Goal: Task Accomplishment & Management: Complete application form

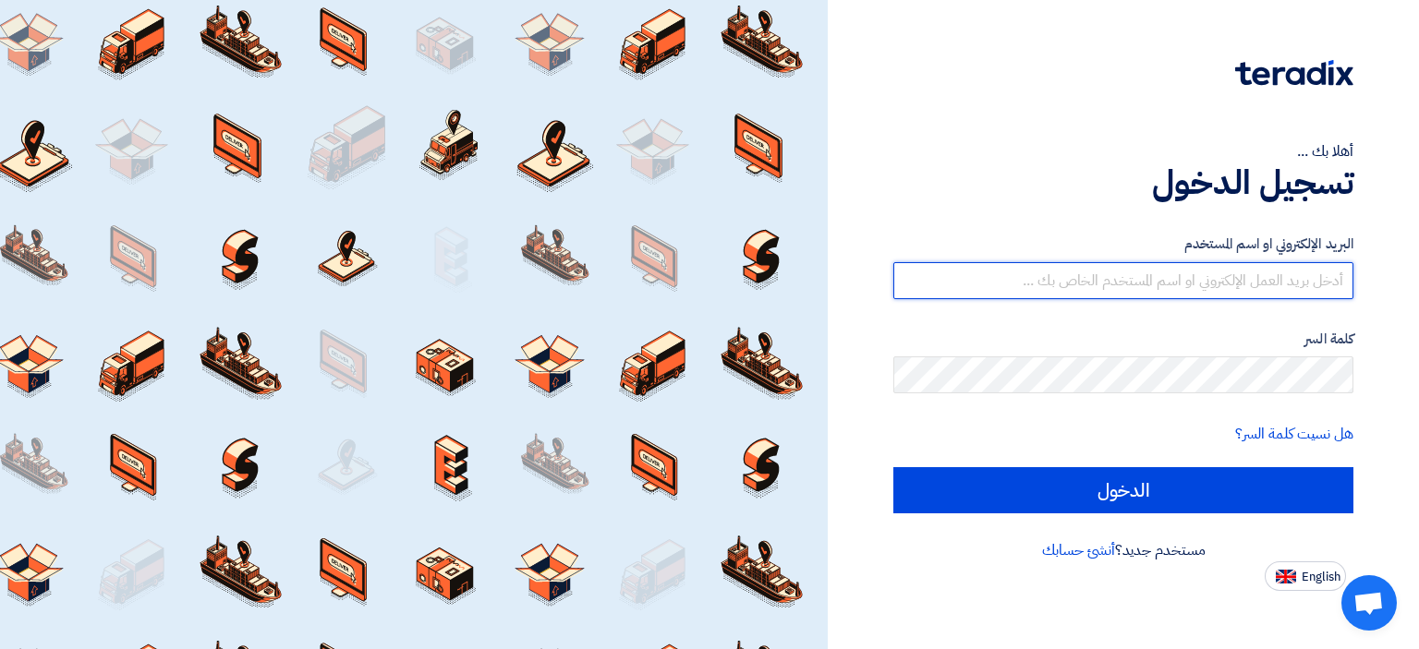
click at [1229, 284] on input "text" at bounding box center [1123, 280] width 460 height 37
type input "[EMAIL_ADDRESS][DOMAIN_NAME]"
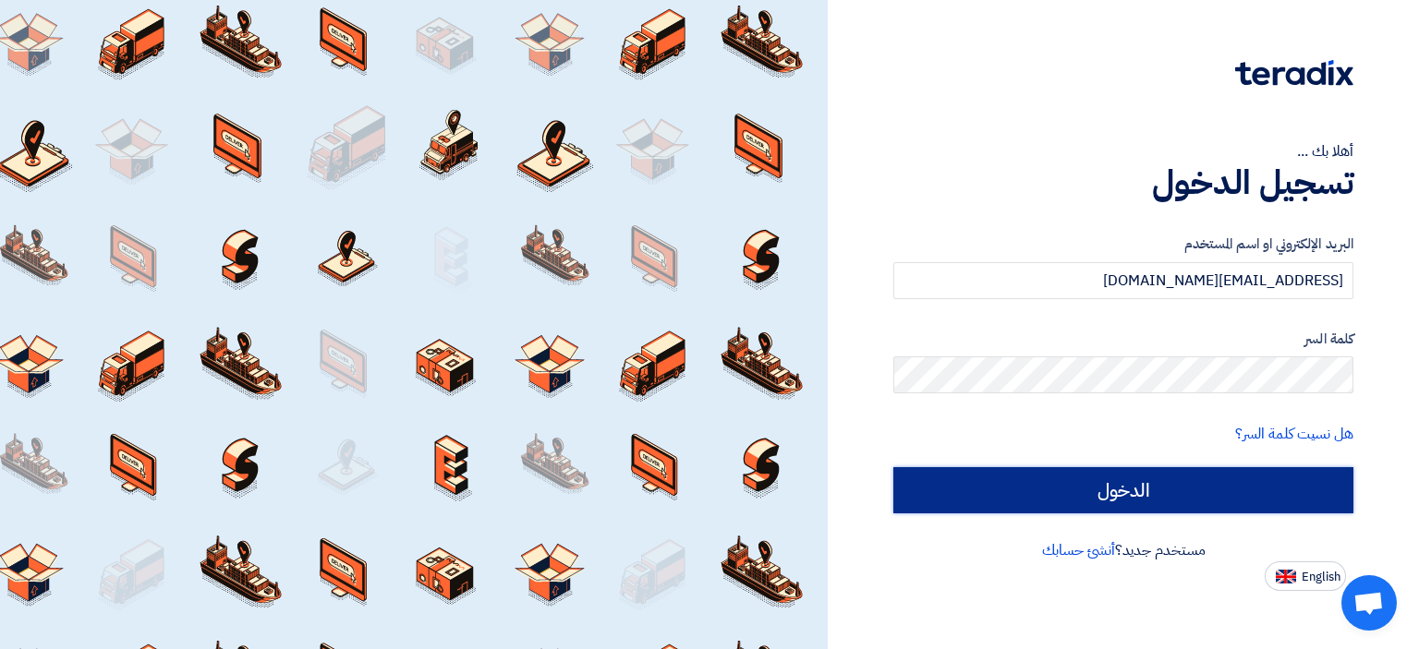
click at [1181, 487] on input "الدخول" at bounding box center [1123, 490] width 460 height 46
type input "Sign in"
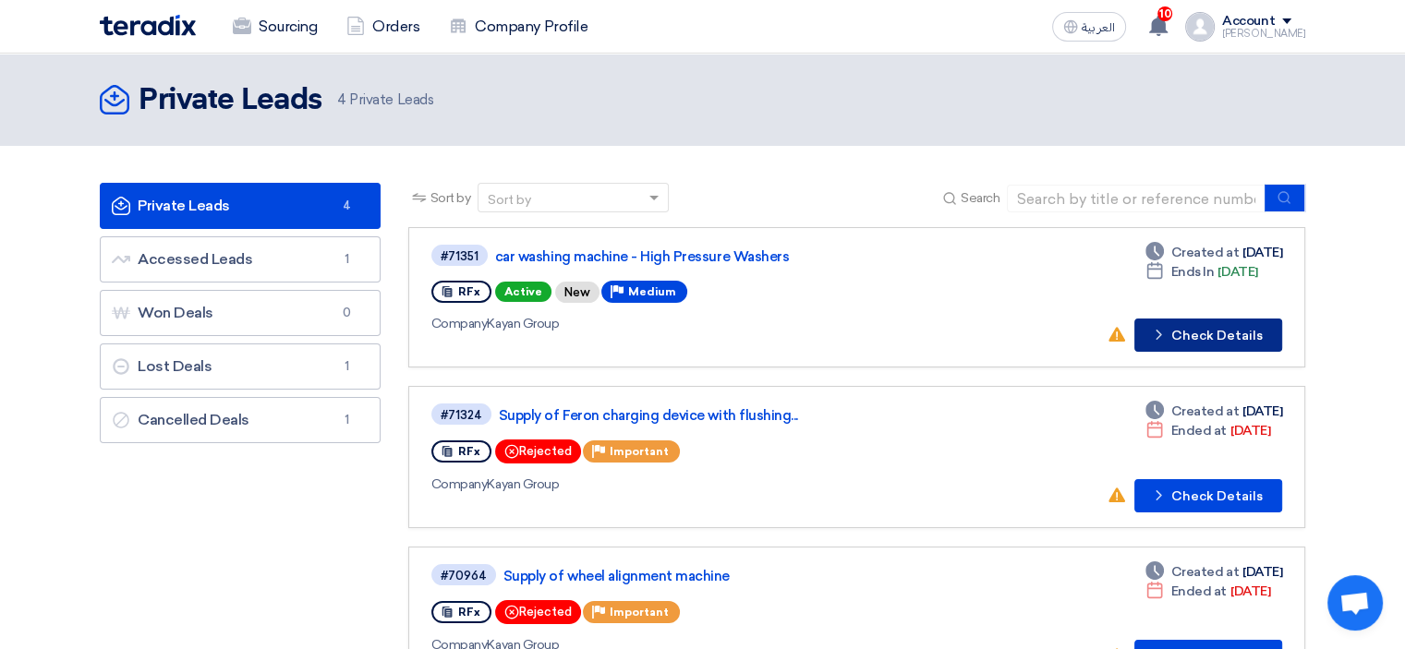
click at [1194, 331] on button "Check details Check Details" at bounding box center [1208, 335] width 148 height 33
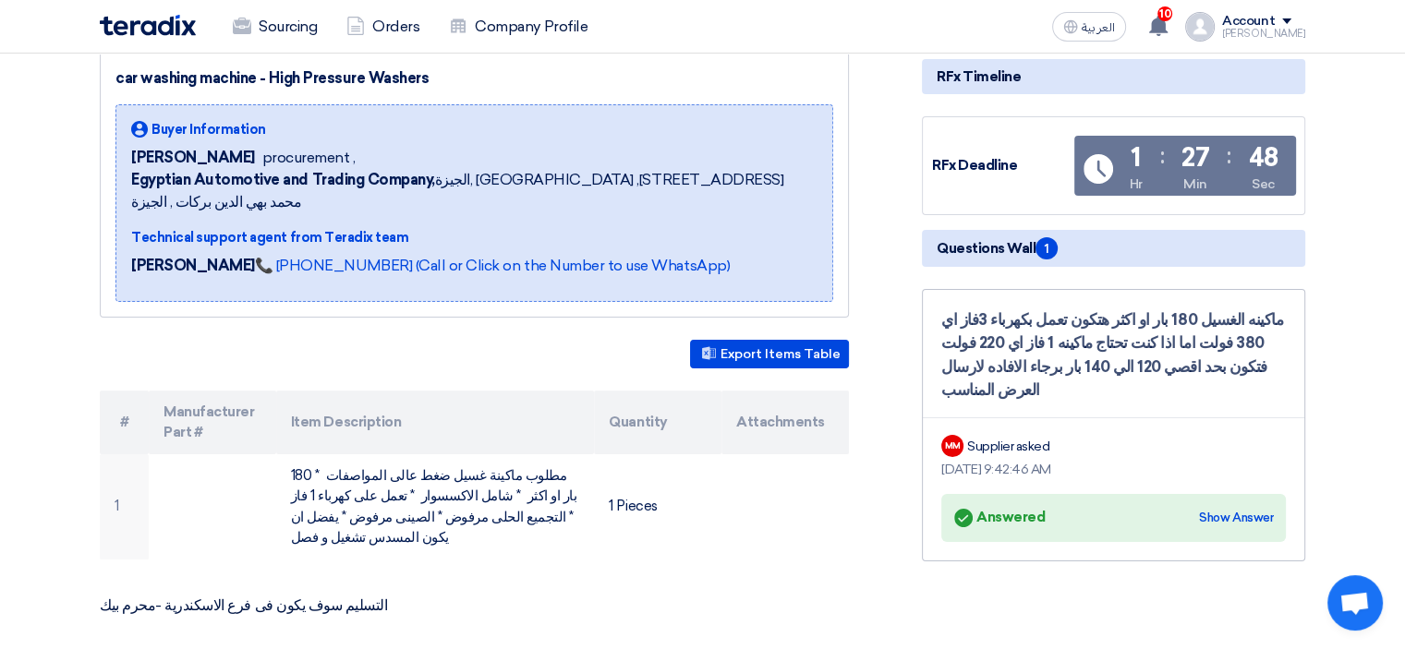
scroll to position [277, 0]
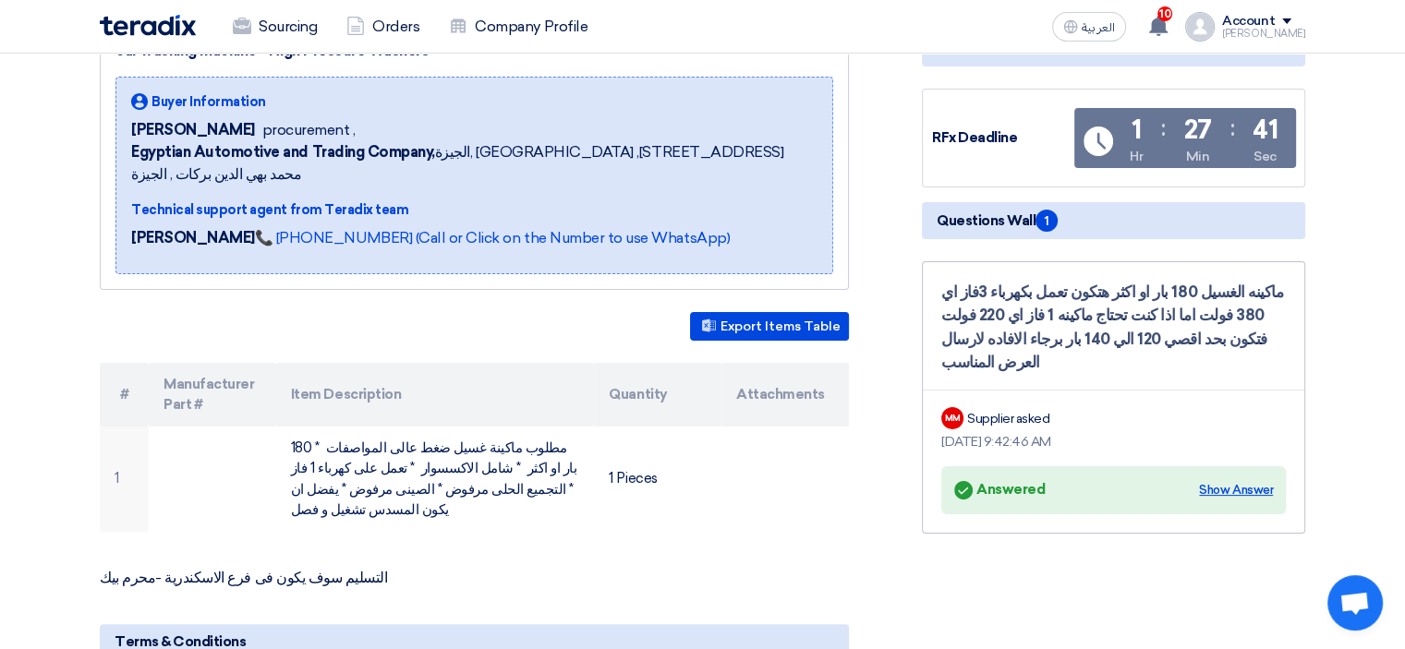
click at [1245, 481] on div "Show Answer" at bounding box center [1236, 490] width 74 height 18
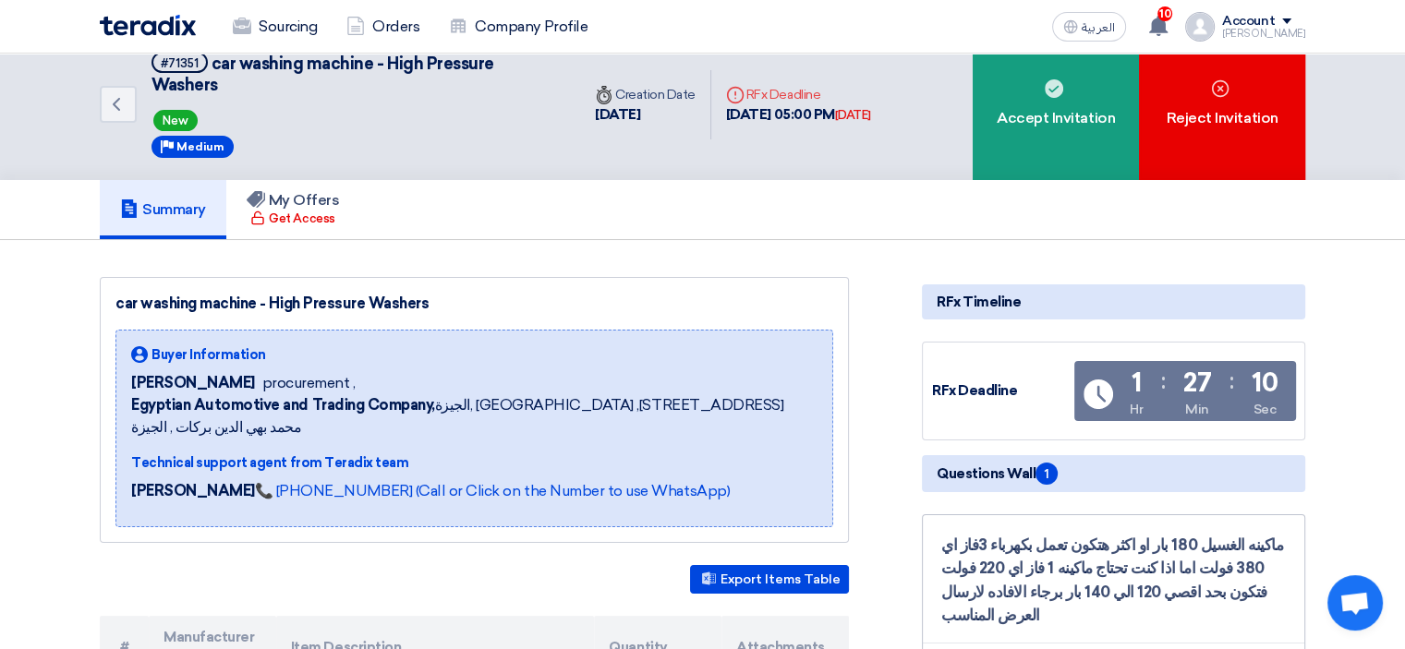
scroll to position [0, 0]
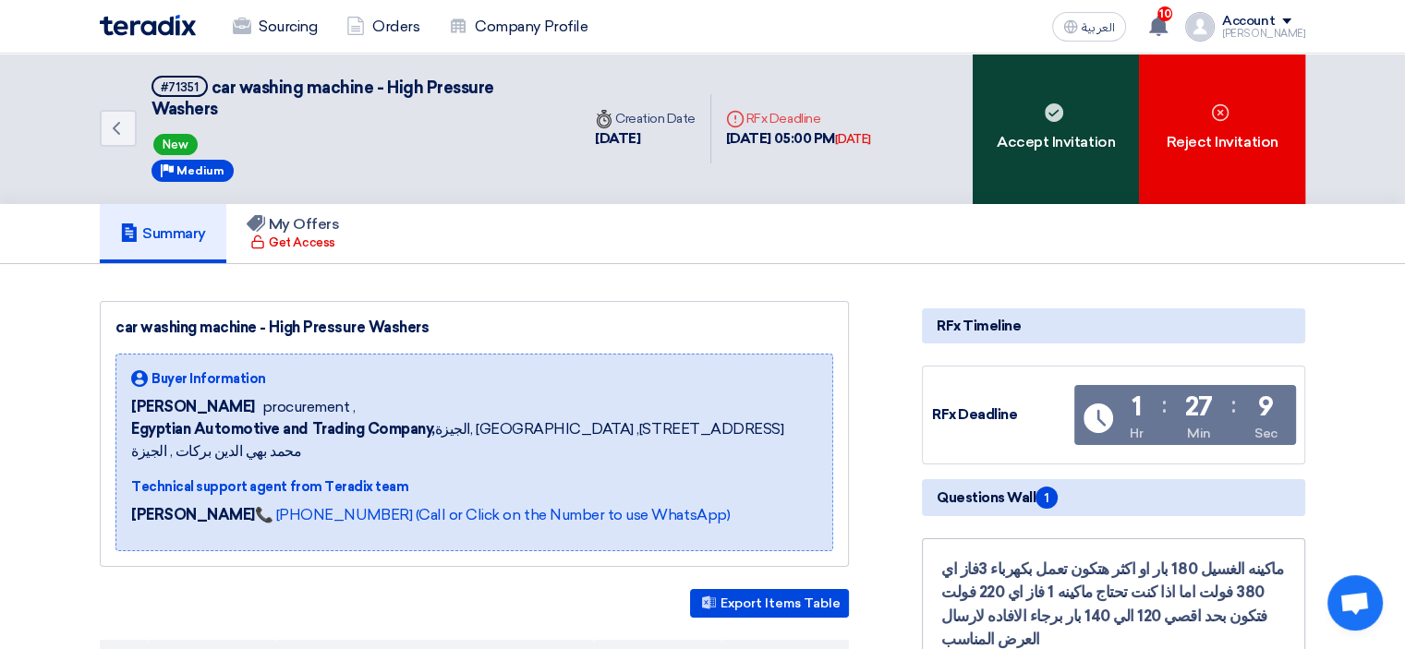
click at [1067, 116] on div "Accept Invitation" at bounding box center [1056, 129] width 166 height 151
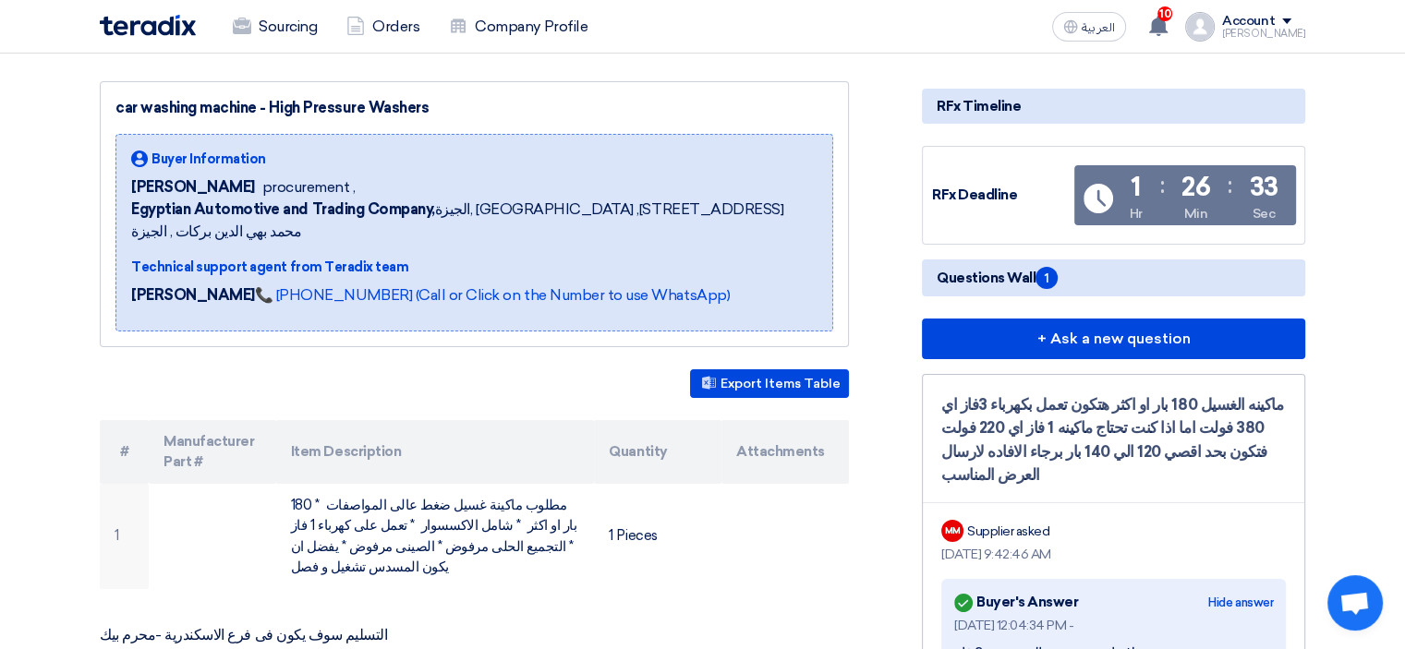
scroll to position [197, 0]
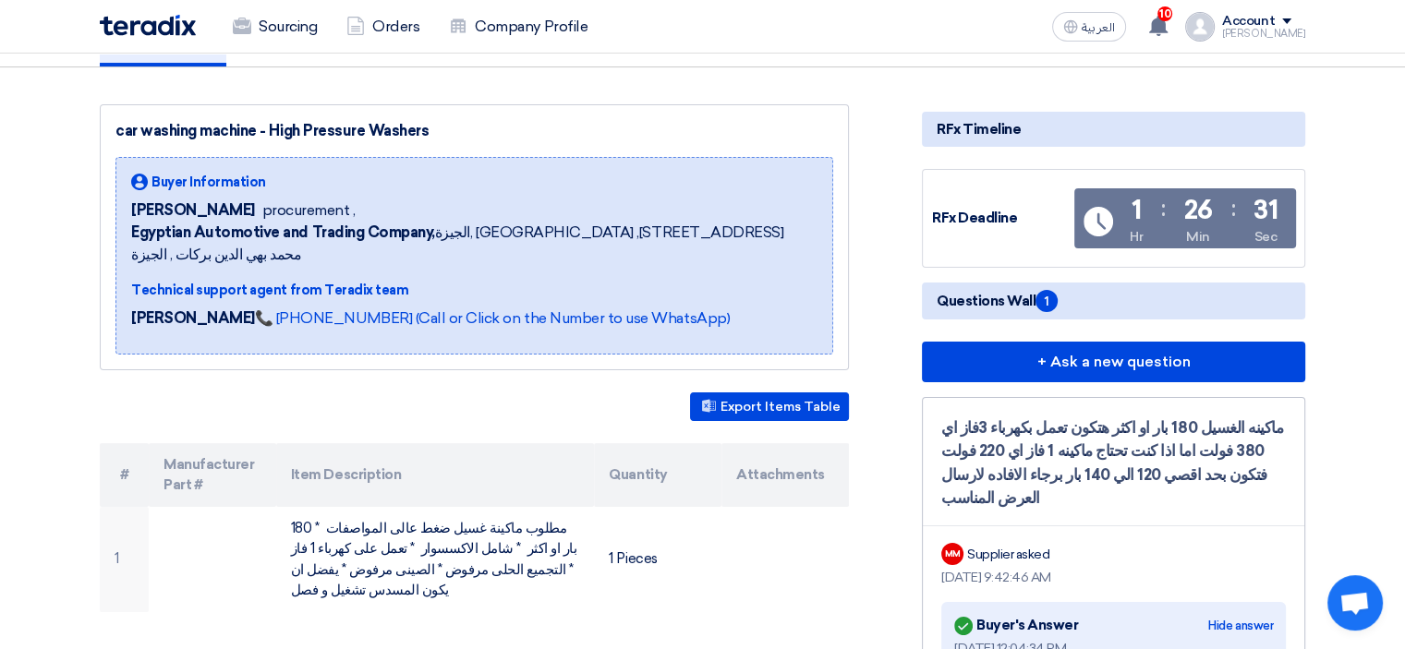
click at [1035, 285] on h5 "Questions Wall 1" at bounding box center [1113, 301] width 383 height 37
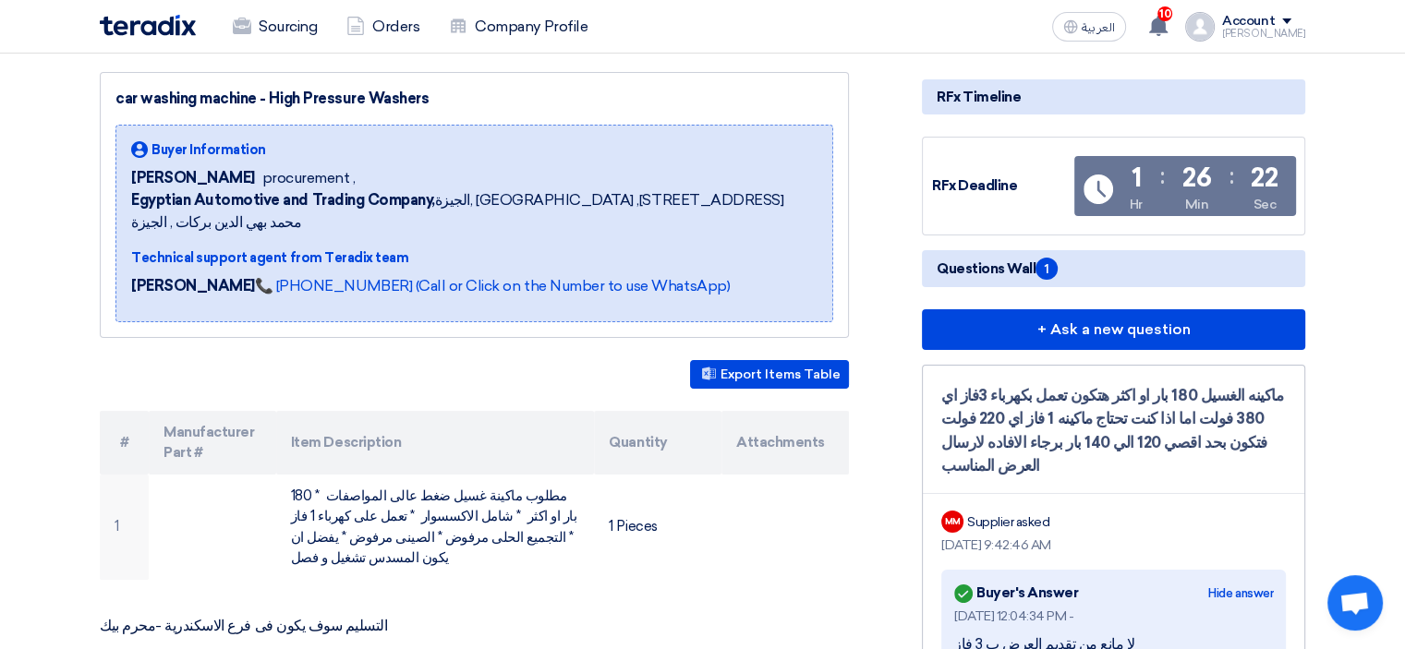
scroll to position [203, 0]
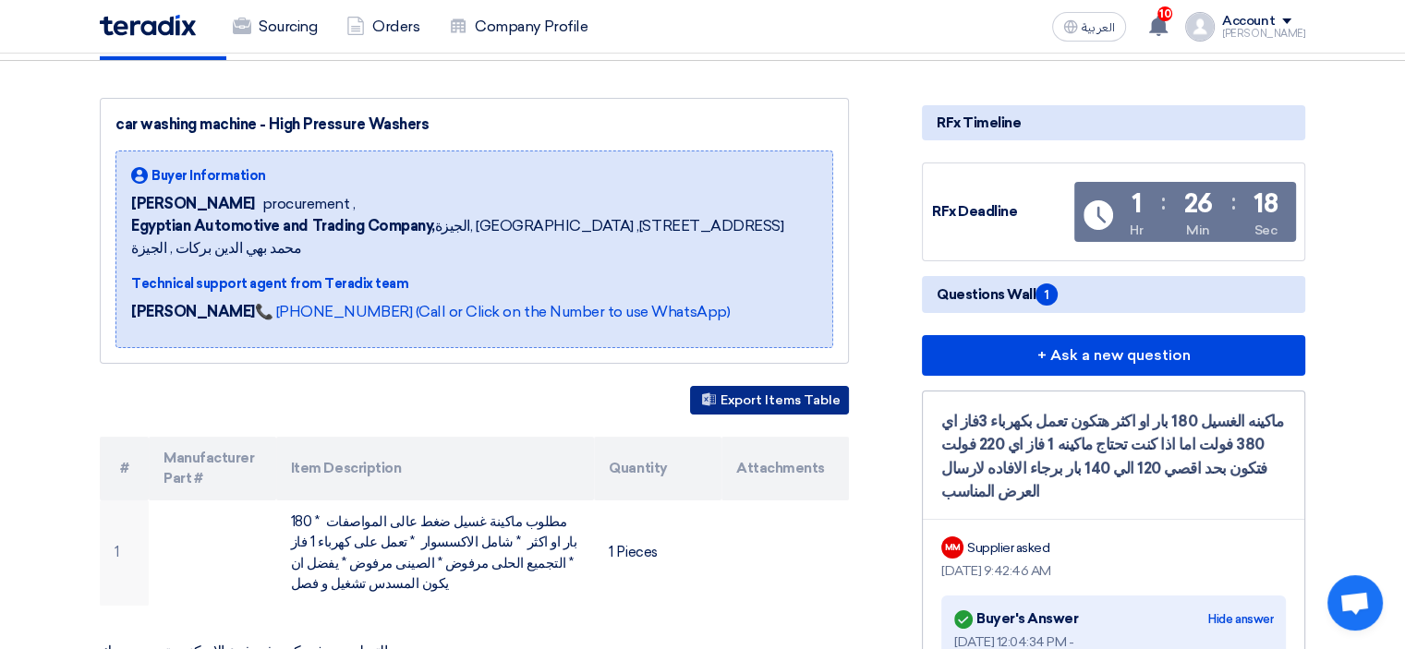
click at [745, 386] on button "Export Items Table" at bounding box center [769, 400] width 159 height 29
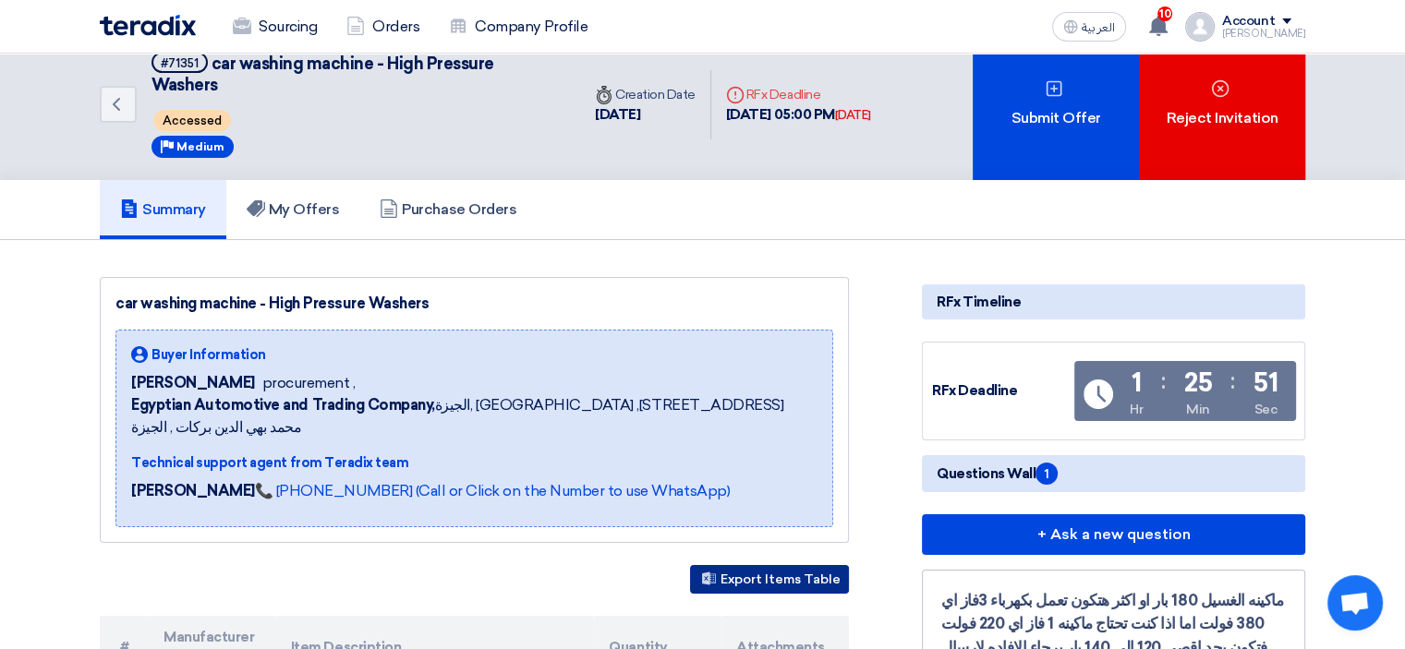
scroll to position [0, 0]
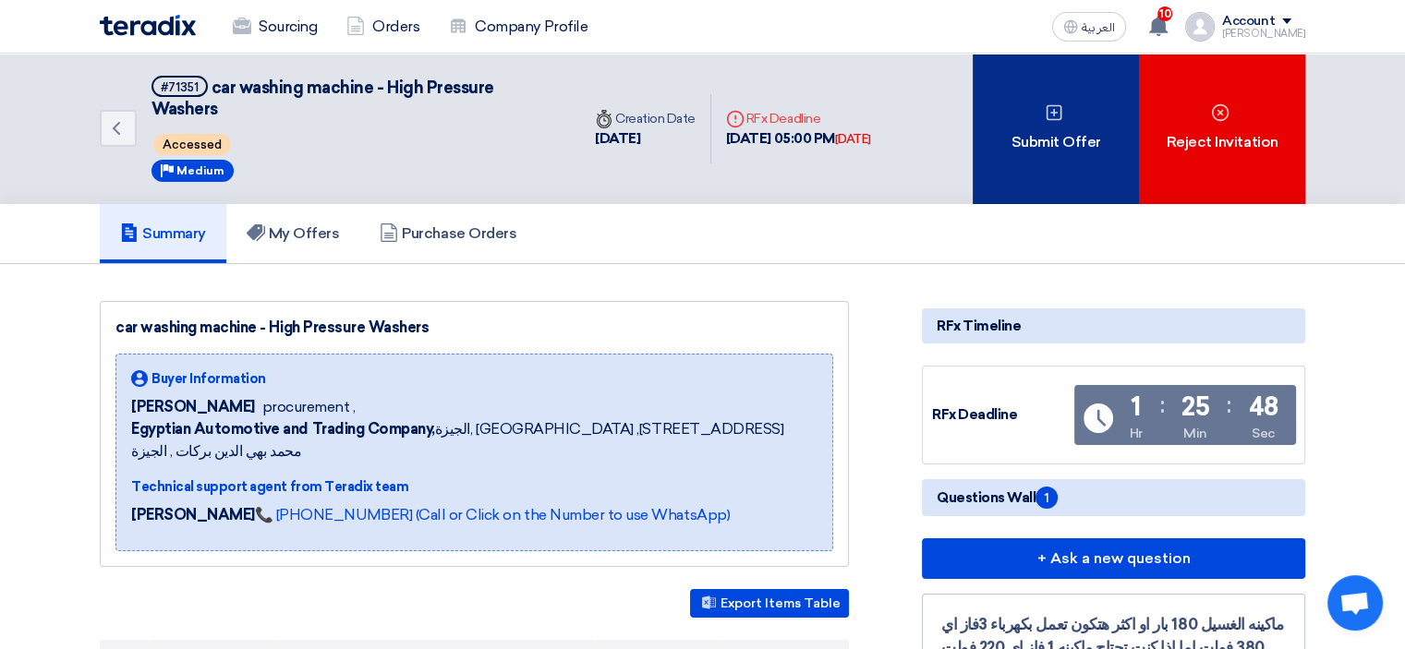
click at [1055, 118] on use at bounding box center [1054, 113] width 16 height 16
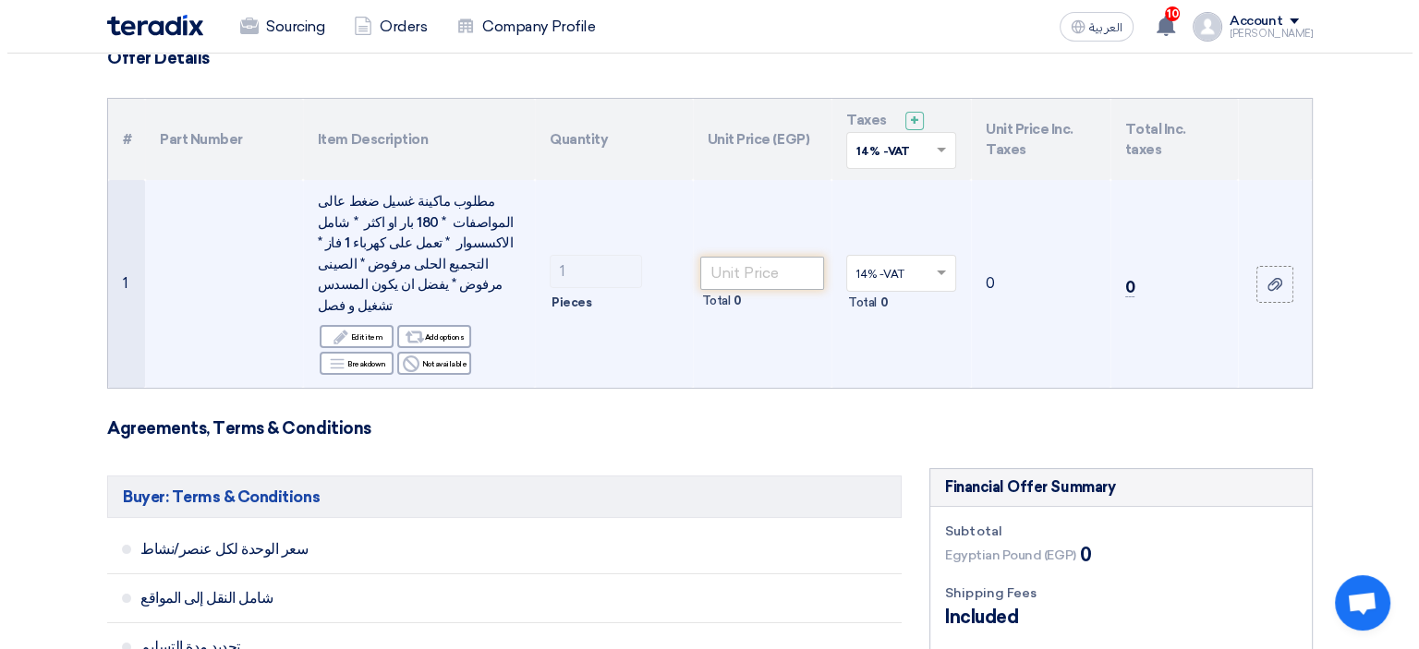
scroll to position [153, 0]
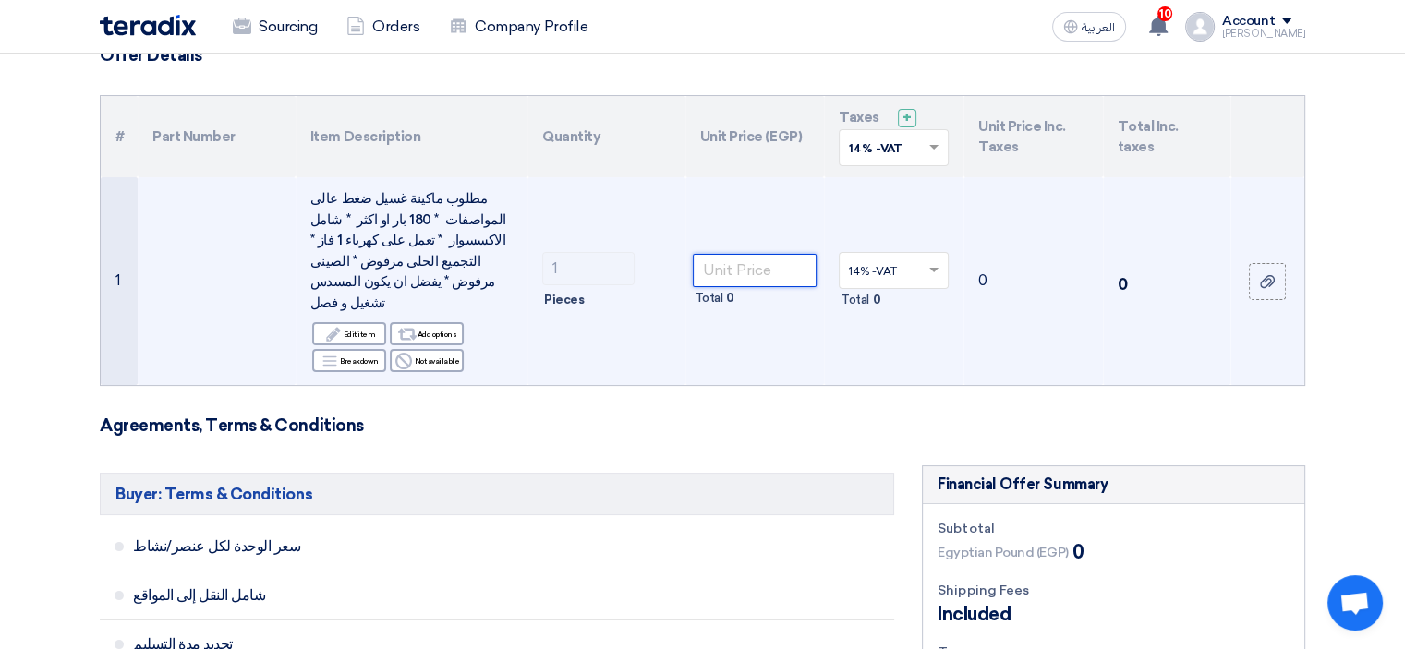
click at [748, 255] on input "number" at bounding box center [755, 270] width 125 height 33
click at [462, 220] on span "مطلوب ماكينة غسيل ضغط عالى المواصفات * 180 بار او اكثر * شامل الاكسسوار * تعمل …" at bounding box center [408, 250] width 196 height 121
click at [432, 247] on span "مطلوب ماكينة غسيل ضغط عالى المواصفات * 180 بار او اكثر * شامل الاكسسوار * تعمل …" at bounding box center [408, 250] width 196 height 121
click at [767, 254] on input "number" at bounding box center [755, 270] width 125 height 33
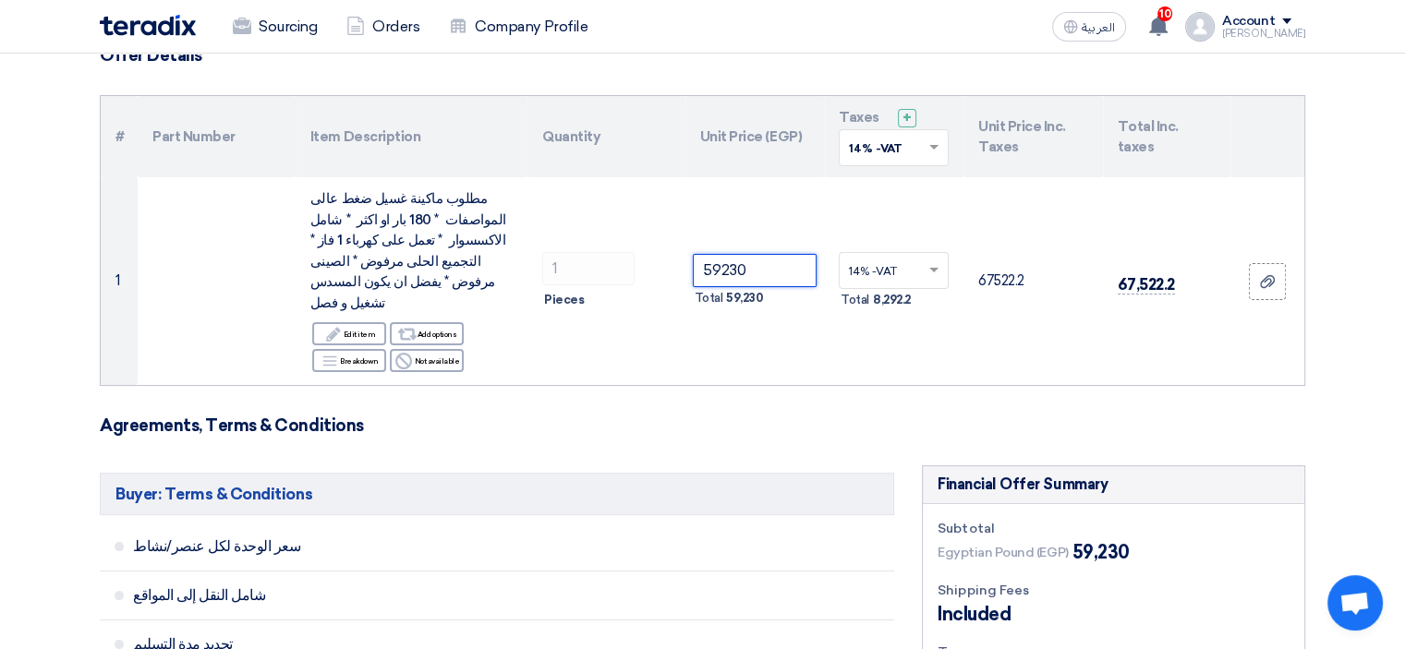
type input "59230"
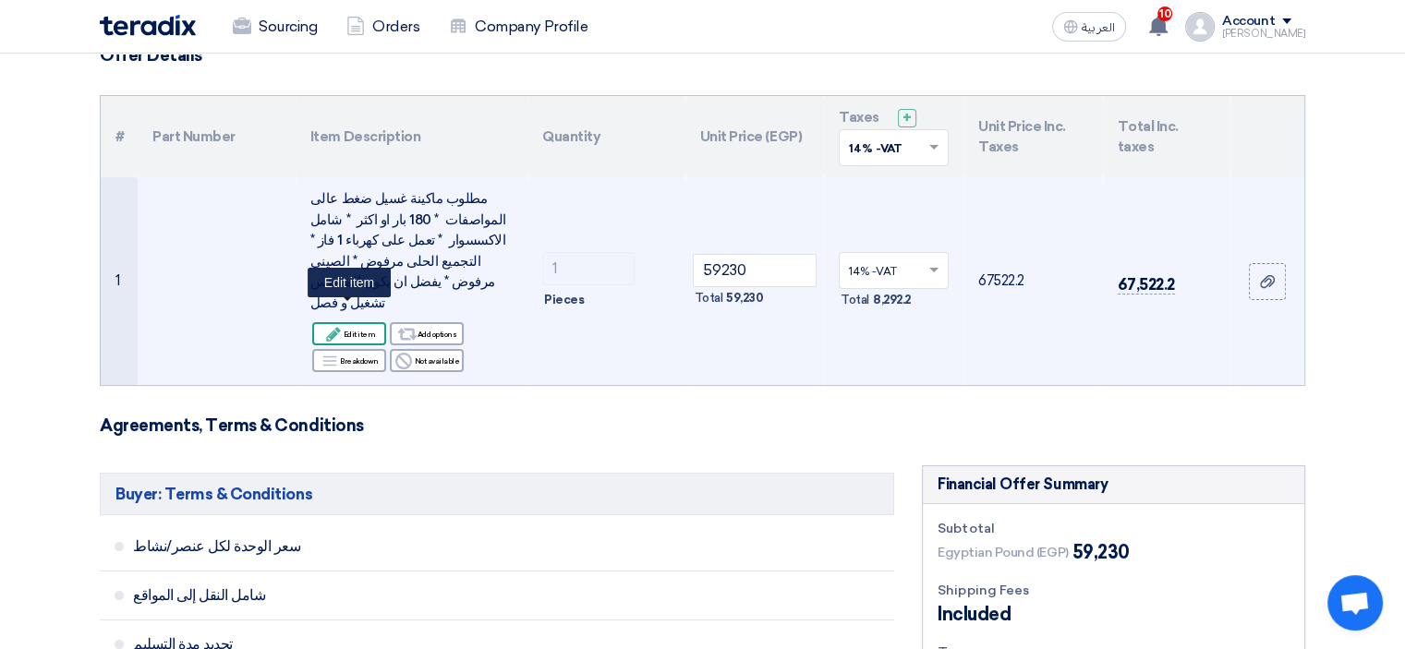
click at [360, 322] on div "Edit Edit item" at bounding box center [349, 333] width 74 height 23
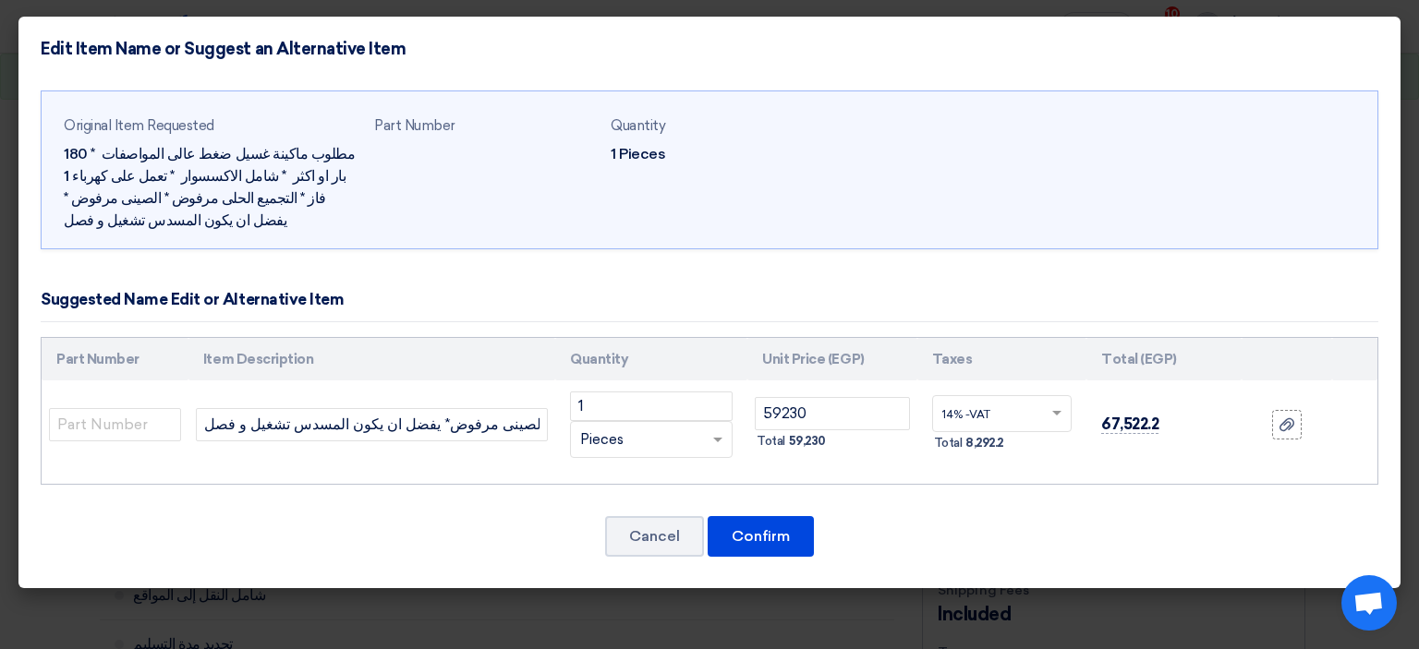
click at [118, 151] on div "مطلوب ماكينة غسيل ضغط عالى المواصفات * 180 بار او اكثر * شامل الاكسسوار * تعمل …" at bounding box center [212, 187] width 296 height 89
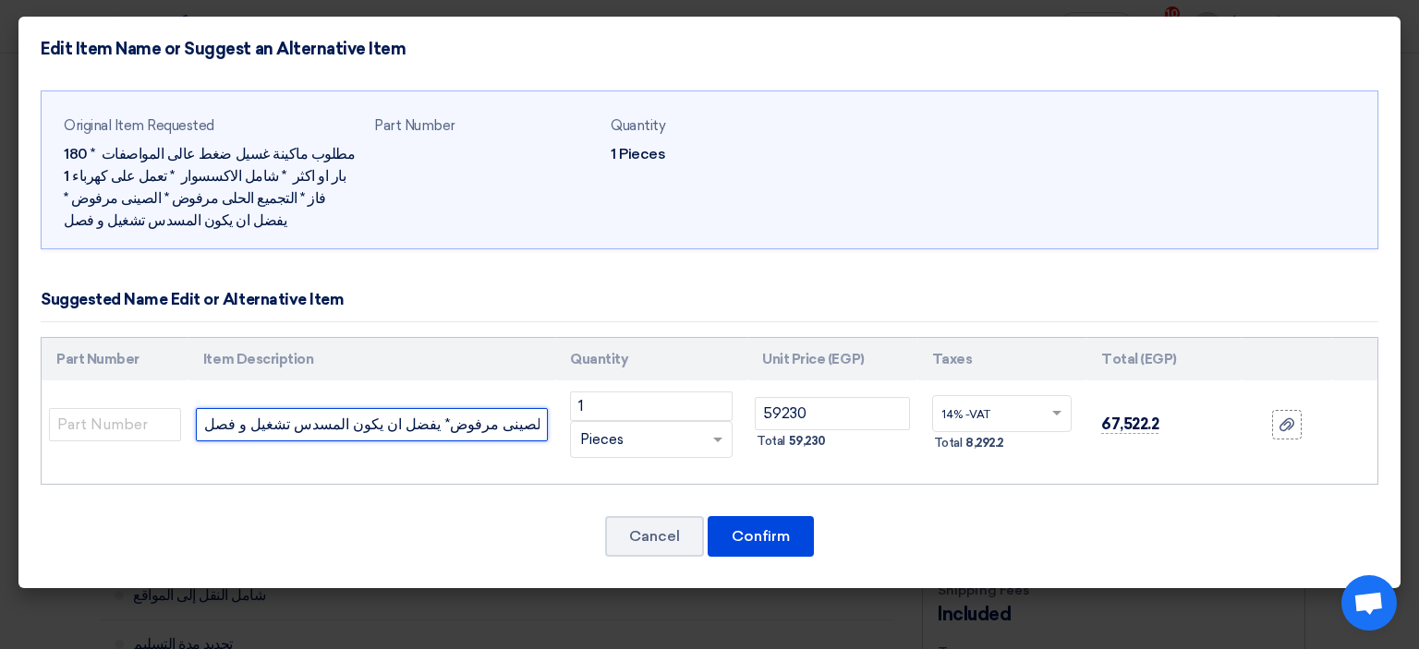
click at [333, 430] on input "مطلوب ماكينة غسيل ضغط عالىالمواصفات * 180 بار او اكثر * شامل الاكسسوار * تعمل ع…" at bounding box center [372, 424] width 352 height 33
click at [458, 424] on input "مطلوب ماكينة غسيل ضغط عالىالمواصفات * 180 بار او اكثر * شامل الاكسسوار * تعمل ع…" at bounding box center [372, 424] width 352 height 33
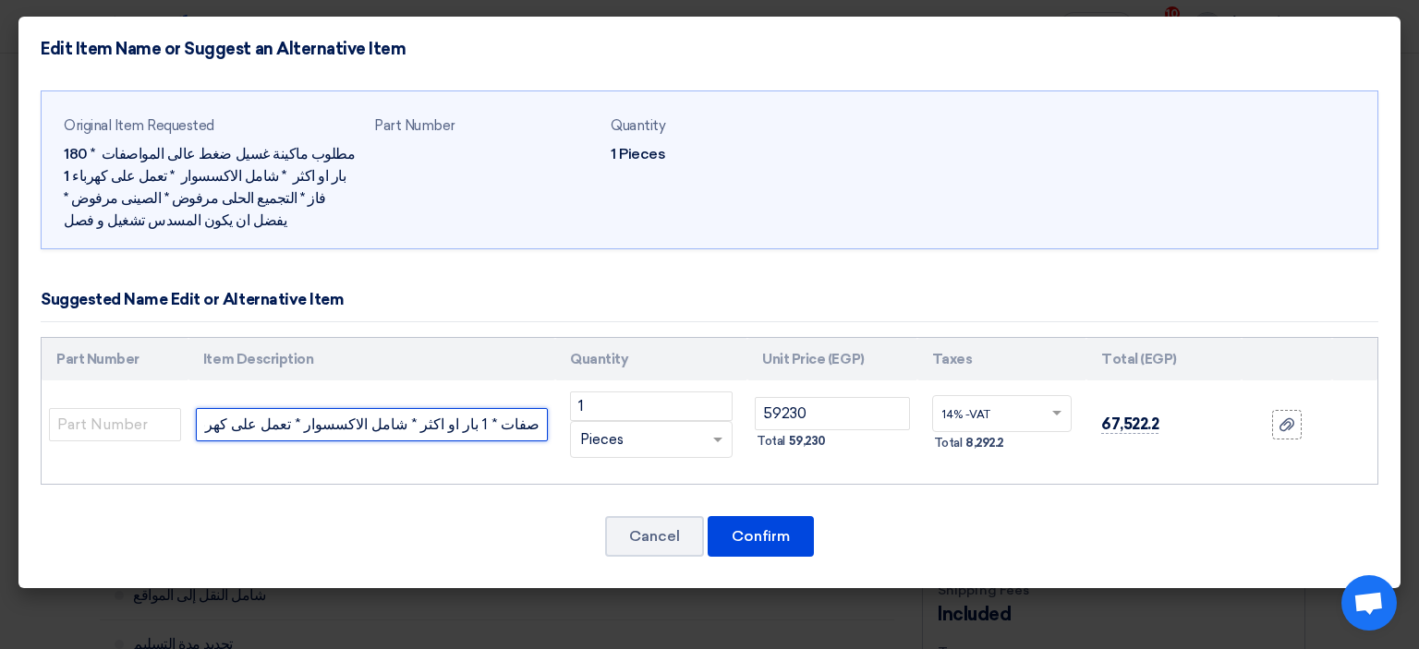
scroll to position [0, 532]
click at [277, 420] on input "مطلوب ماكينة غسيل ضغط عالىالمواصفات * 190 بار او اكثر * شامل الاكسسوار * تعمل ع…" at bounding box center [372, 424] width 352 height 33
click at [285, 424] on input "مطلوب ماكينة غسيل ضغط عالىالمواصفات * 190 بار او اكثر * شامل الاكسسوار * تعمل ع…" at bounding box center [372, 424] width 352 height 33
type input "مطلوب ماكينة غسيل ضغط عالى المواصفات * 190 بار * شامل الاكسسوار * تعمل على كهرب…"
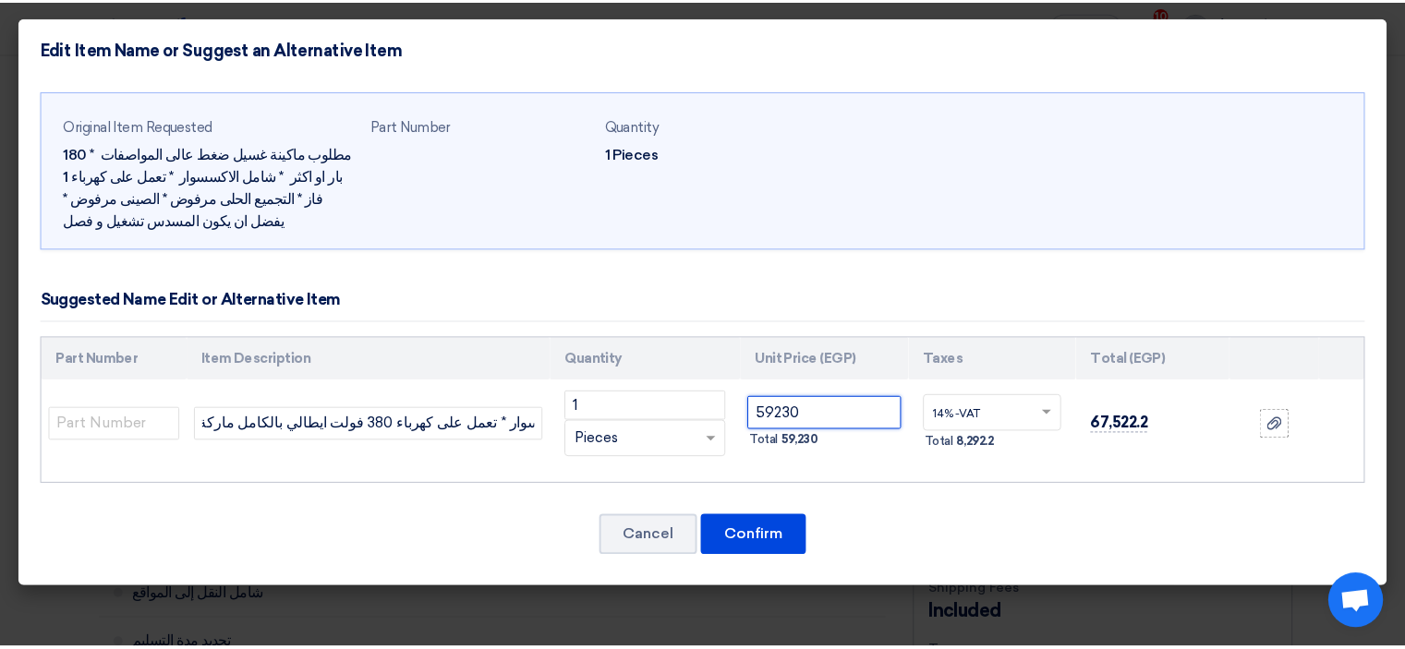
scroll to position [0, 0]
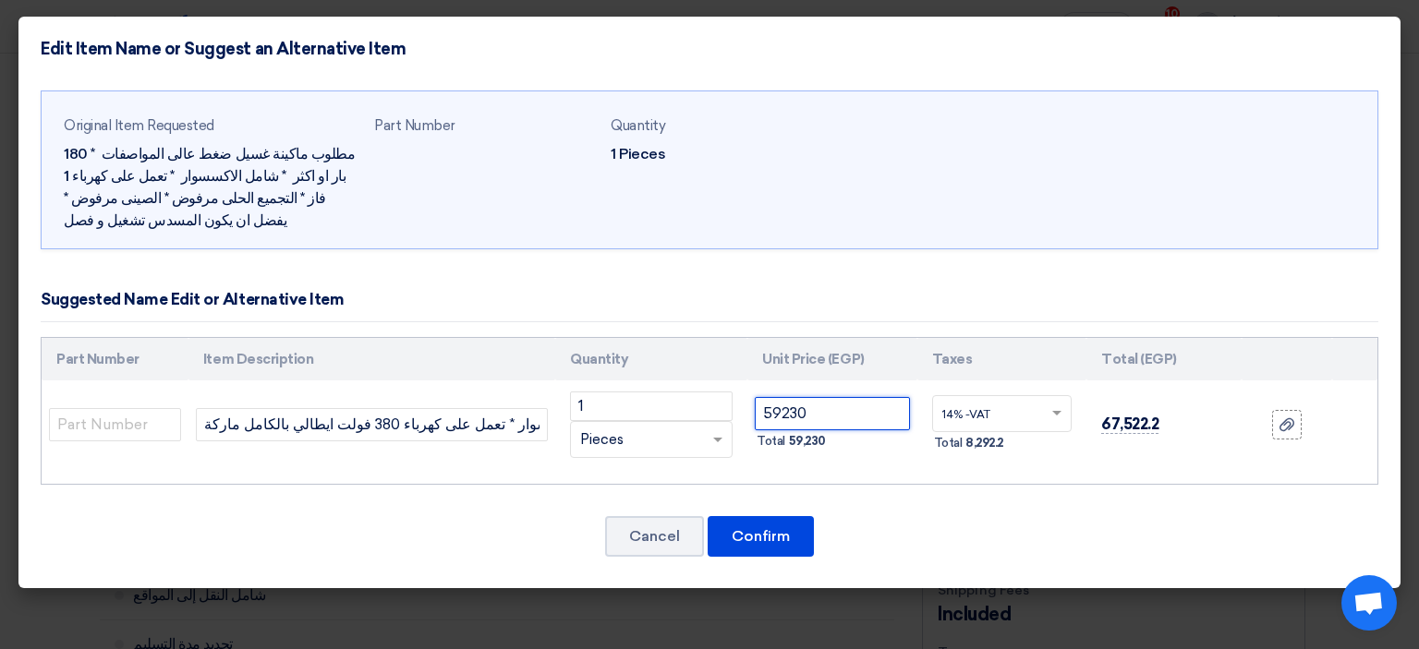
click at [862, 407] on input "59230" at bounding box center [832, 413] width 154 height 33
click at [890, 403] on input "51956" at bounding box center [832, 413] width 154 height 33
type input "5"
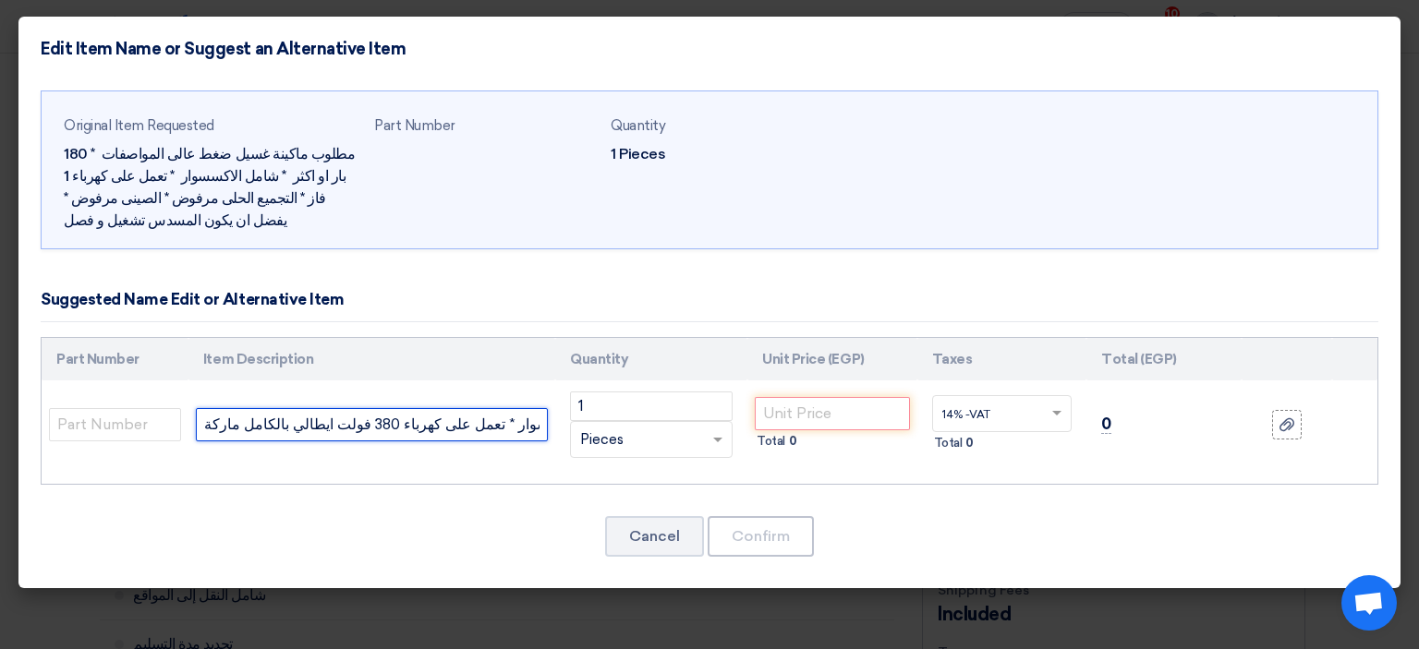
click at [491, 423] on input "مطلوب ماكينة غسيل ضغط عالى المواصفات * 190 بار * شامل الاكسسوار * تعمل على كهرب…" at bounding box center [372, 424] width 352 height 33
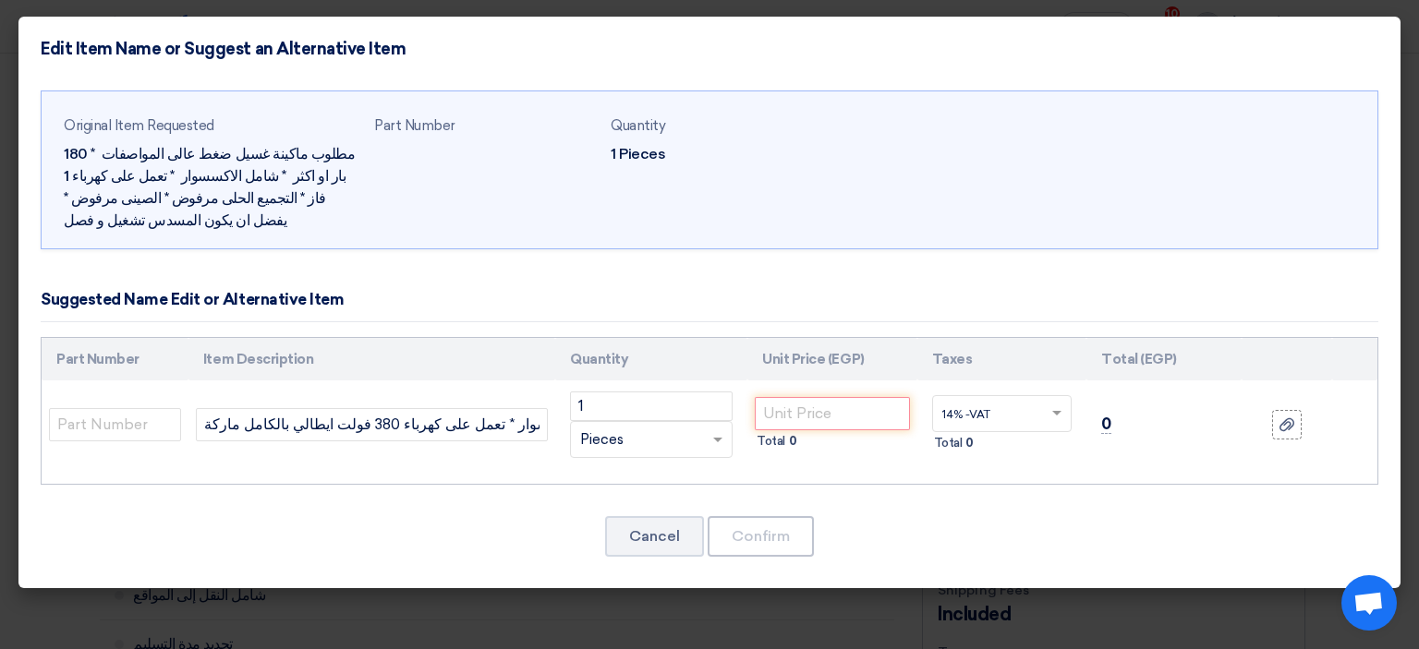
click at [673, 269] on div "Original Item Requested مطلوب ماكينة غسيل ضغط عالى المواصفات * 180 بار او اكثر …" at bounding box center [709, 335] width 1382 height 508
click at [806, 417] on input "number" at bounding box center [832, 413] width 154 height 33
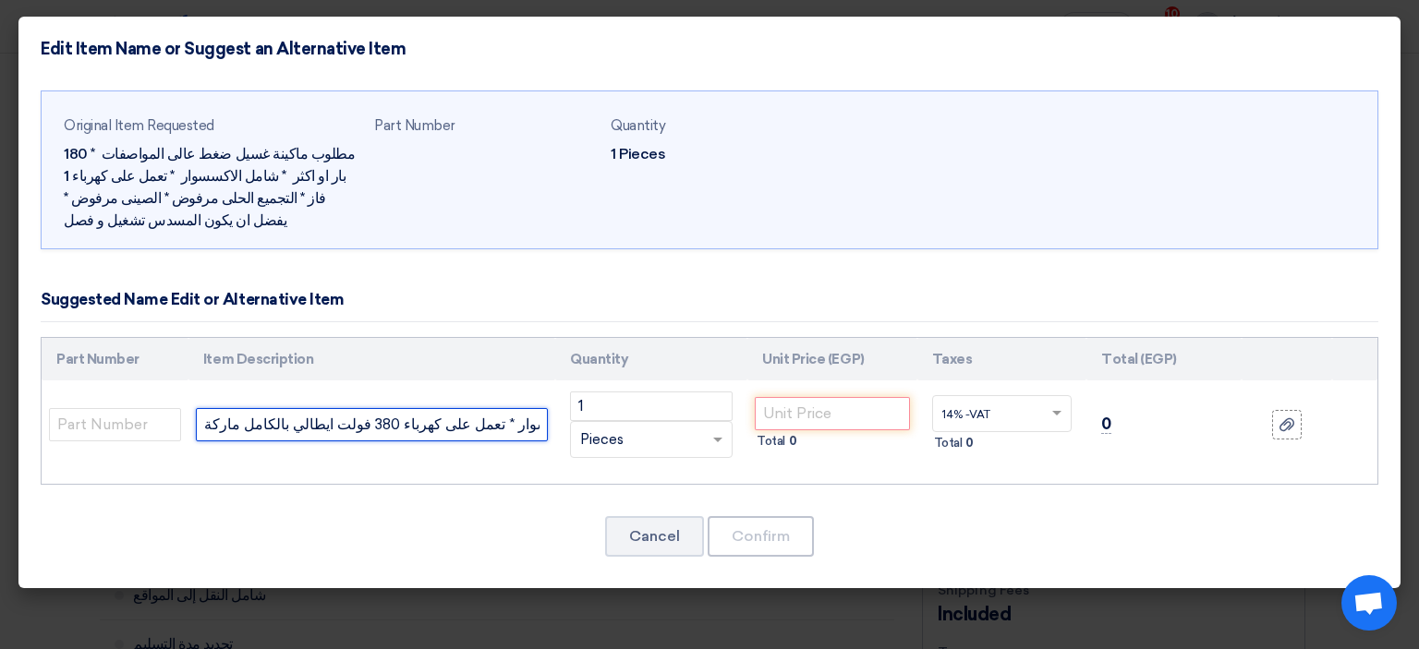
click at [401, 423] on input "مطلوب ماكينة غسيل ضغط عالى المواصفات * 190 بار * شامل الاكسسوار * تعمل على كهرب…" at bounding box center [372, 424] width 352 height 33
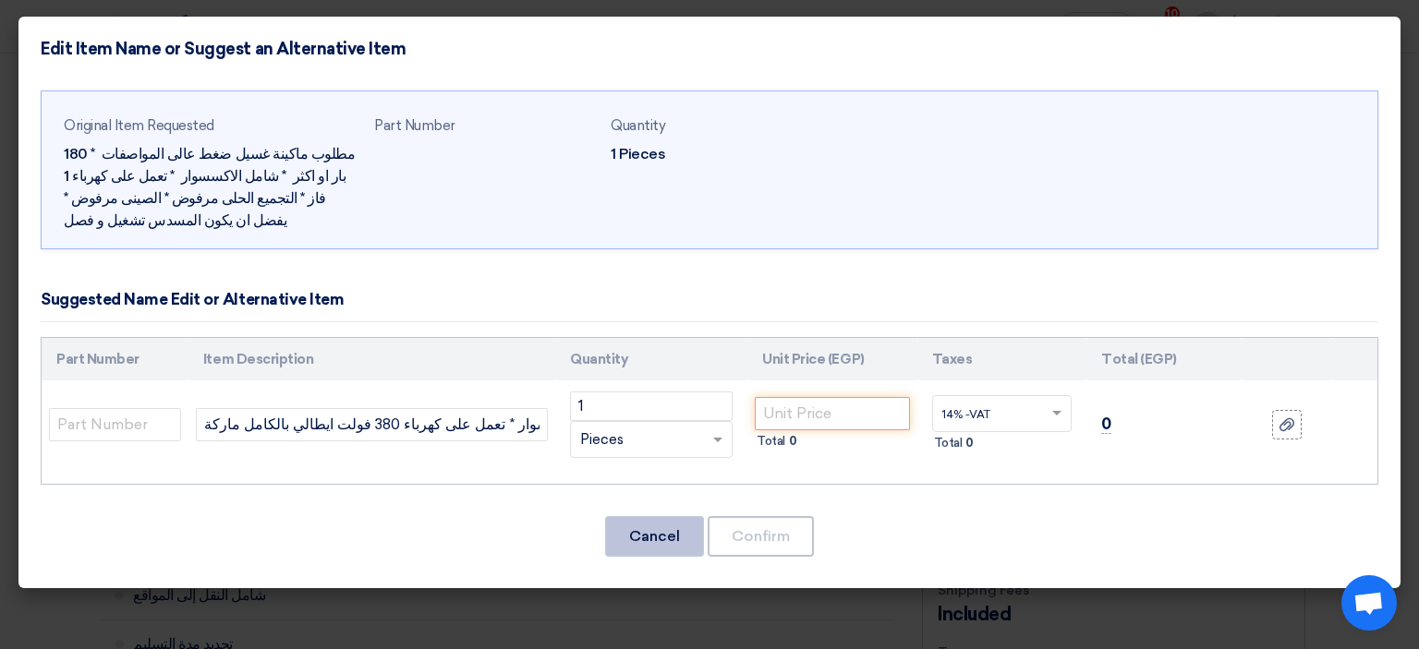
click at [662, 539] on button "Cancel" at bounding box center [654, 536] width 99 height 41
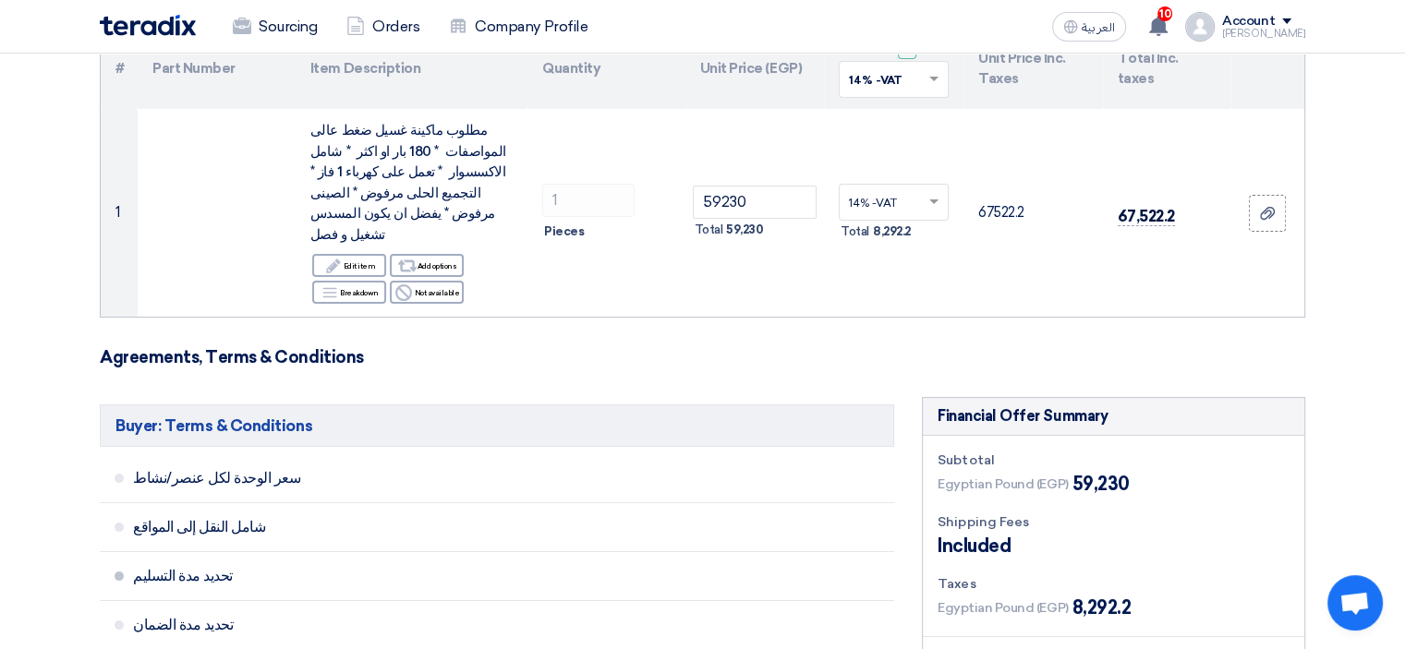
scroll to position [222, 0]
click at [175, 518] on span "شامل النقل إلى المواقع" at bounding box center [437, 527] width 608 height 18
click at [245, 469] on span "سعر الوحدة لكل عنصر/نشاط" at bounding box center [437, 478] width 608 height 18
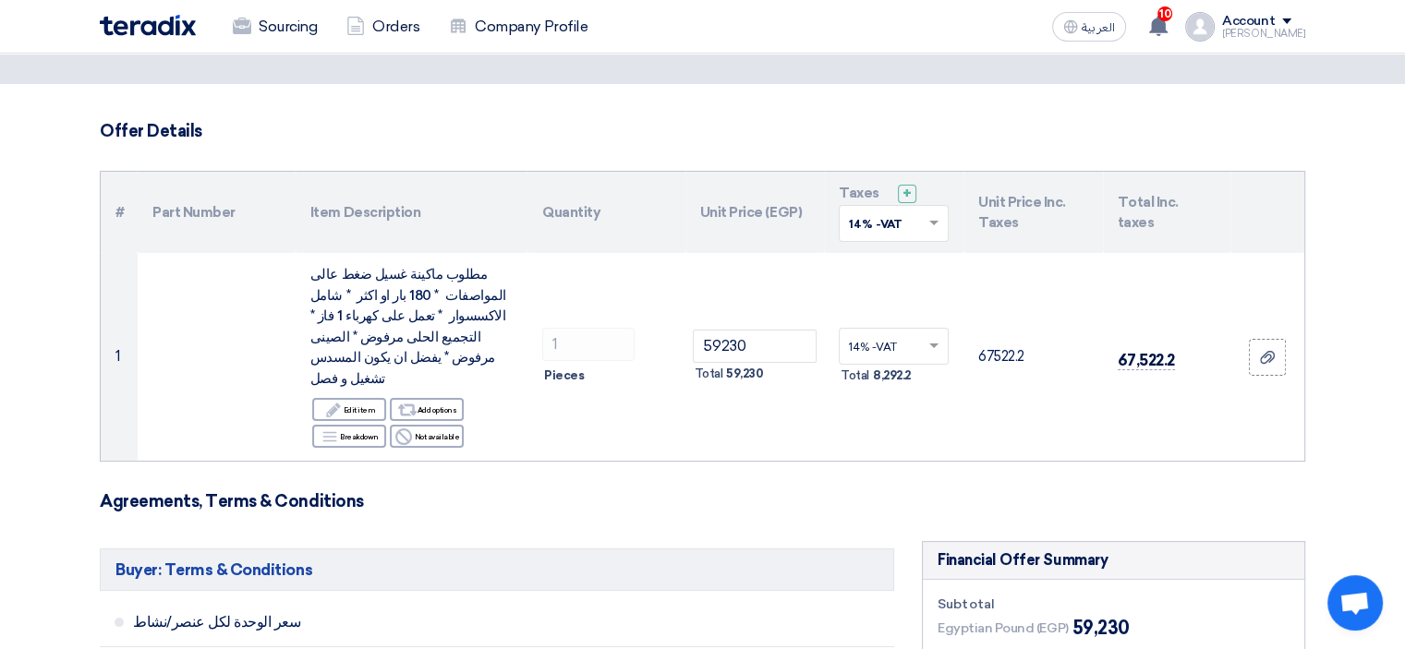
scroll to position [0, 0]
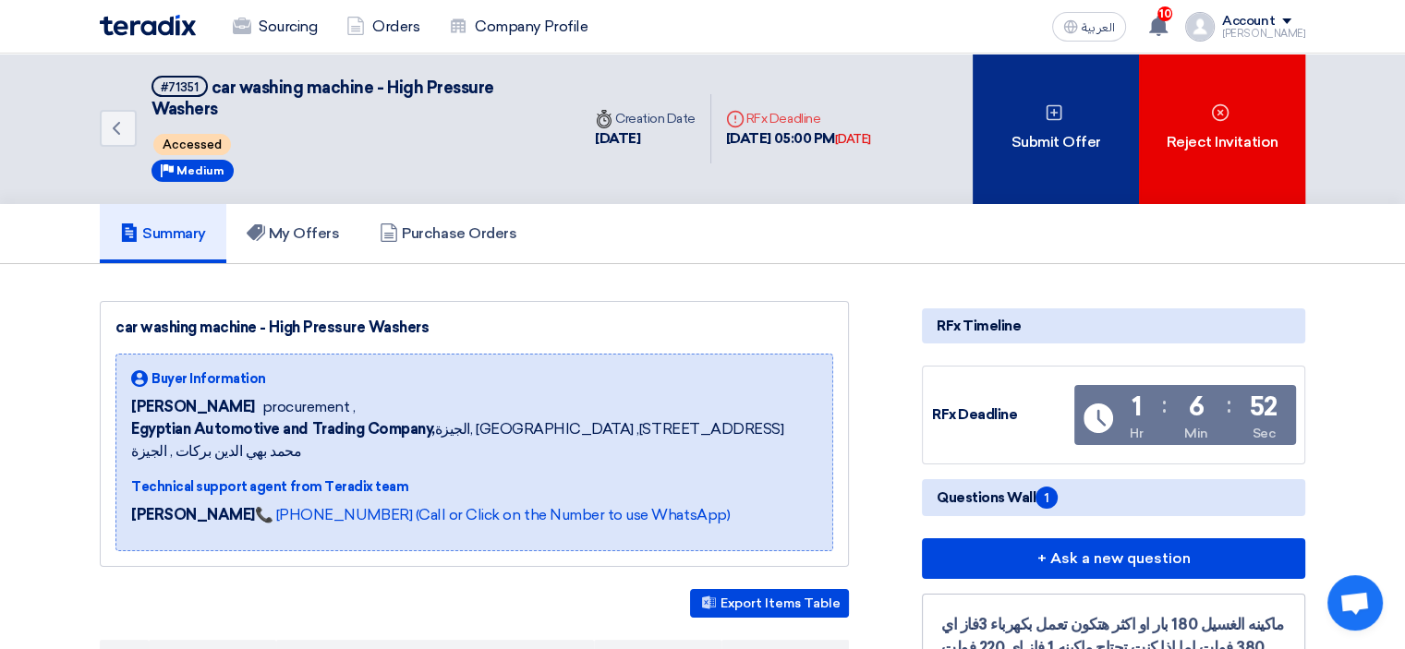
click at [1061, 114] on icon at bounding box center [1054, 112] width 18 height 18
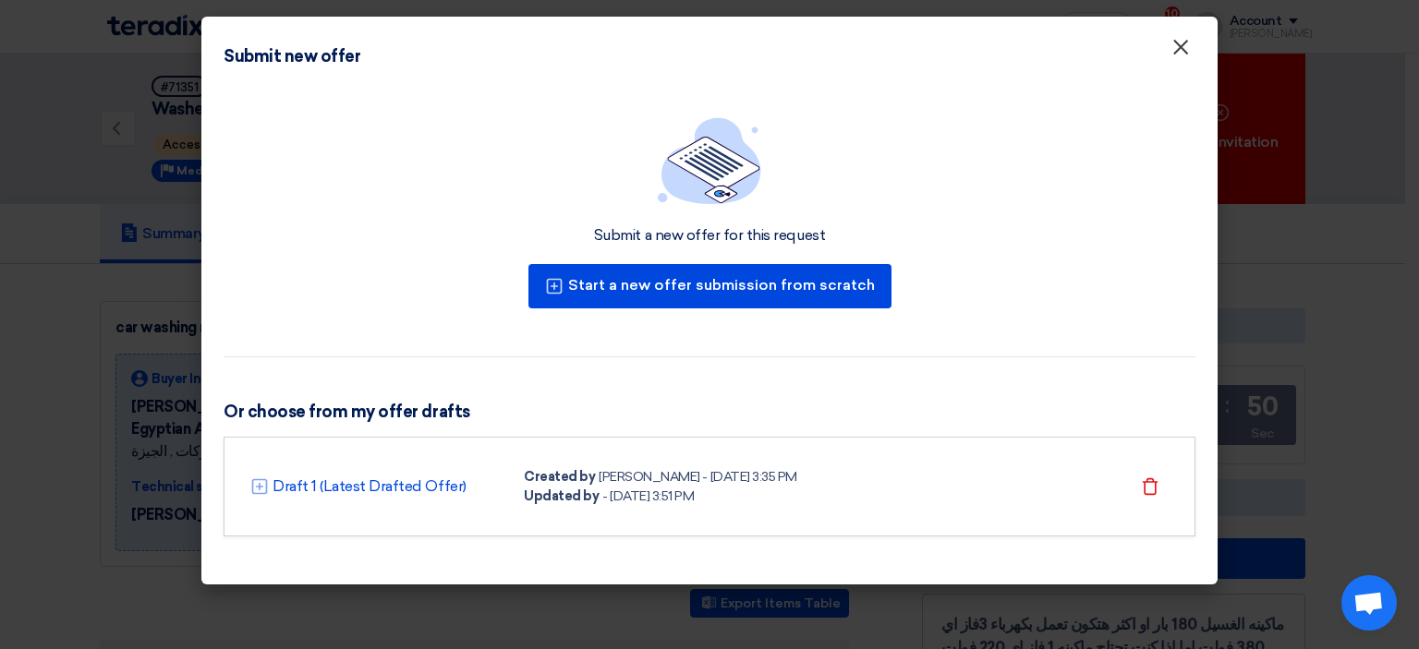
click at [1188, 47] on span "×" at bounding box center [1180, 51] width 18 height 37
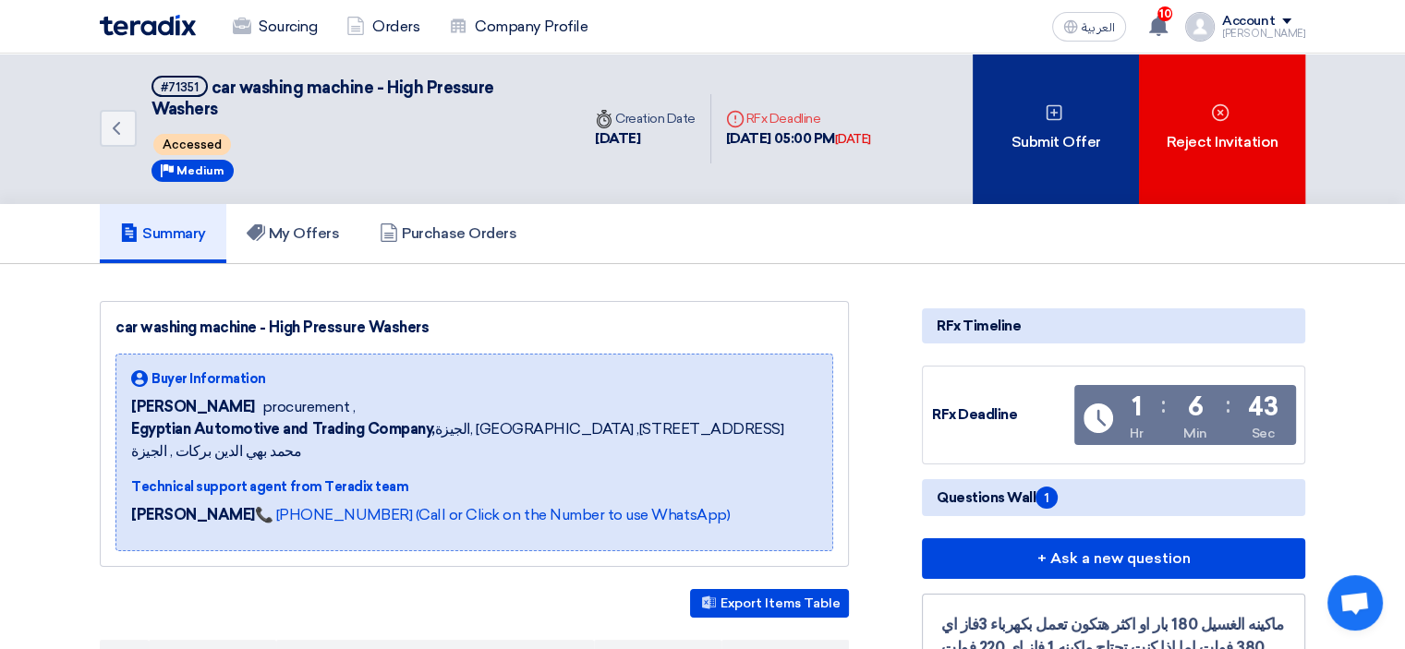
click at [1072, 77] on div "Submit Offer" at bounding box center [1056, 129] width 166 height 151
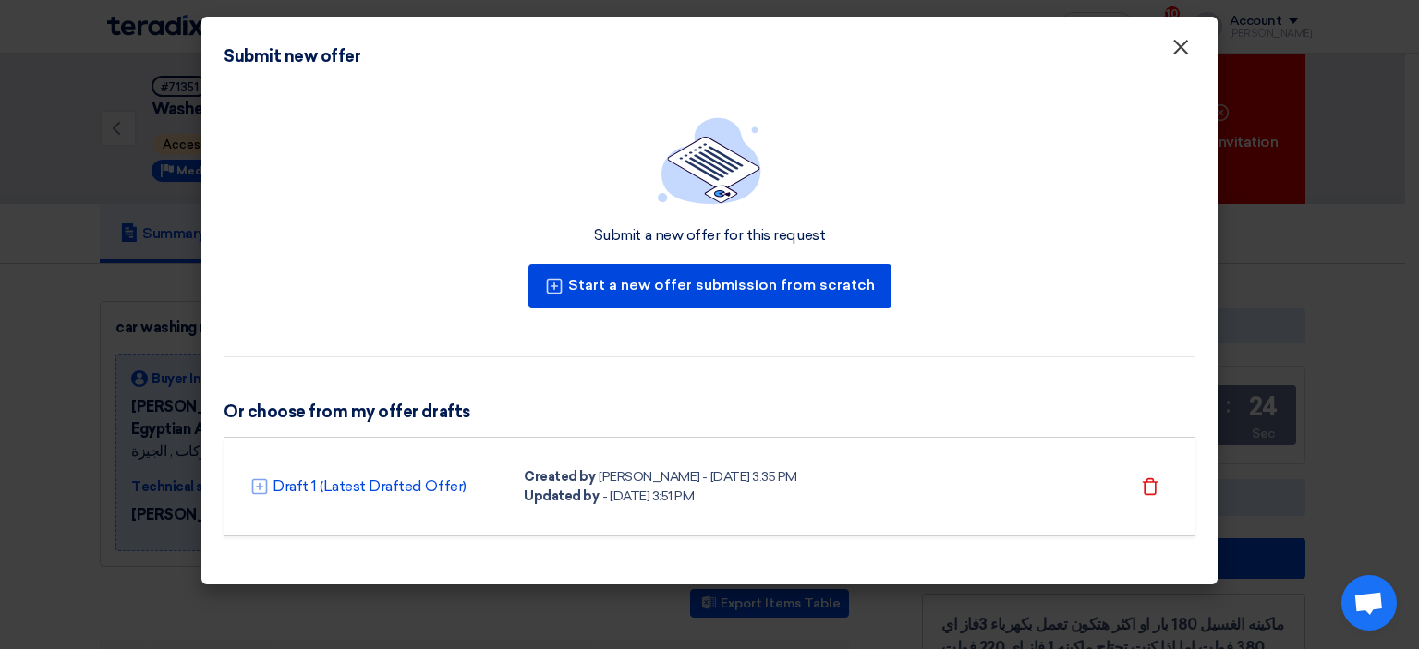
click at [1184, 51] on span "×" at bounding box center [1180, 51] width 18 height 37
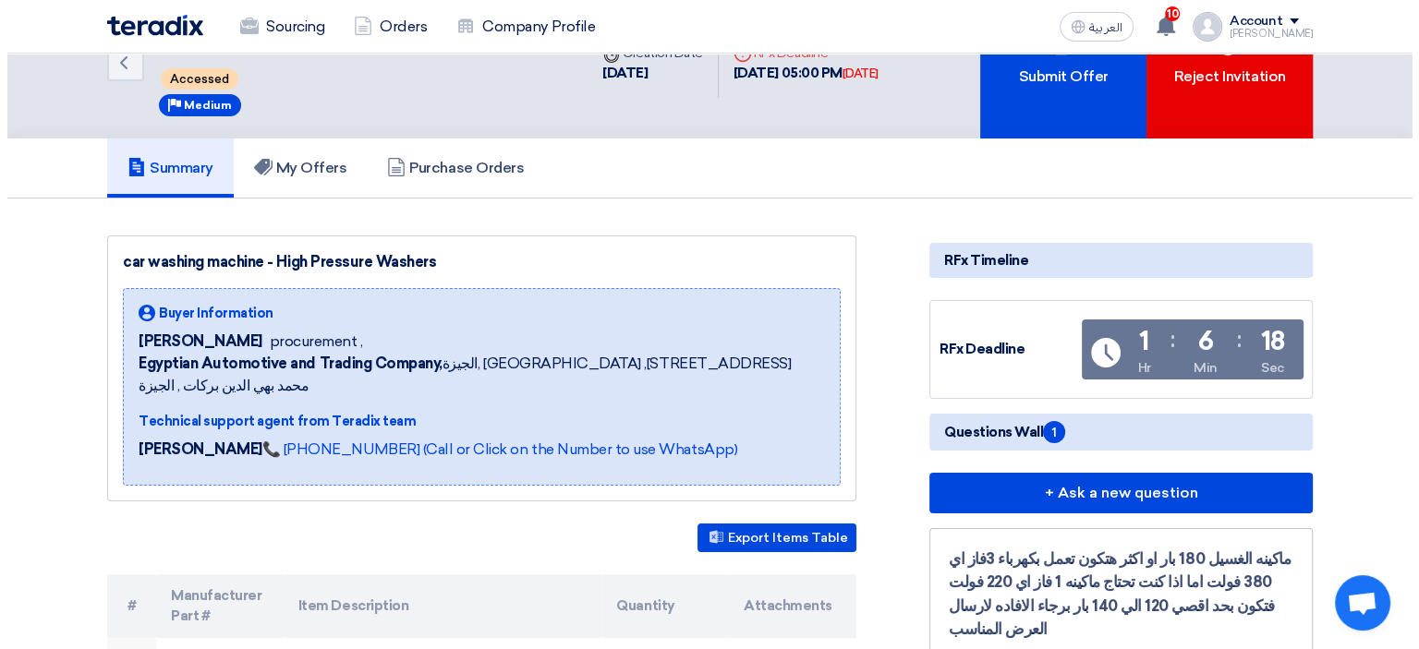
scroll to position [37, 0]
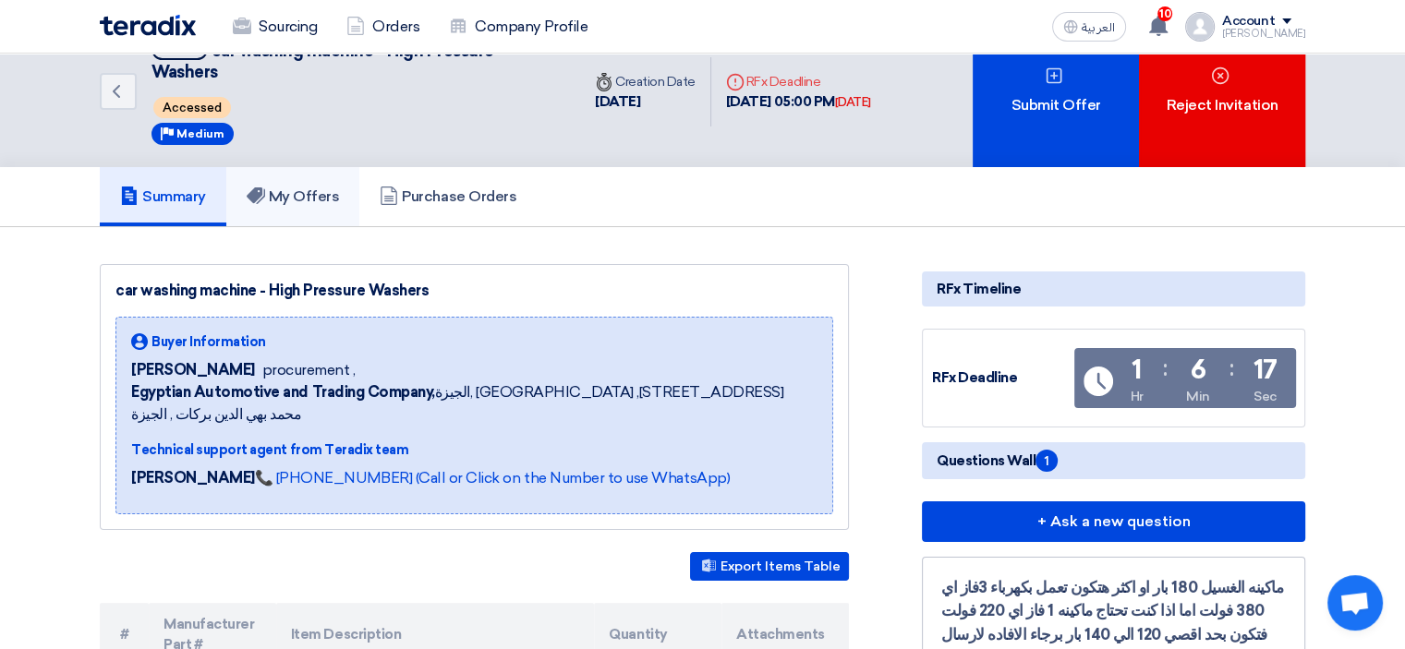
click at [311, 188] on h5 "My Offers" at bounding box center [293, 197] width 93 height 18
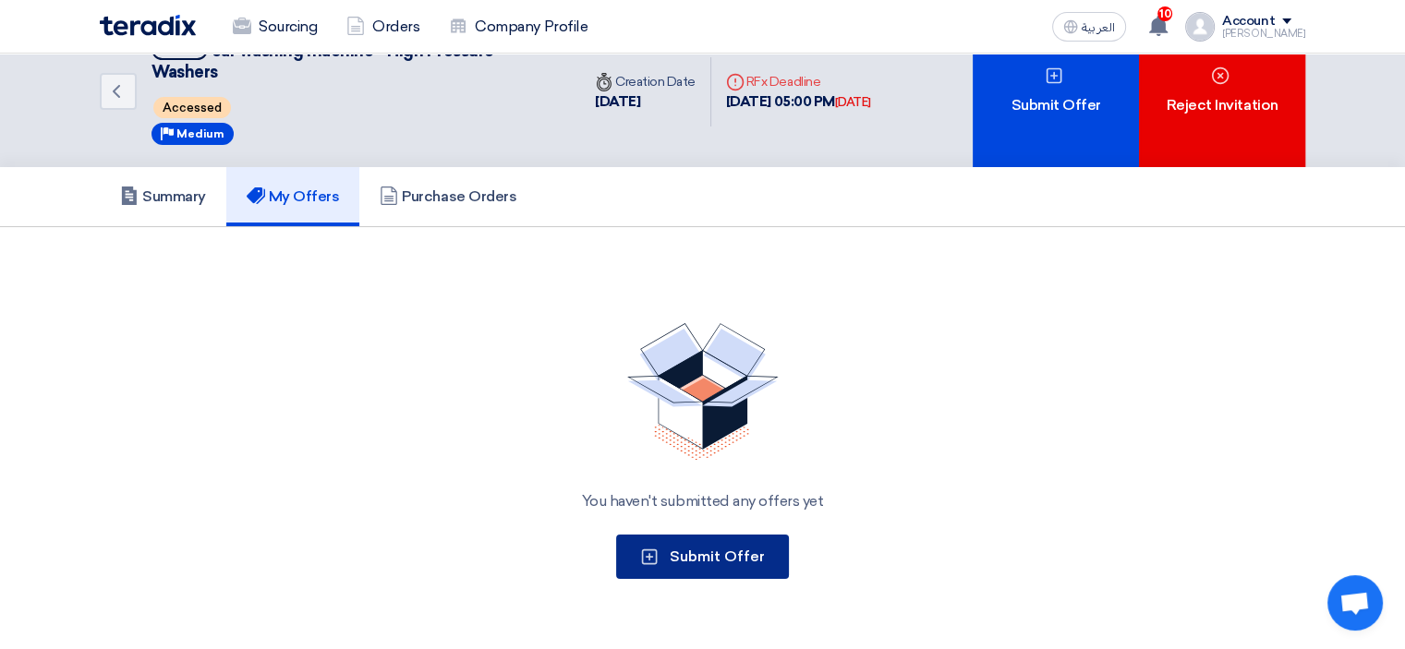
click at [696, 549] on span "Submit Offer" at bounding box center [717, 557] width 95 height 18
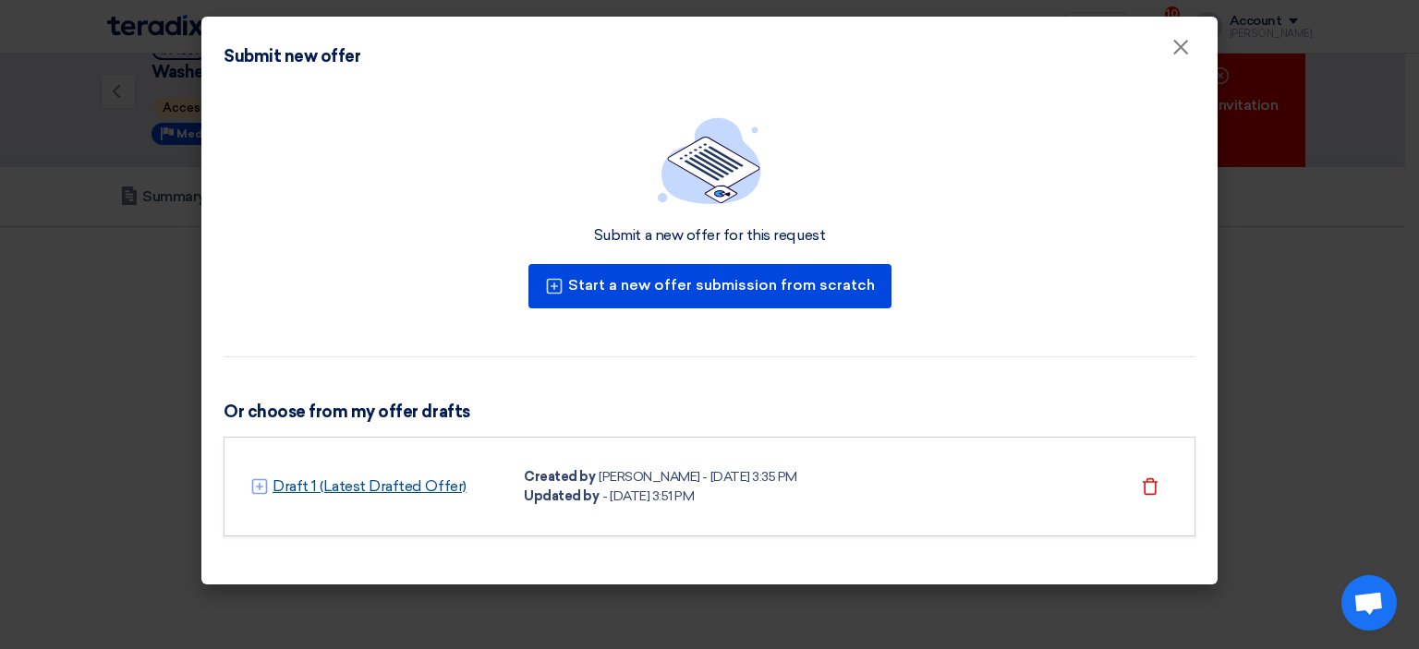
click at [370, 491] on link "Draft 1 (Latest Drafted Offer)" at bounding box center [370, 487] width 194 height 22
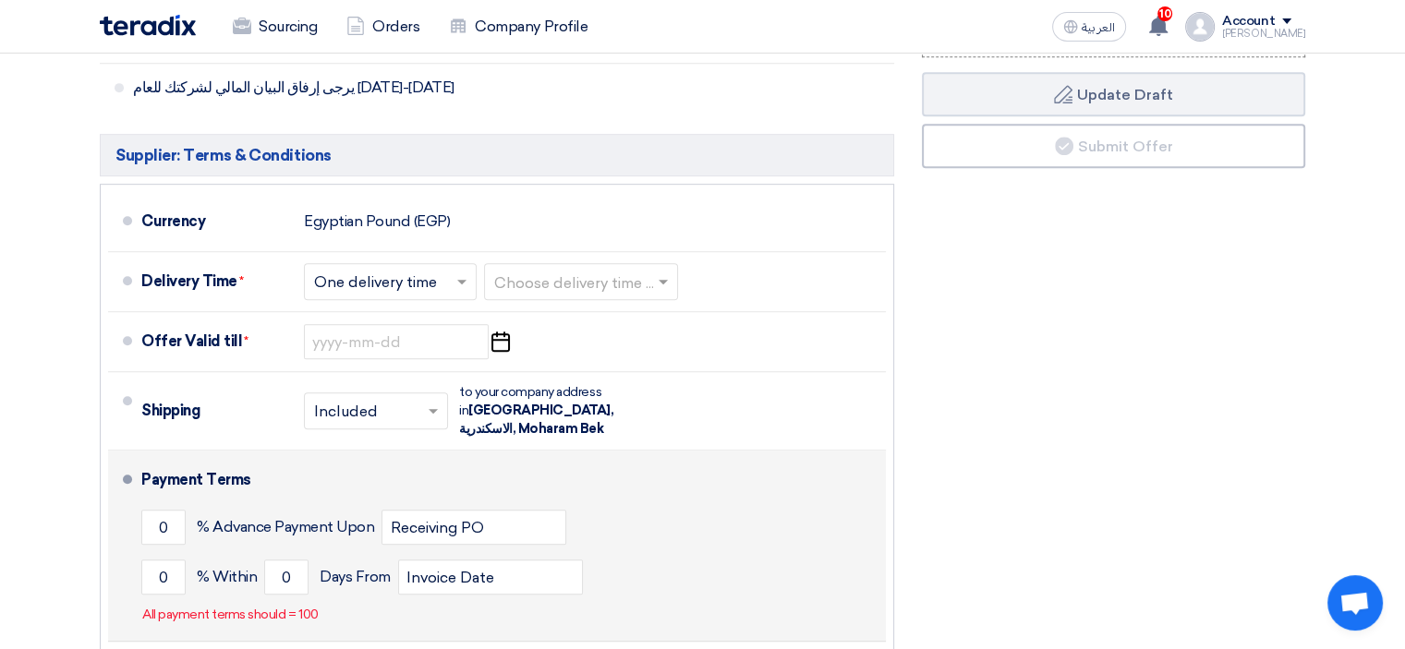
scroll to position [954, 0]
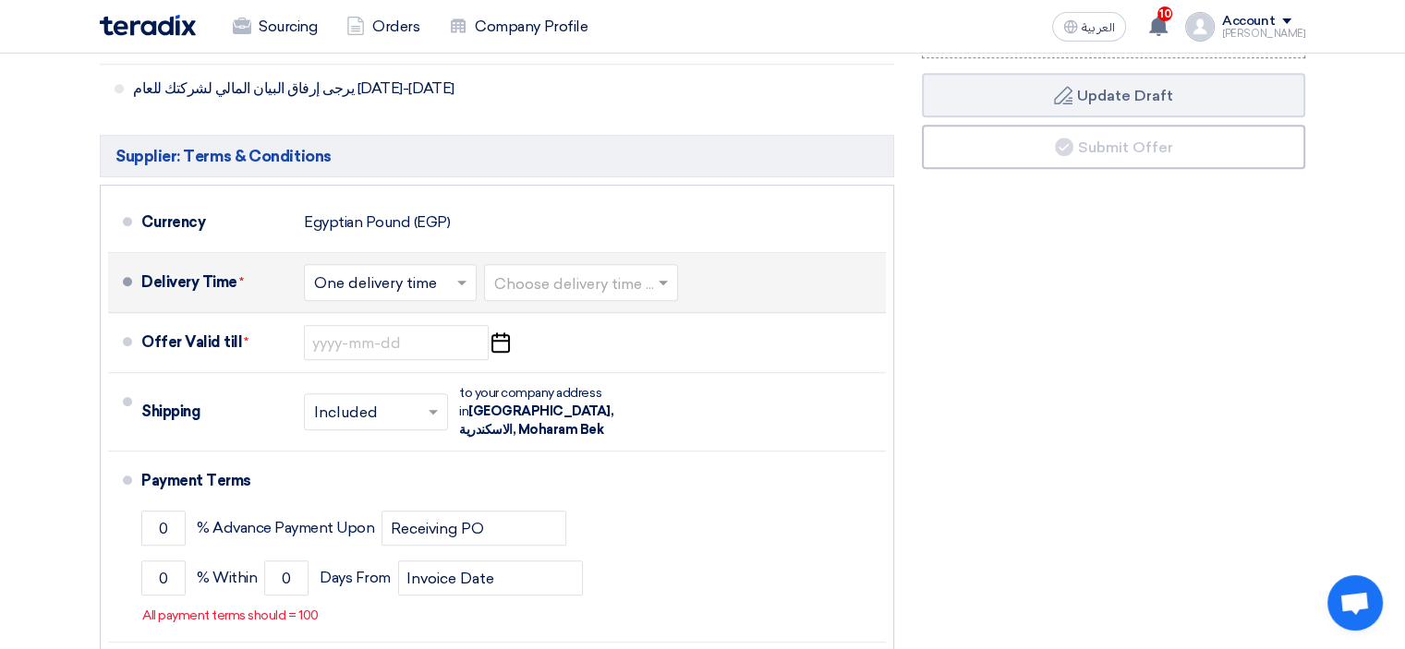
click at [593, 272] on input "text" at bounding box center [582, 285] width 176 height 27
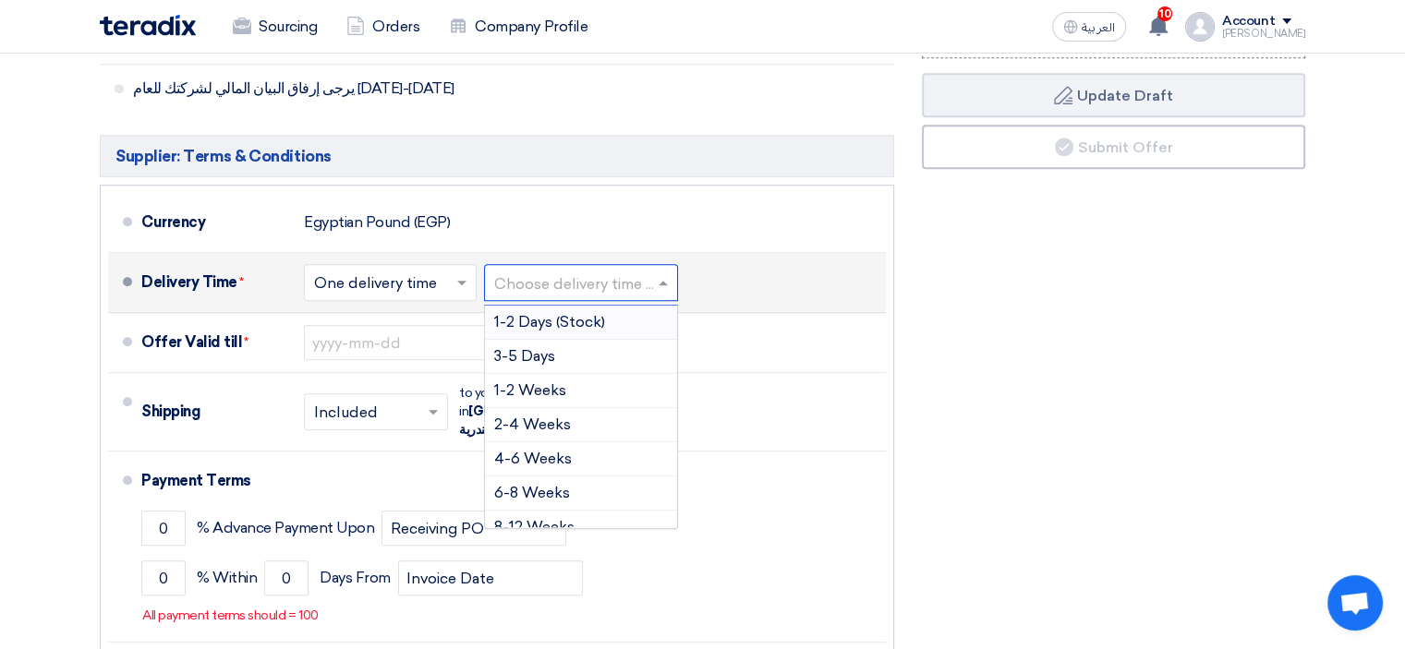
click at [539, 313] on span "1-2 Days (Stock)" at bounding box center [549, 322] width 111 height 18
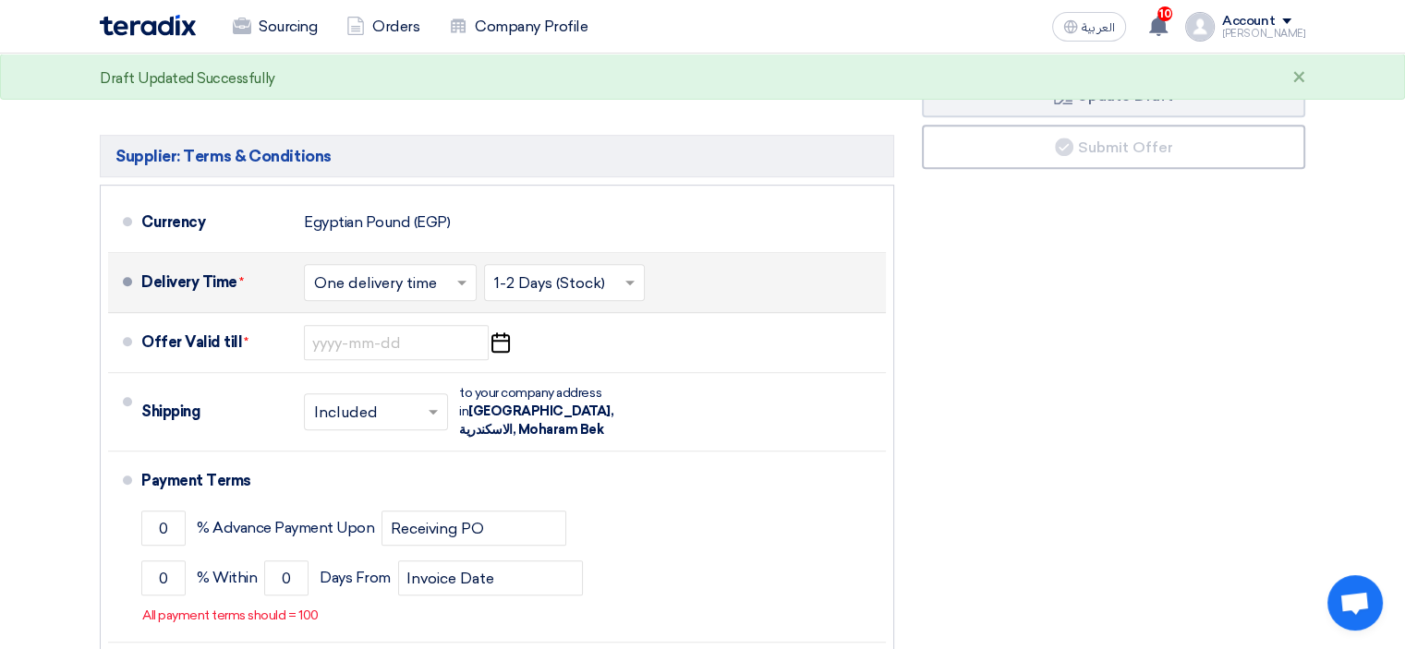
click at [441, 272] on input "text" at bounding box center [391, 285] width 154 height 27
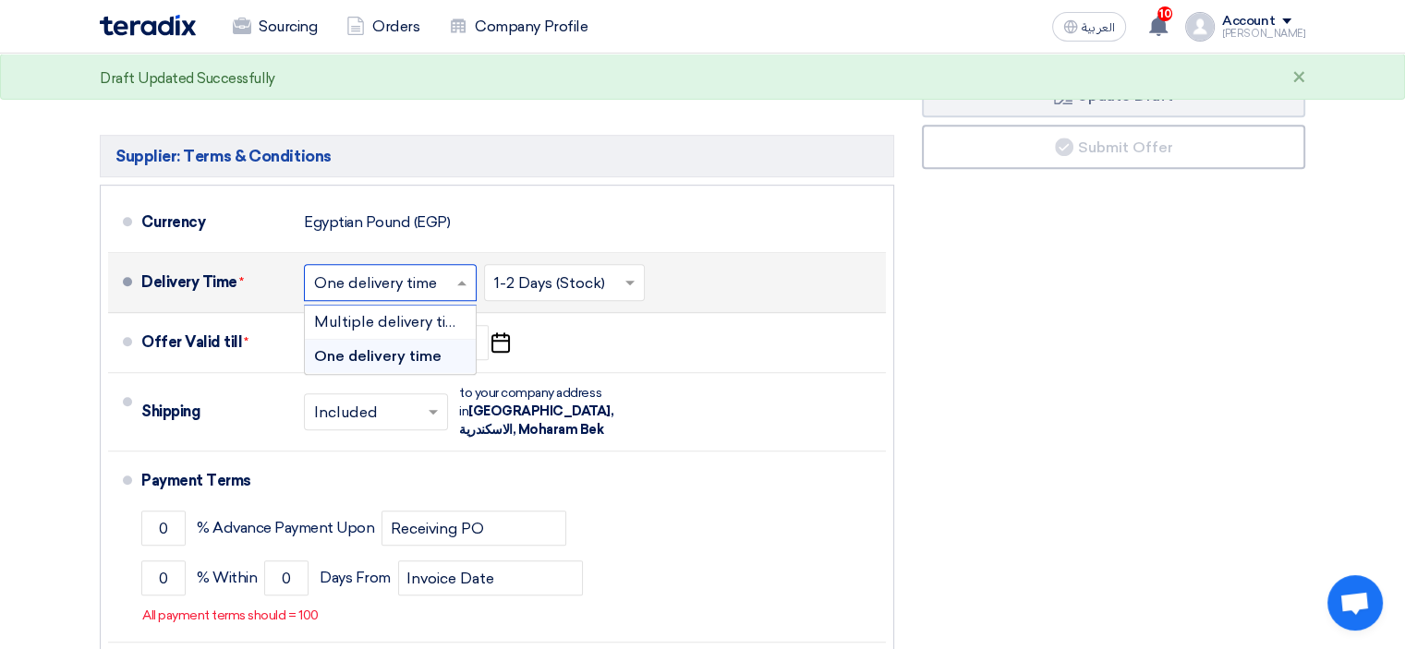
click at [441, 272] on input "text" at bounding box center [391, 285] width 154 height 27
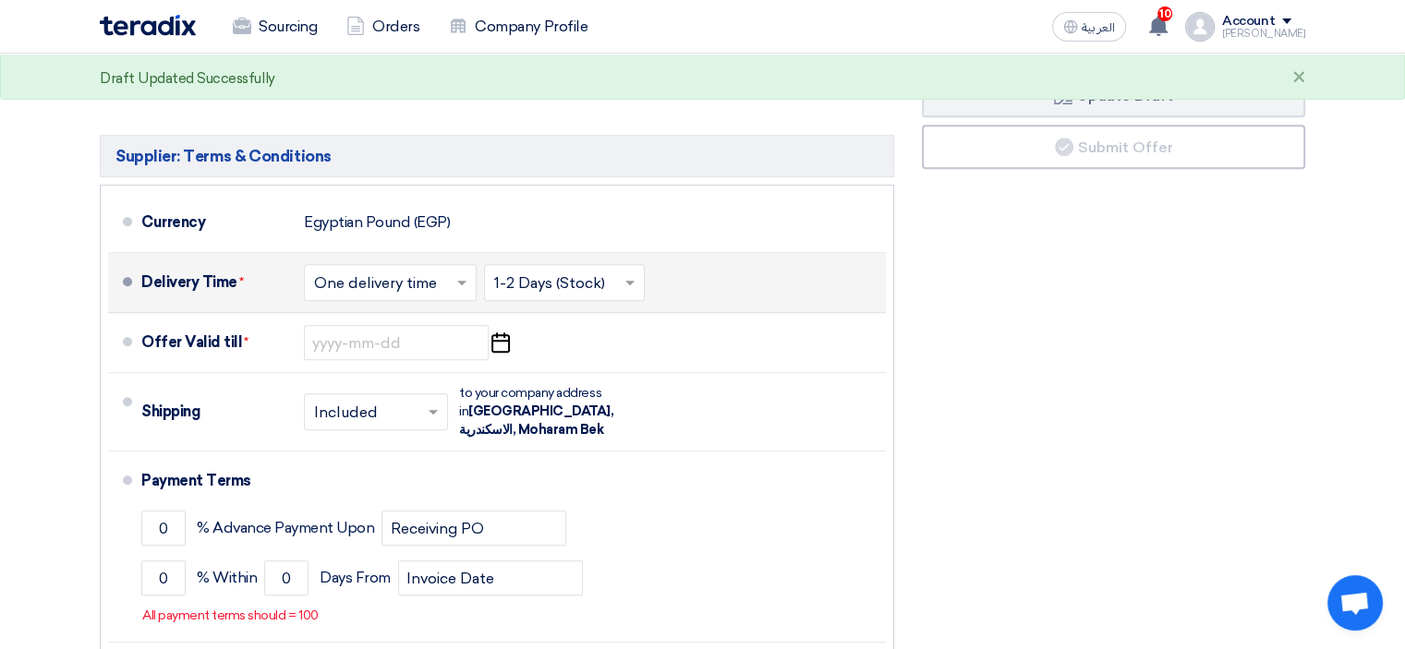
click at [802, 253] on li "Delivery Time * Choose delivery time ... × One delivery time × Choose delivery …" at bounding box center [497, 283] width 778 height 60
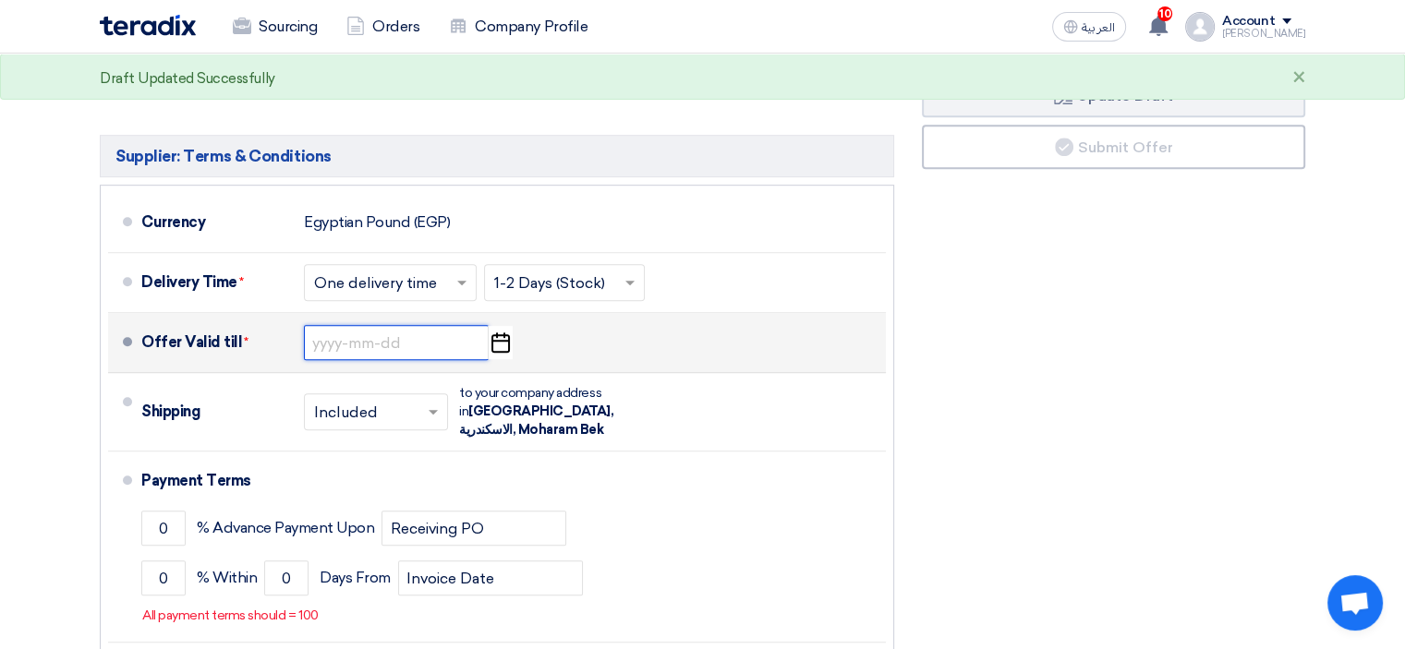
click at [418, 325] on input at bounding box center [396, 342] width 185 height 35
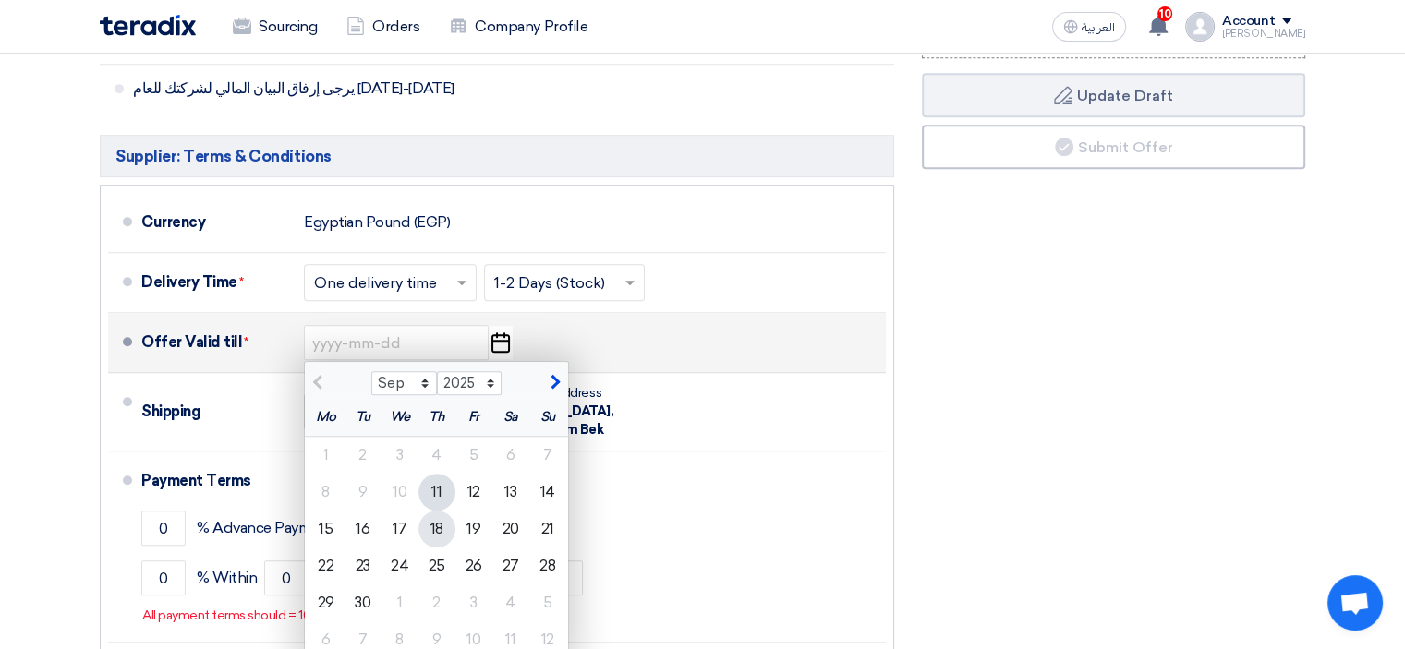
click at [436, 511] on div "18" at bounding box center [436, 529] width 37 height 37
type input "[DATE]"
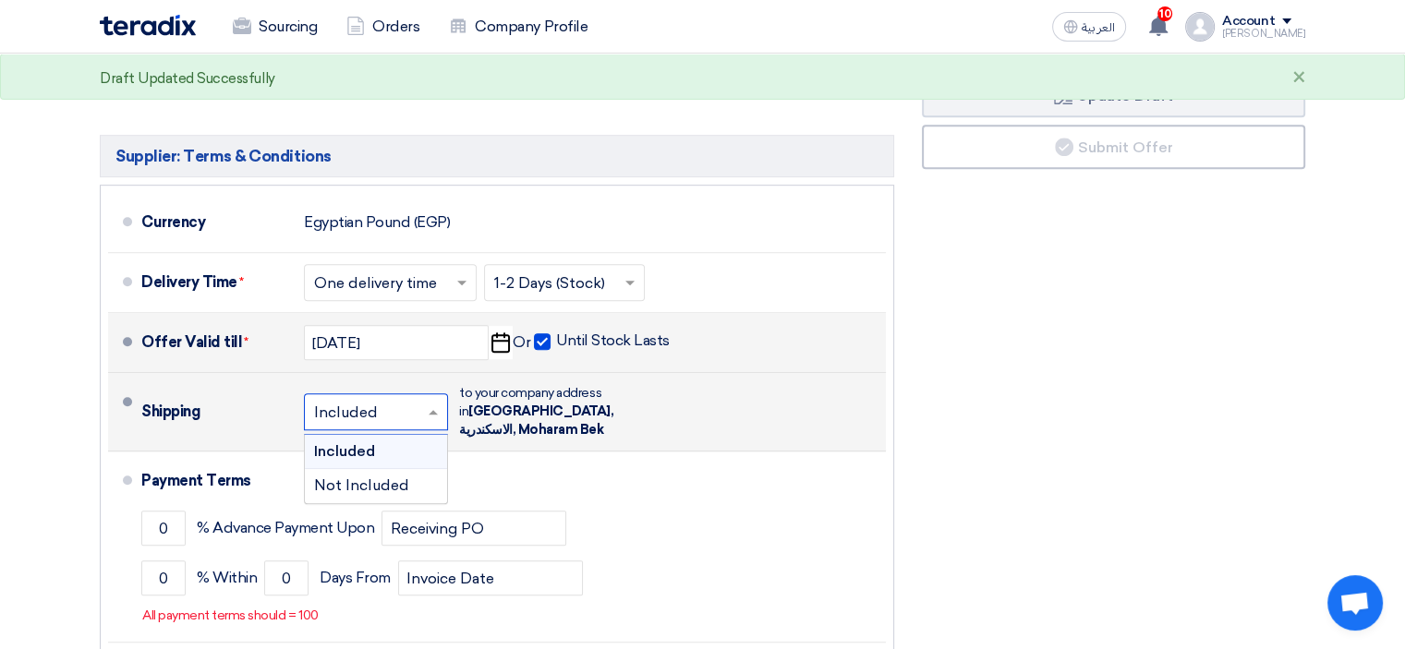
click at [424, 403] on span at bounding box center [435, 412] width 23 height 18
click at [725, 381] on div "Shipping × Included × to your company address in [GEOGRAPHIC_DATA], [GEOGRAPHIC…" at bounding box center [509, 412] width 737 height 63
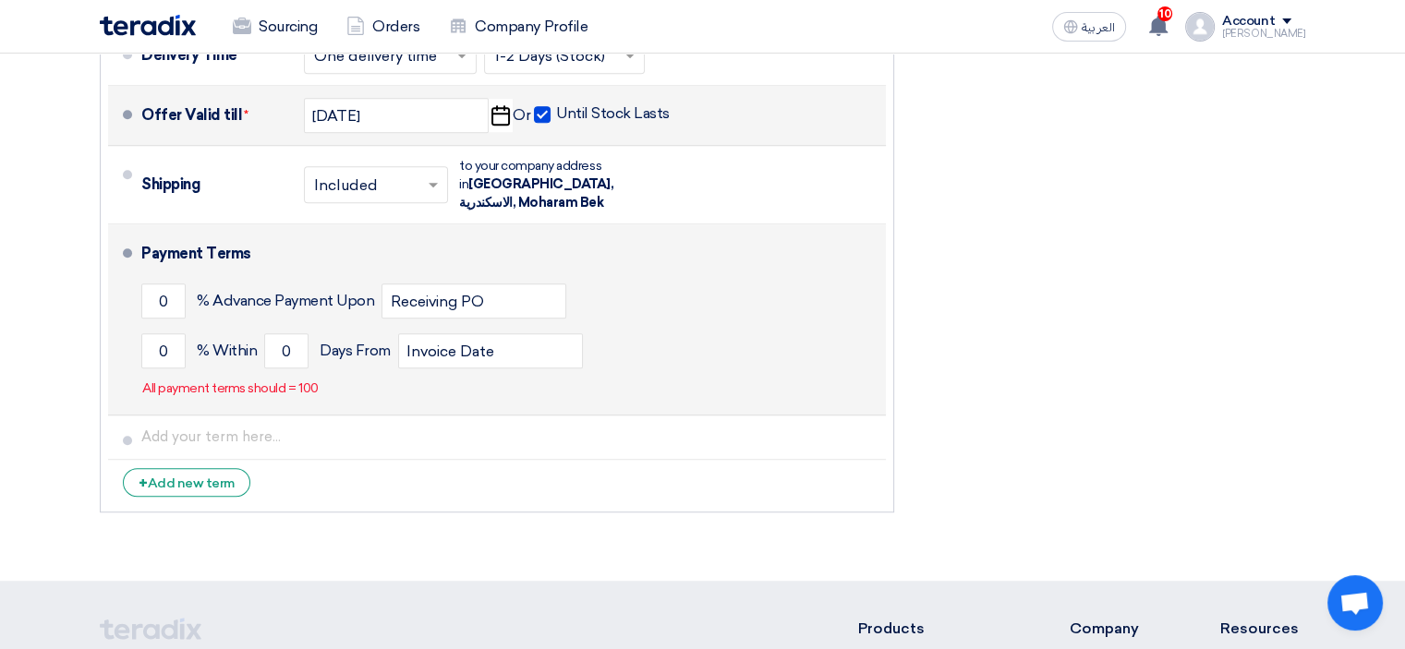
scroll to position [1188, 0]
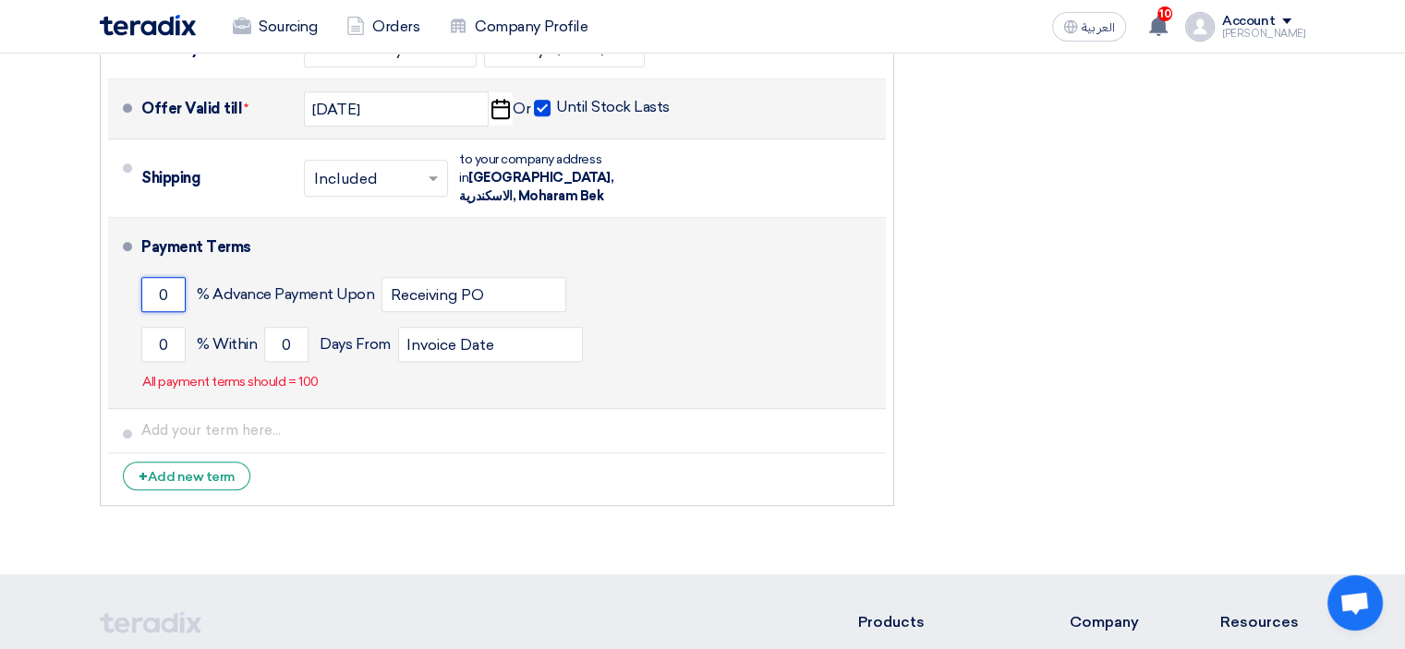
click at [166, 277] on input "0" at bounding box center [163, 294] width 44 height 35
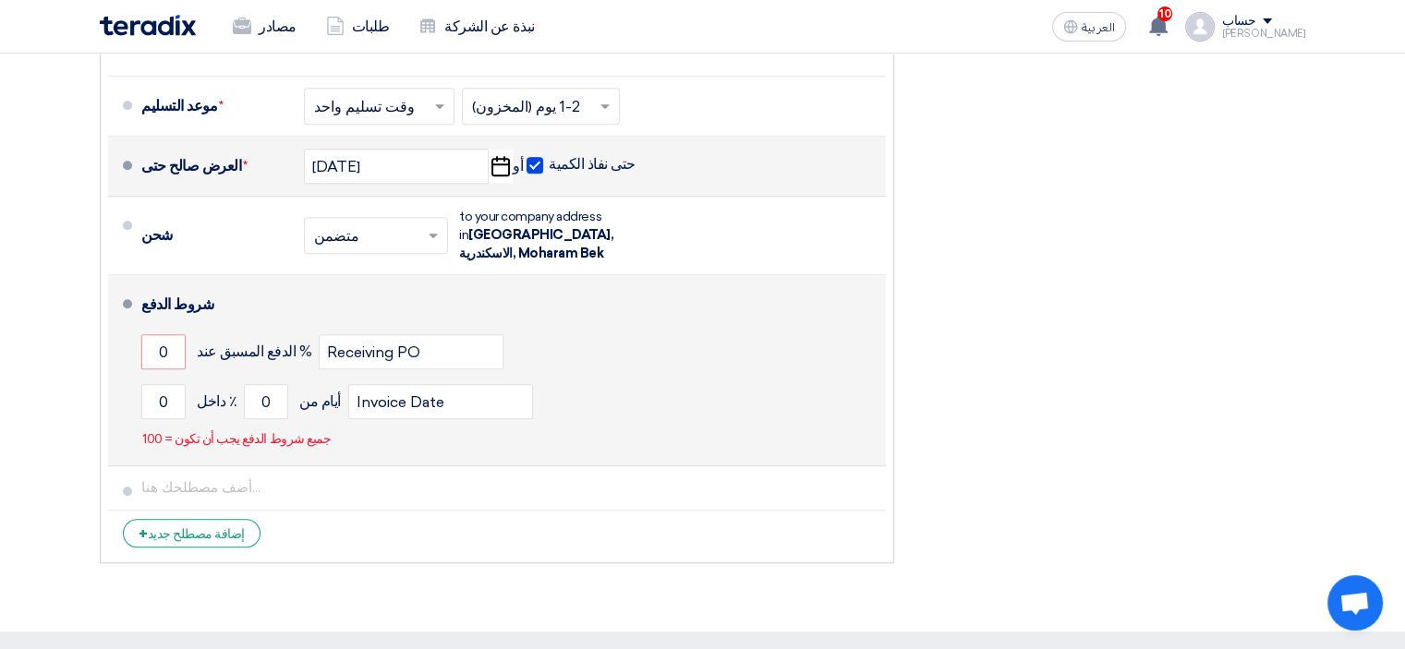
scroll to position [1139, 0]
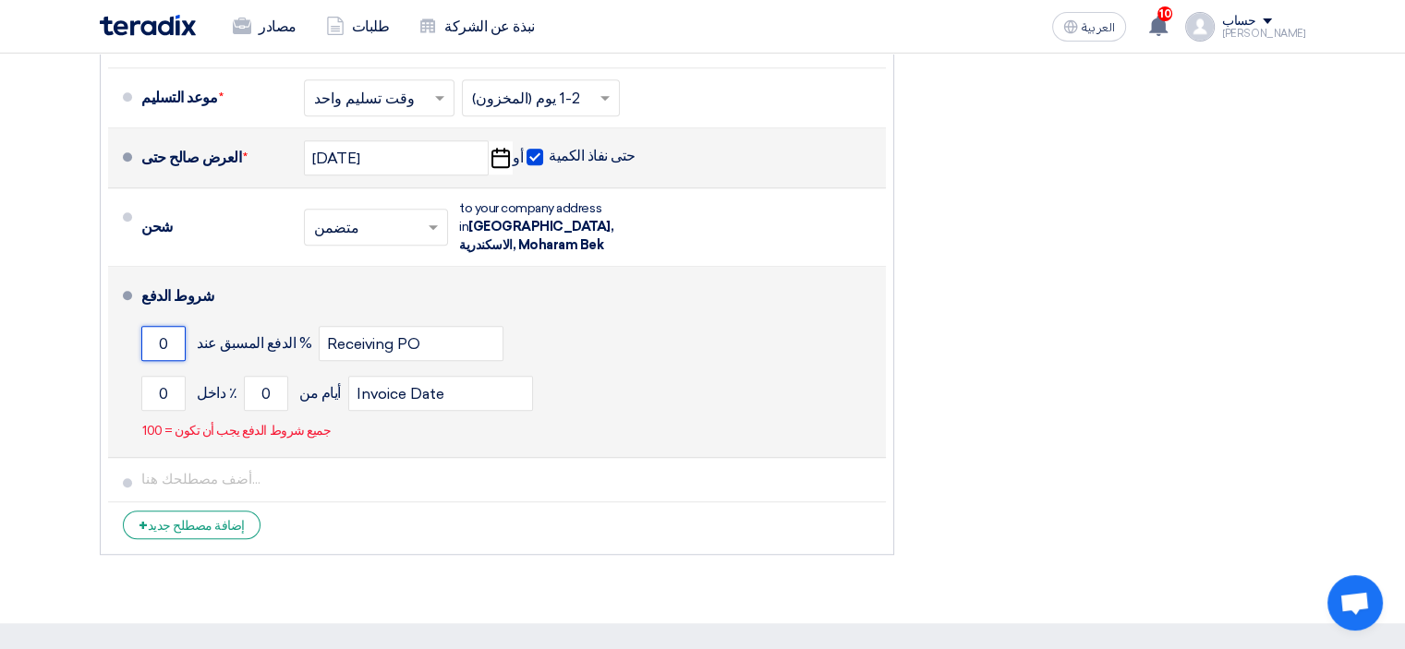
click at [173, 326] on input "0" at bounding box center [163, 343] width 44 height 35
click at [171, 376] on input "0" at bounding box center [163, 393] width 44 height 35
click at [170, 326] on input "0" at bounding box center [163, 343] width 44 height 35
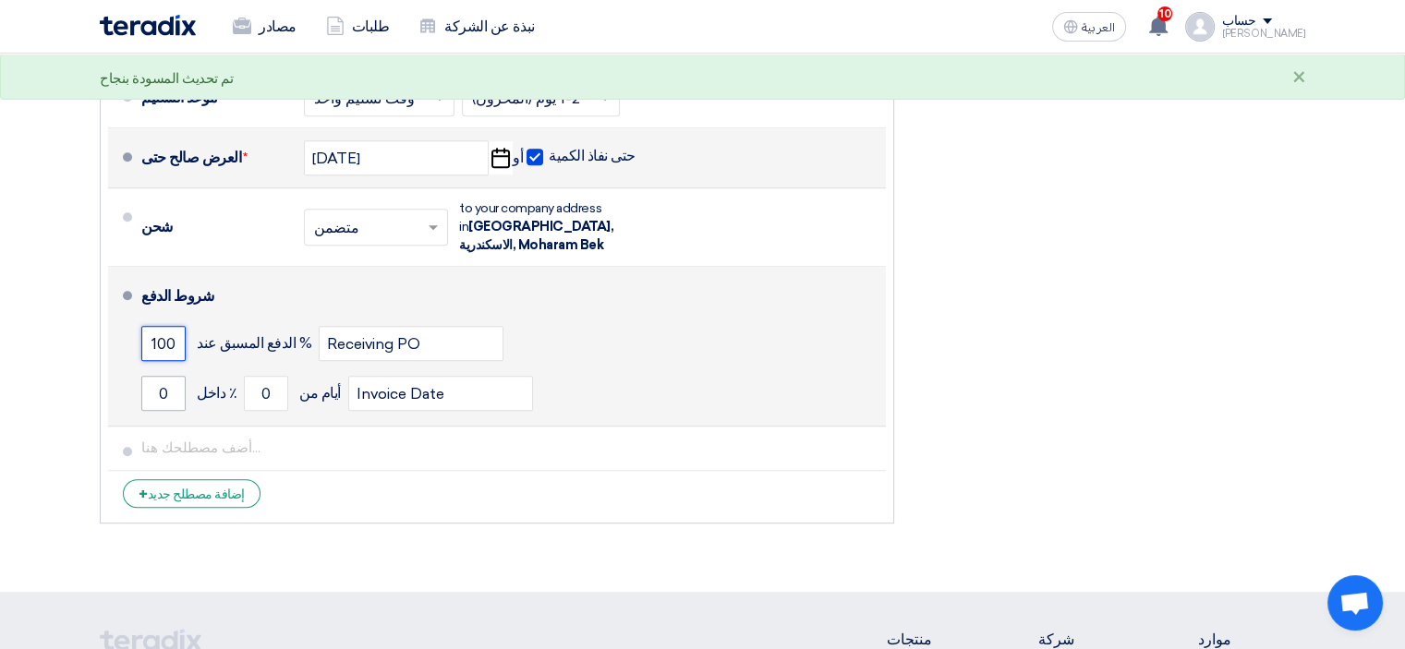
type input "100"
click at [165, 376] on input "0" at bounding box center [163, 393] width 44 height 35
click at [392, 376] on input "Invoice Date" at bounding box center [440, 393] width 185 height 35
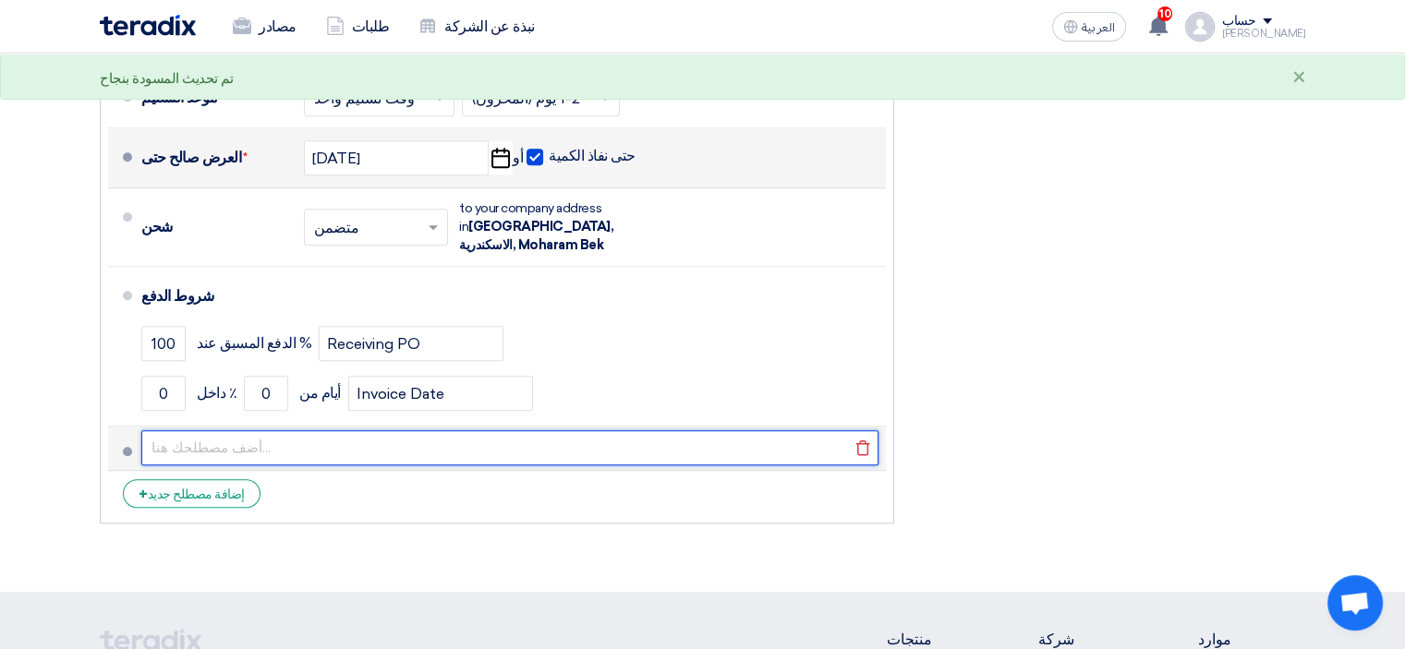
click at [386, 430] on input "text" at bounding box center [509, 447] width 737 height 35
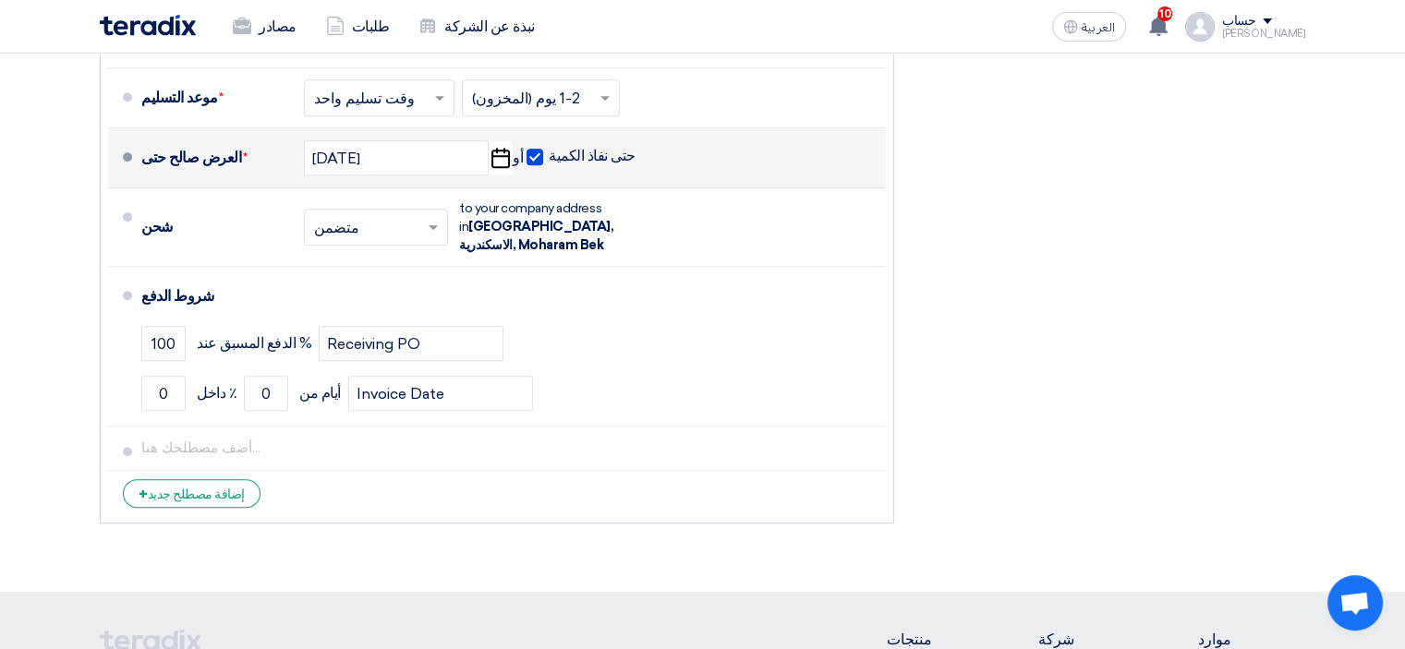
click at [450, 472] on li "+ إضافة مصطلح جديد" at bounding box center [497, 493] width 778 height 44
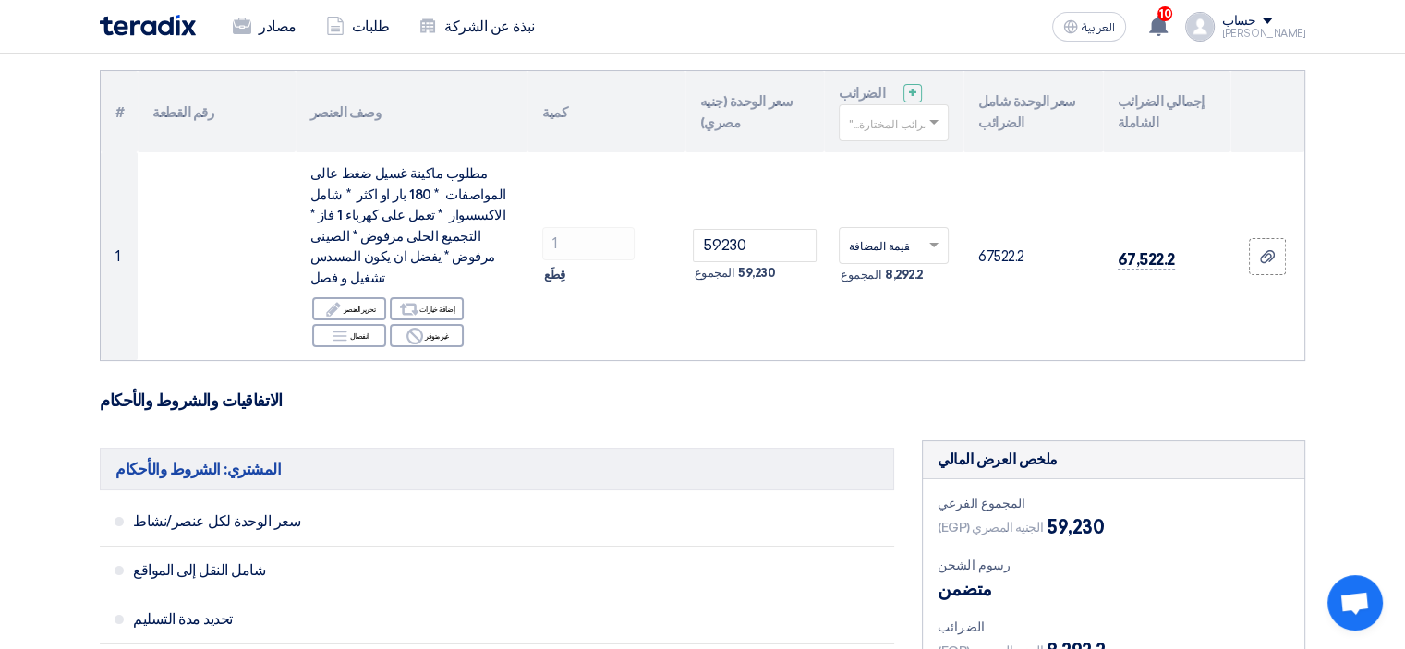
scroll to position [166, 0]
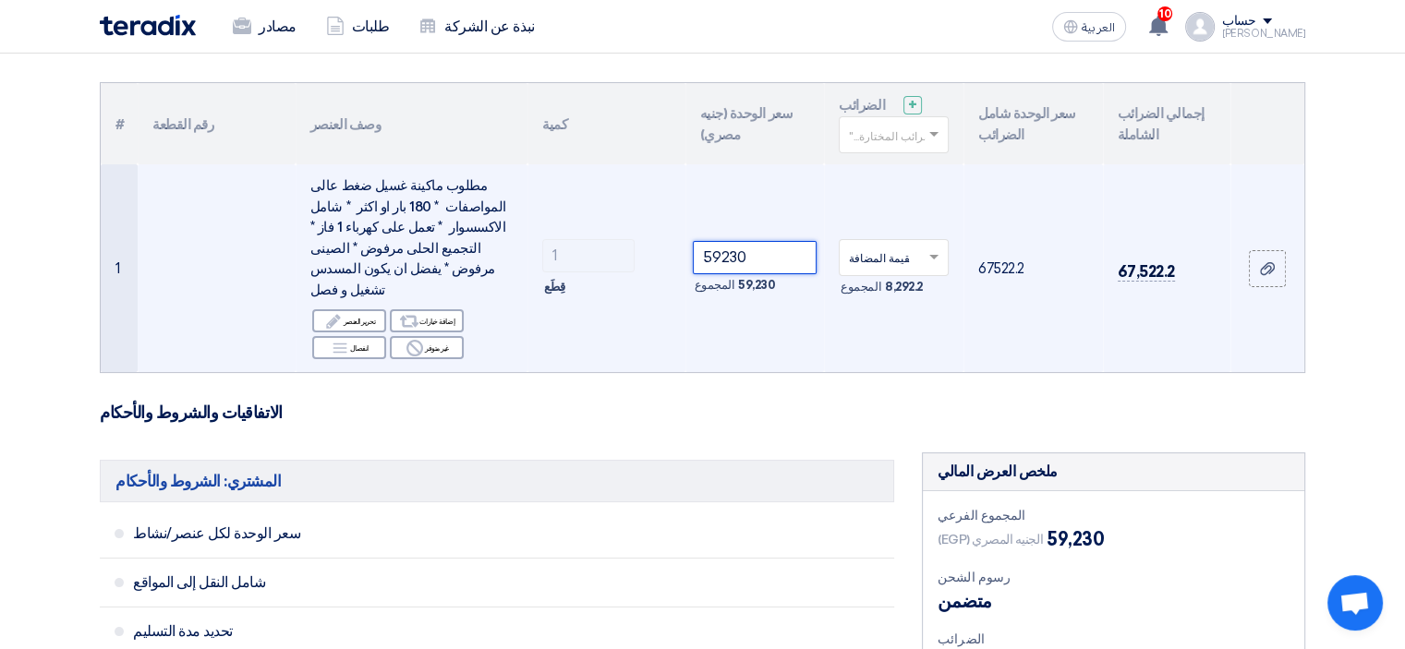
click at [758, 244] on input "59230" at bounding box center [755, 257] width 125 height 33
type input "5"
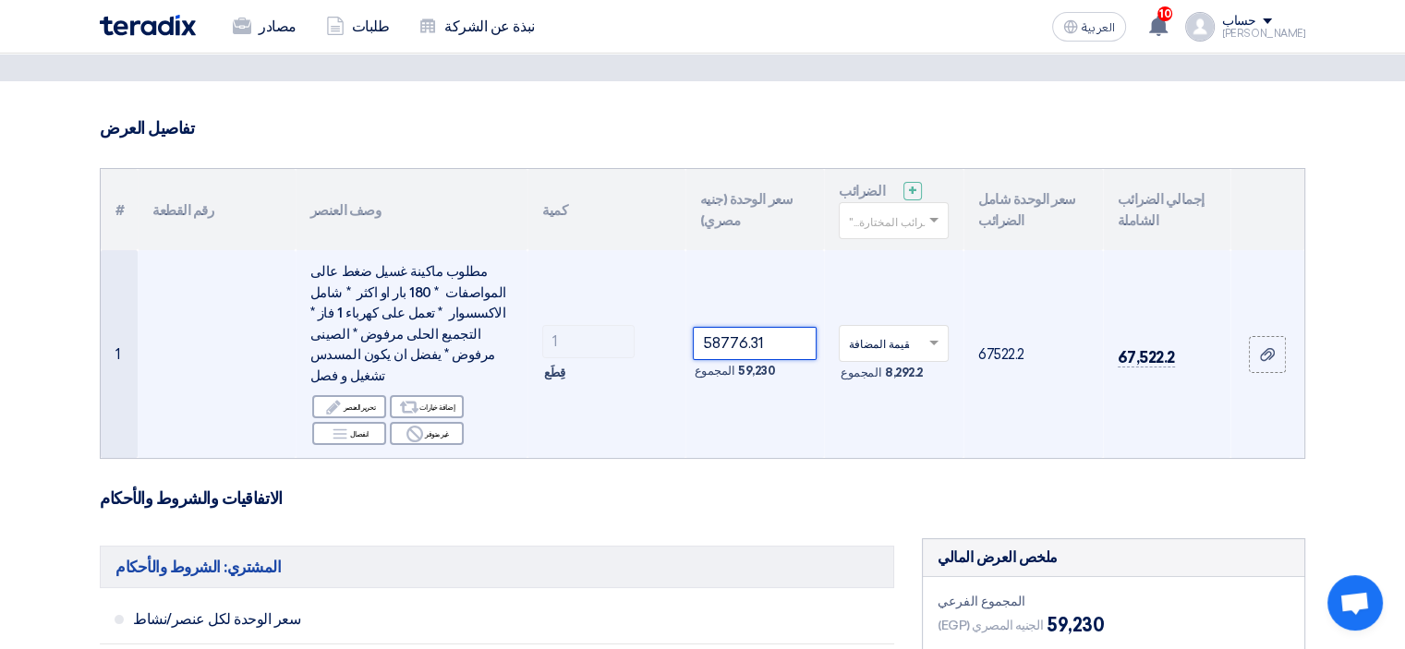
scroll to position [61, 0]
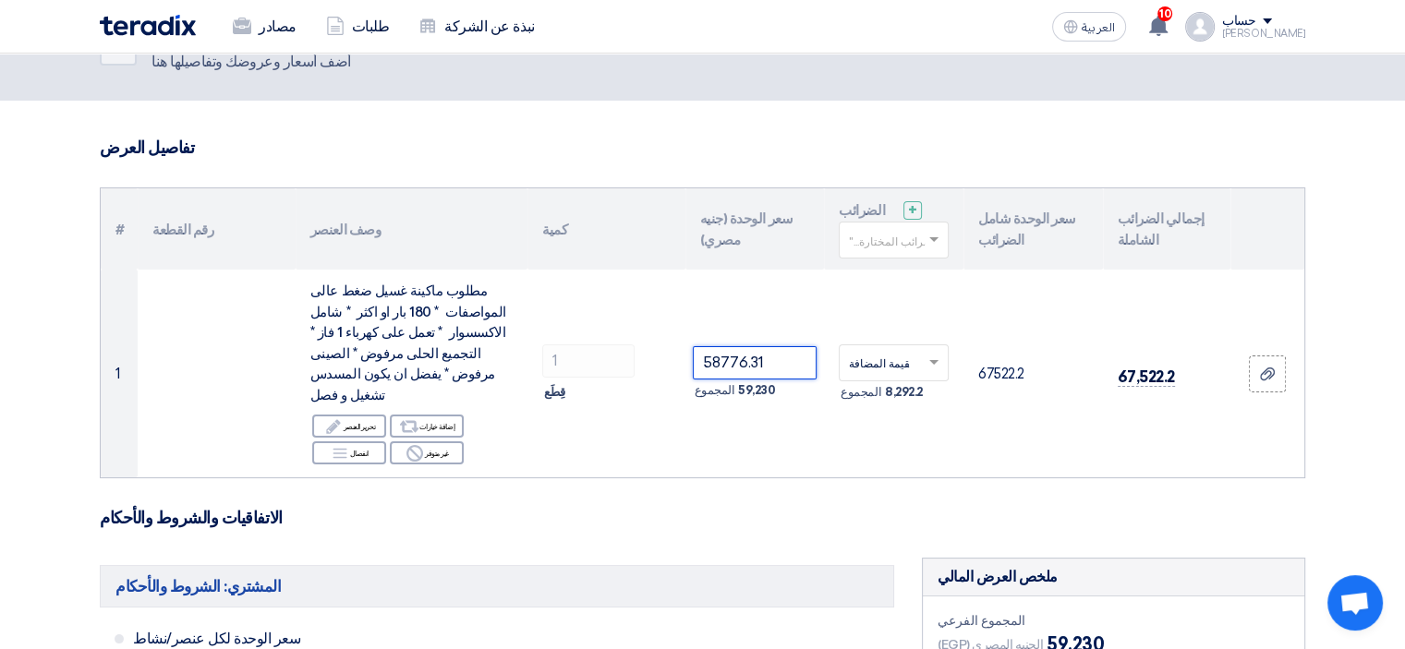
type input "58776.31"
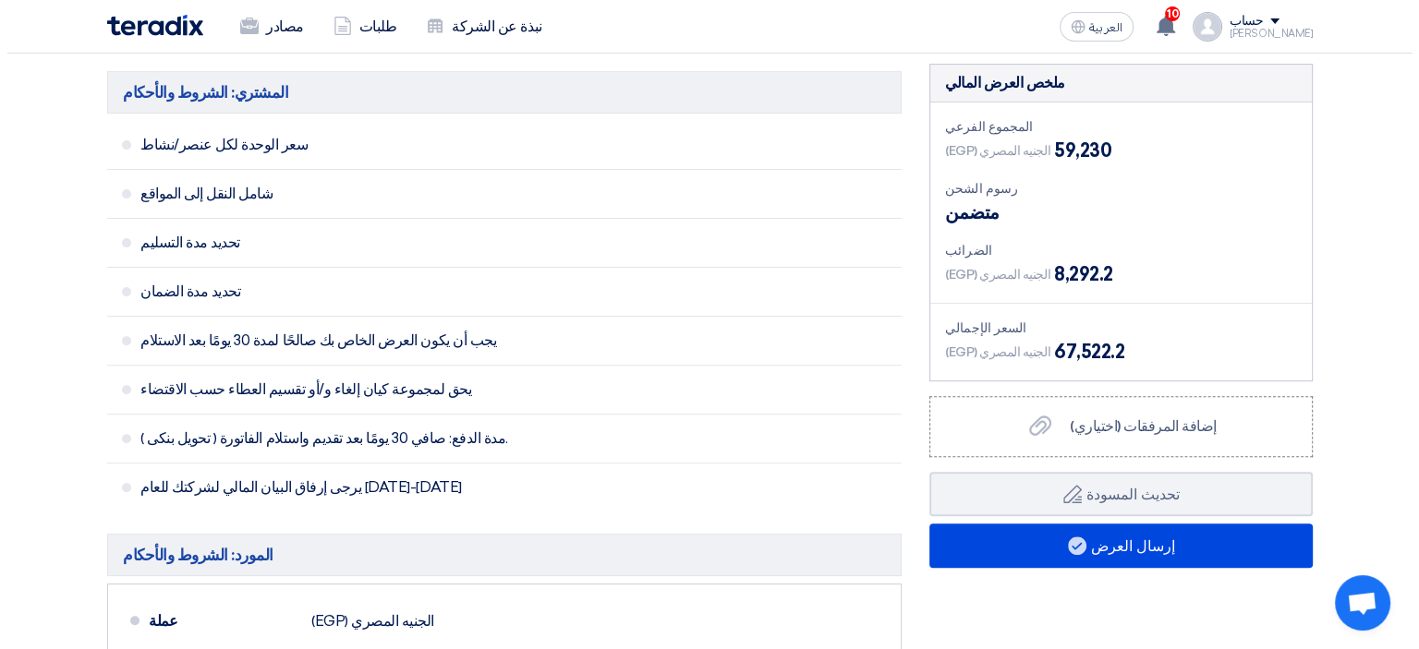
scroll to position [560, 0]
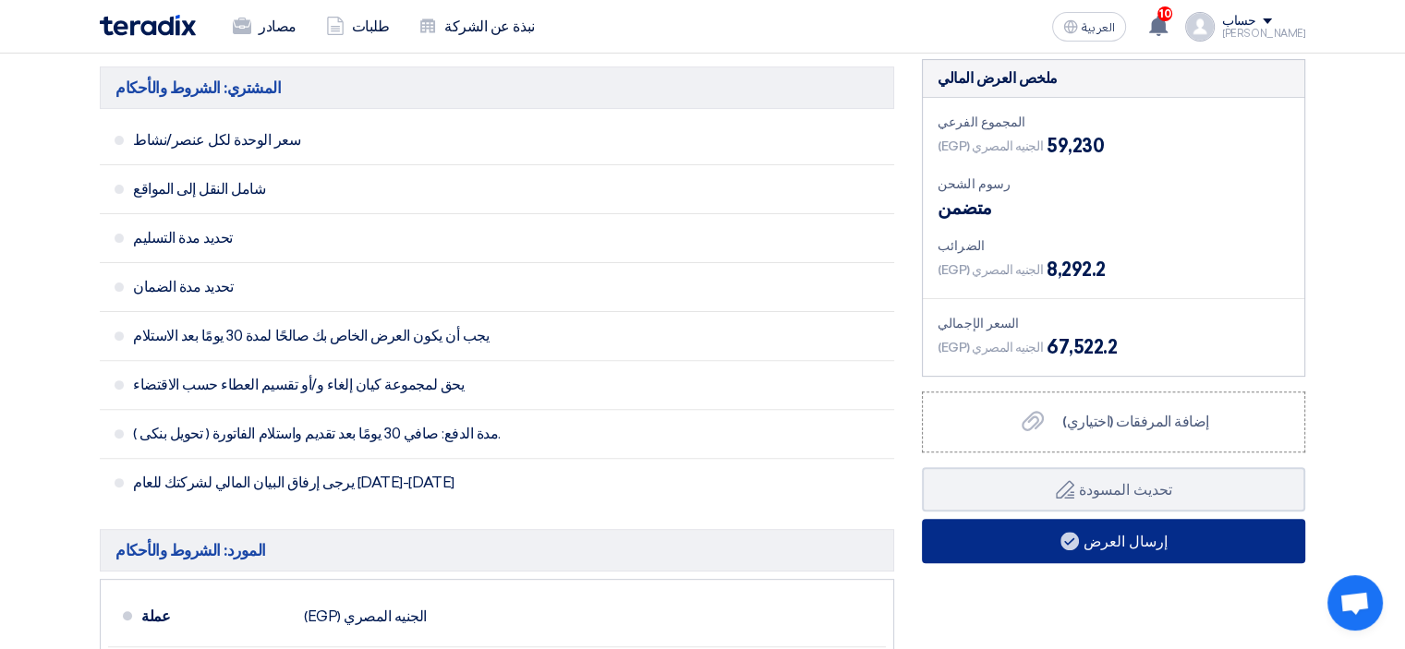
click at [1153, 533] on font "إرسال العرض" at bounding box center [1126, 542] width 84 height 18
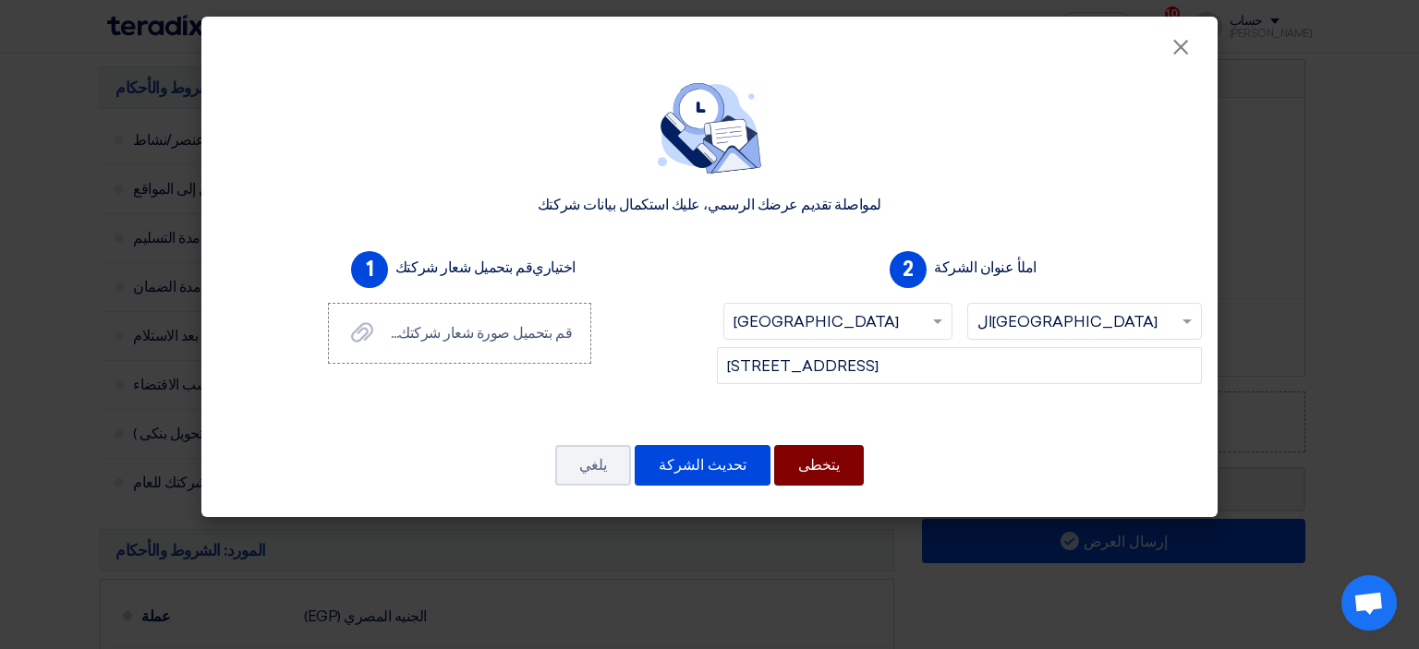
click at [798, 467] on font "يتخطى" at bounding box center [819, 465] width 42 height 18
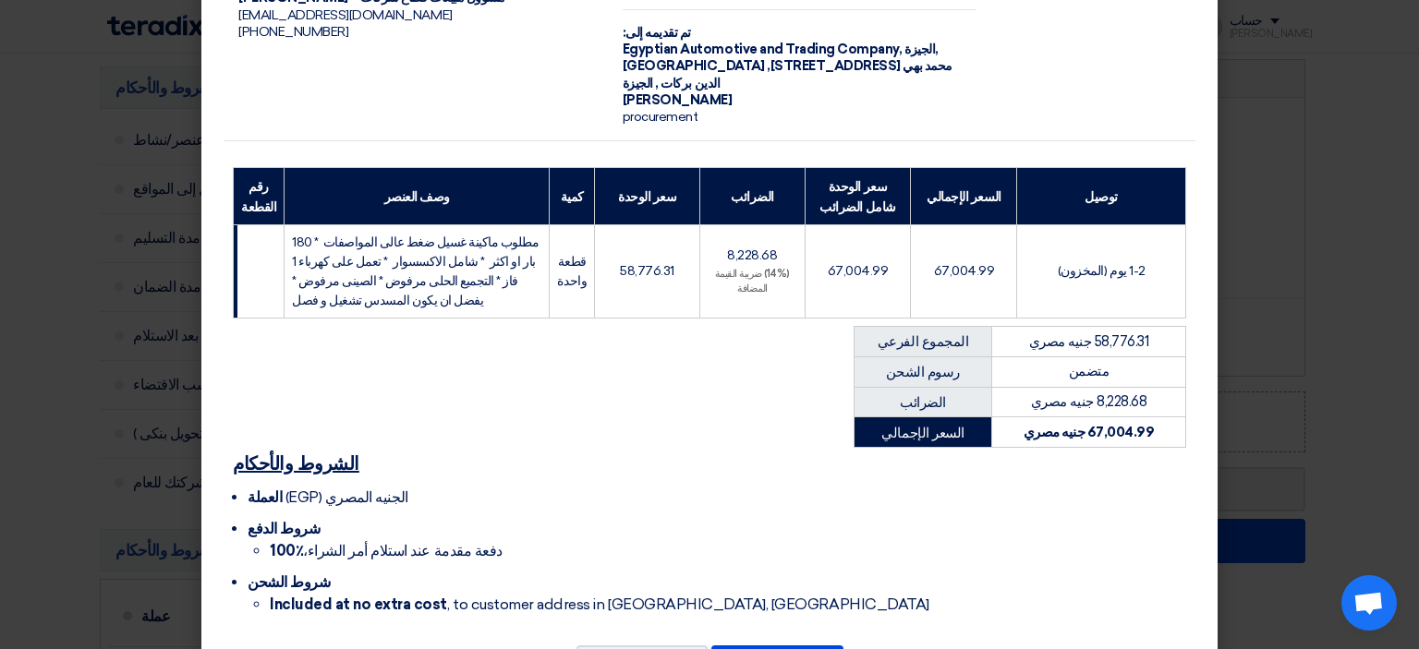
scroll to position [200, 0]
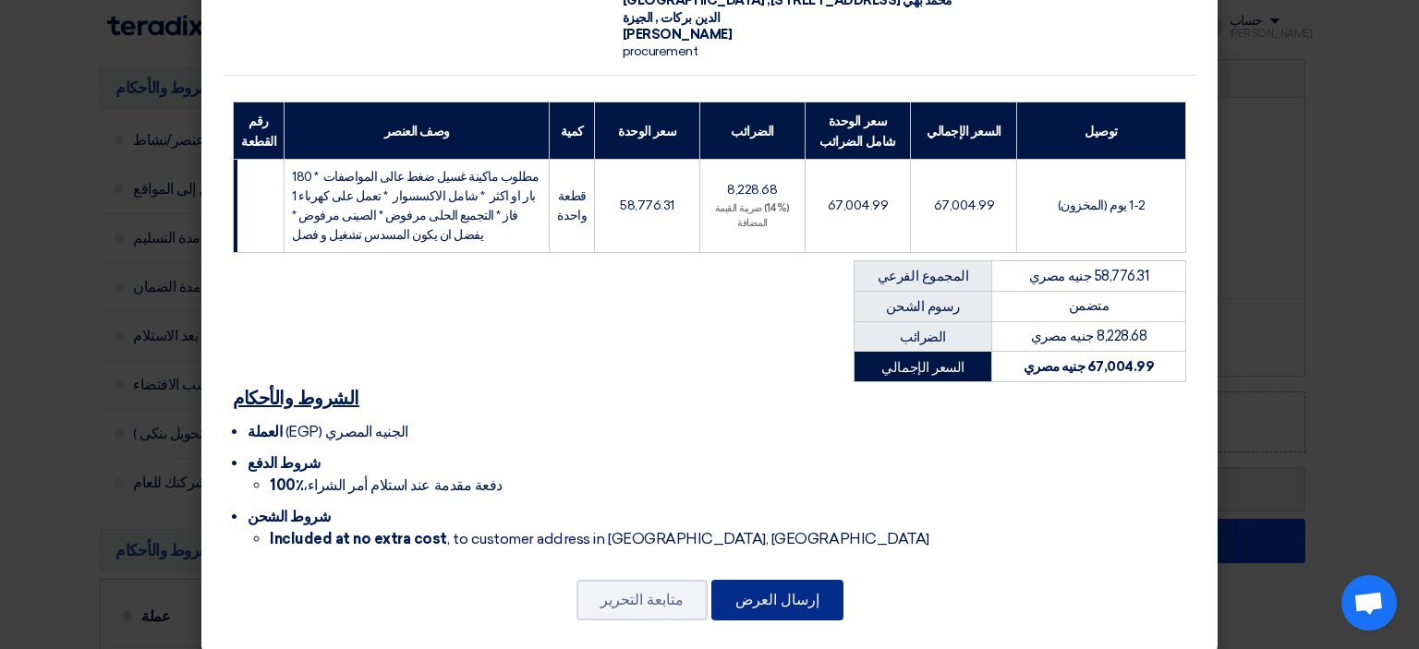
click at [748, 591] on font "إرسال العرض" at bounding box center [777, 600] width 84 height 18
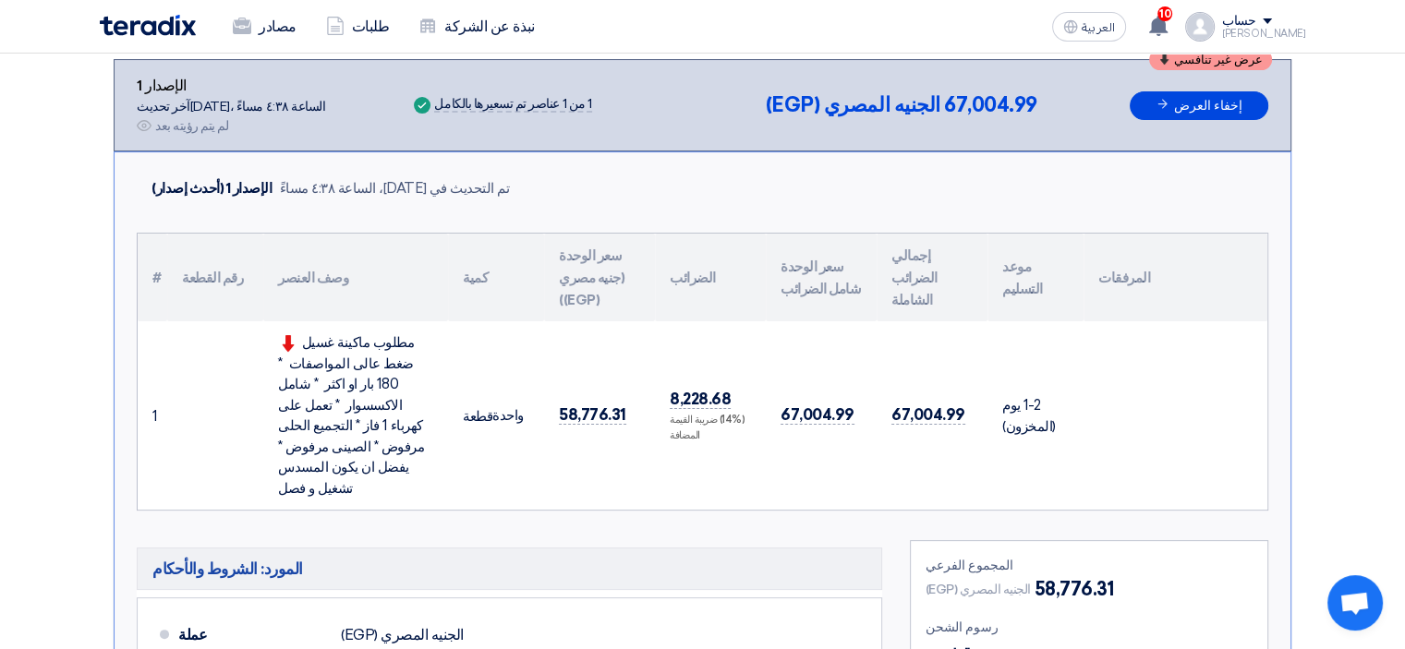
scroll to position [322, 0]
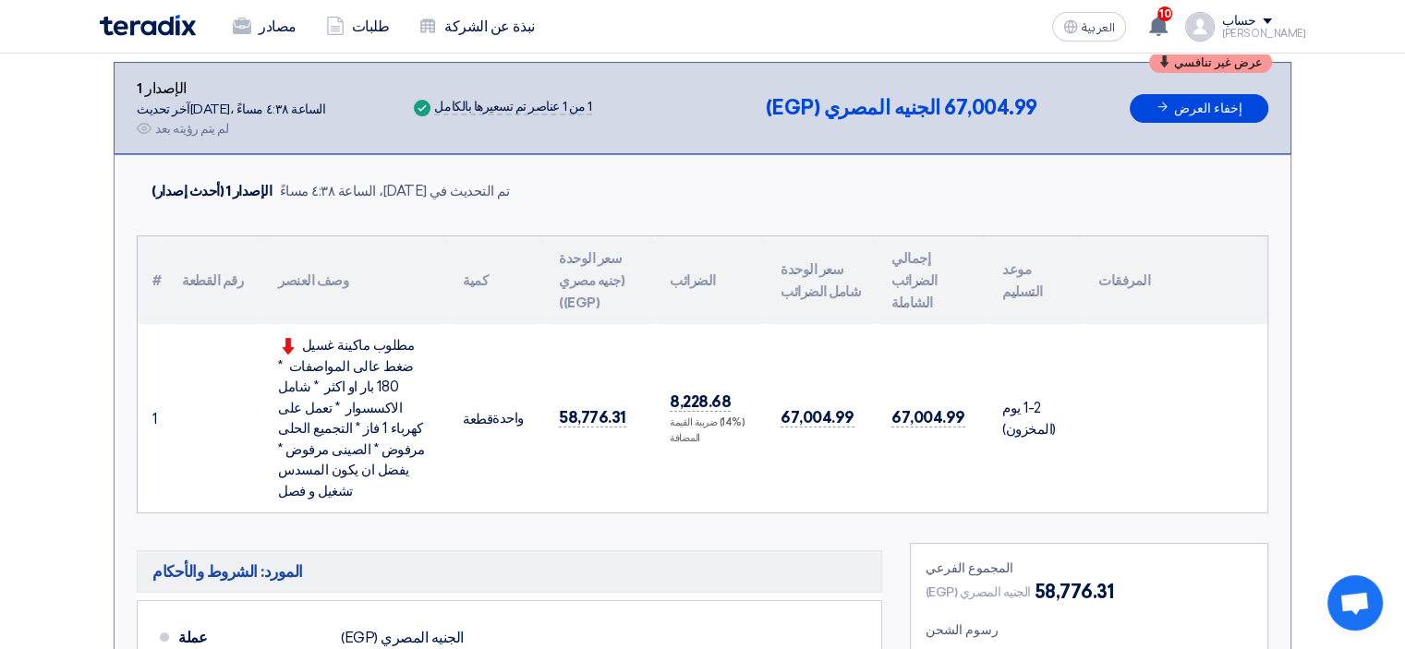
click at [336, 381] on div "مطلوب ماكينة غسيل ضغط عالى المواصفات * 180 بار او اكثر * شامل الاكسسوار * تعمل …" at bounding box center [355, 418] width 155 height 166
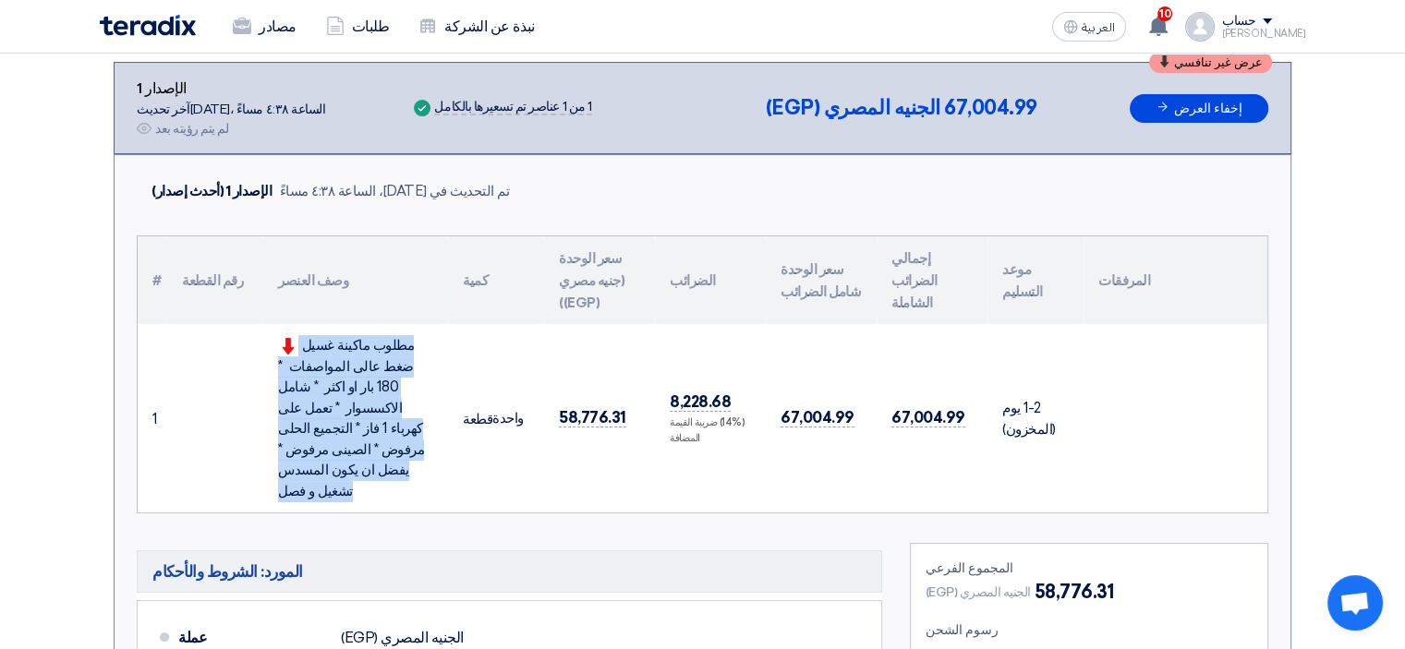
click at [336, 381] on div "مطلوب ماكينة غسيل ضغط عالى المواصفات * 180 بار او اكثر * شامل الاكسسوار * تعمل …" at bounding box center [355, 418] width 155 height 166
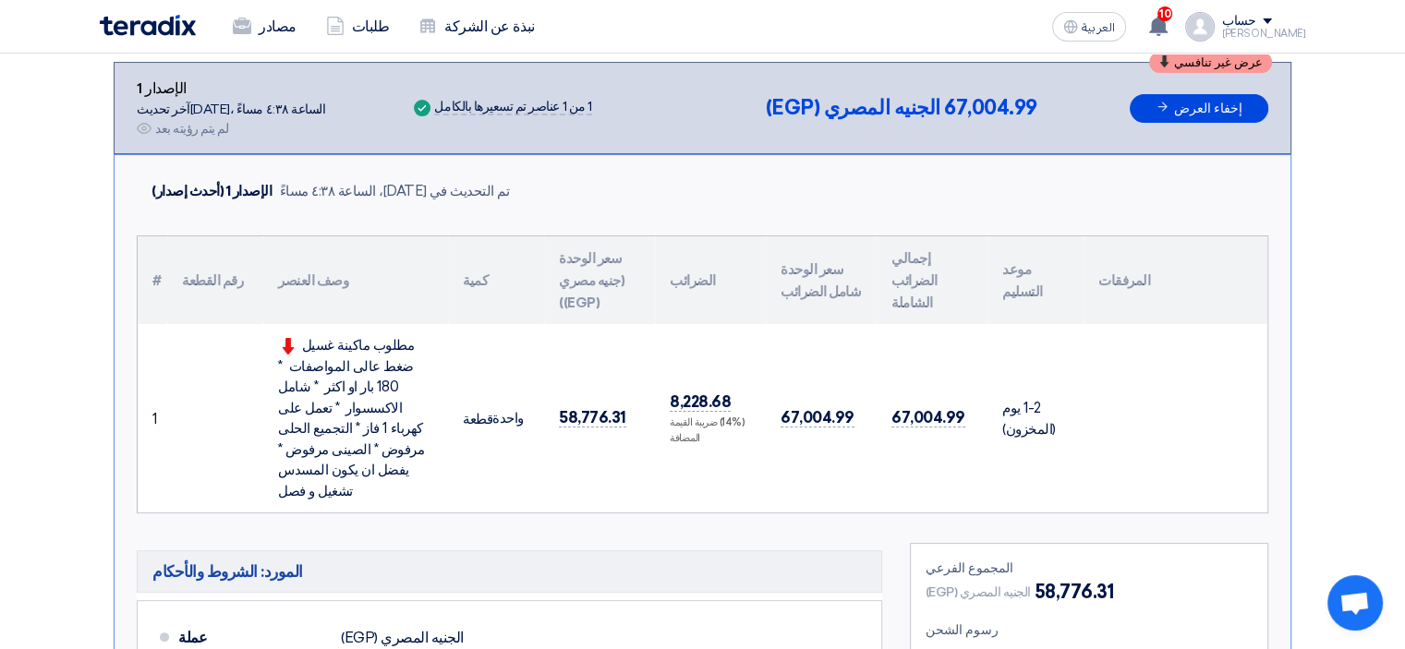
click at [754, 285] on th "الضرائب" at bounding box center [710, 280] width 111 height 88
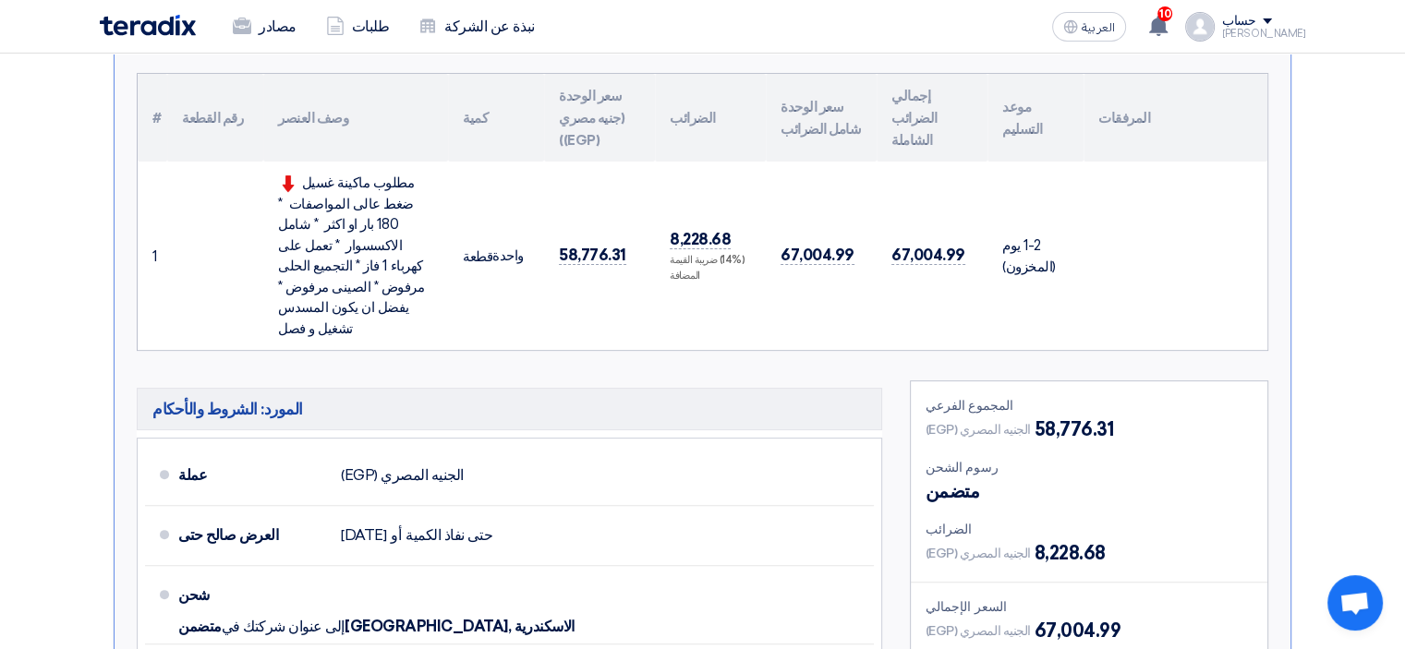
scroll to position [486, 0]
click at [278, 172] on div "مطلوب ماكينة غسيل ضغط عالى المواصفات * 180 بار او اكثر * شامل الاكسسوار * تعمل …" at bounding box center [355, 255] width 155 height 166
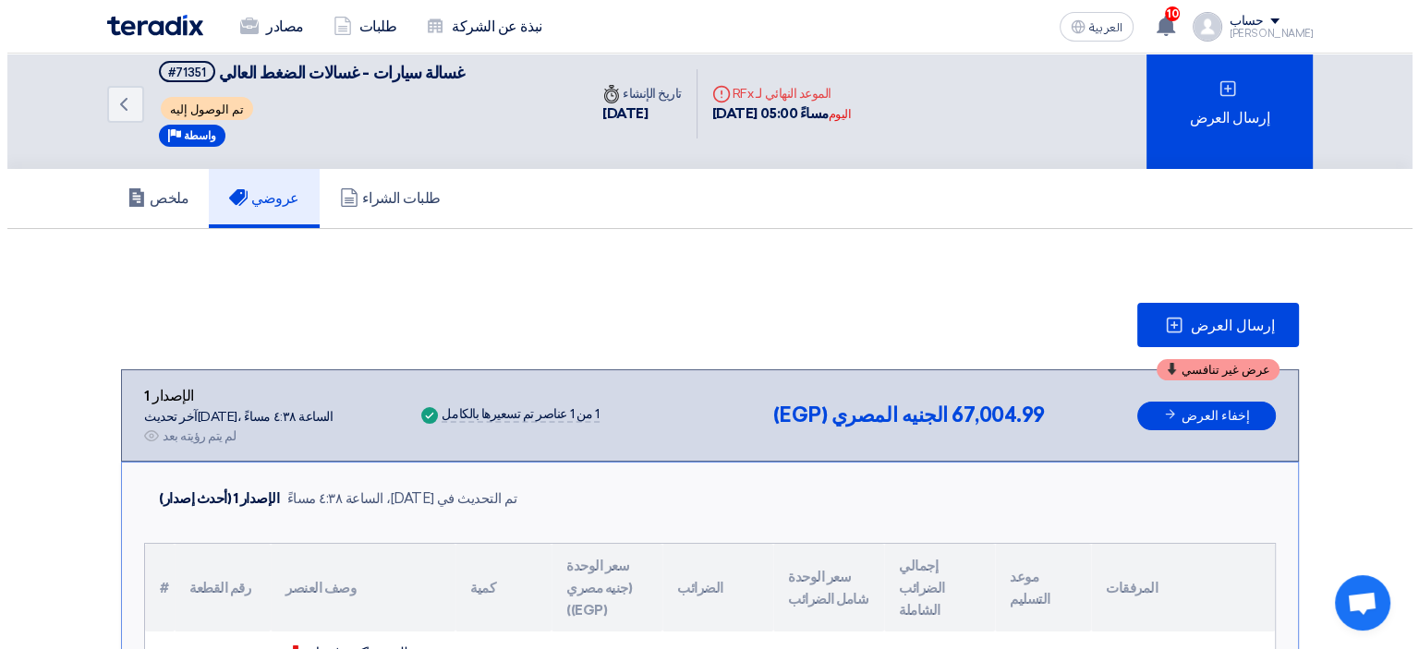
scroll to position [0, 0]
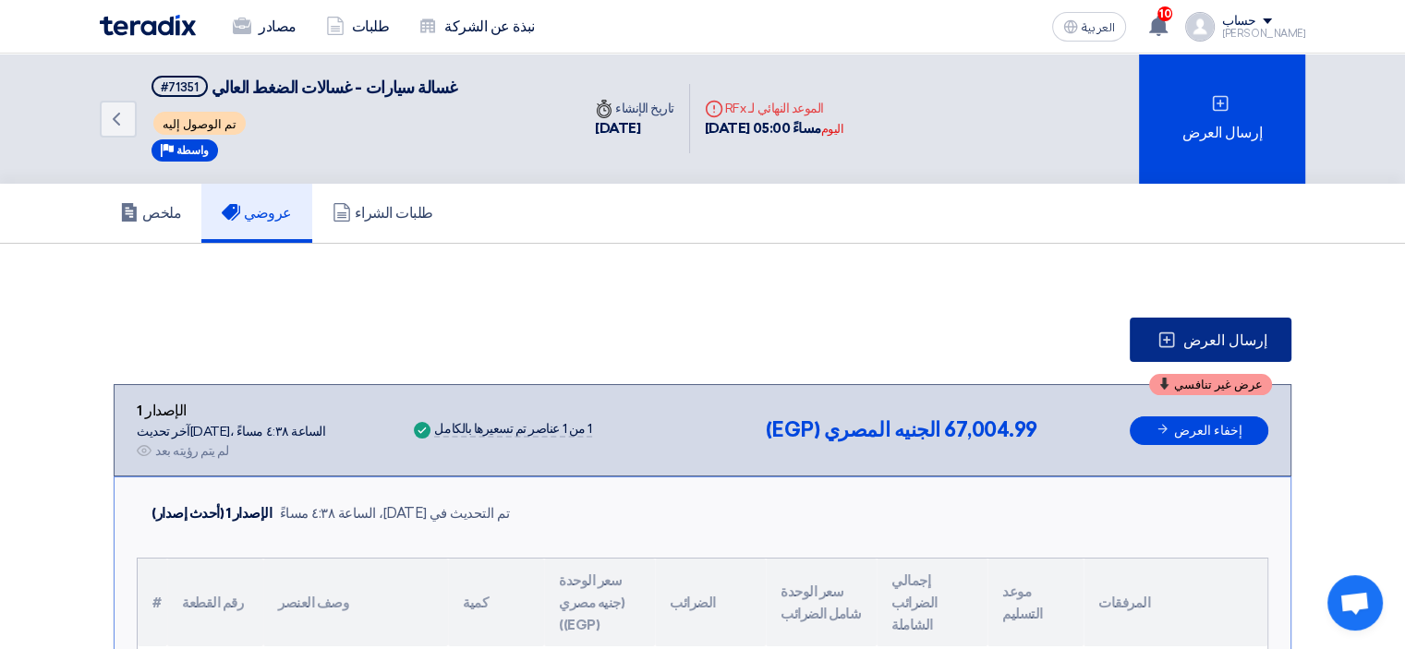
click at [1194, 343] on button "إرسال العرض" at bounding box center [1211, 340] width 162 height 44
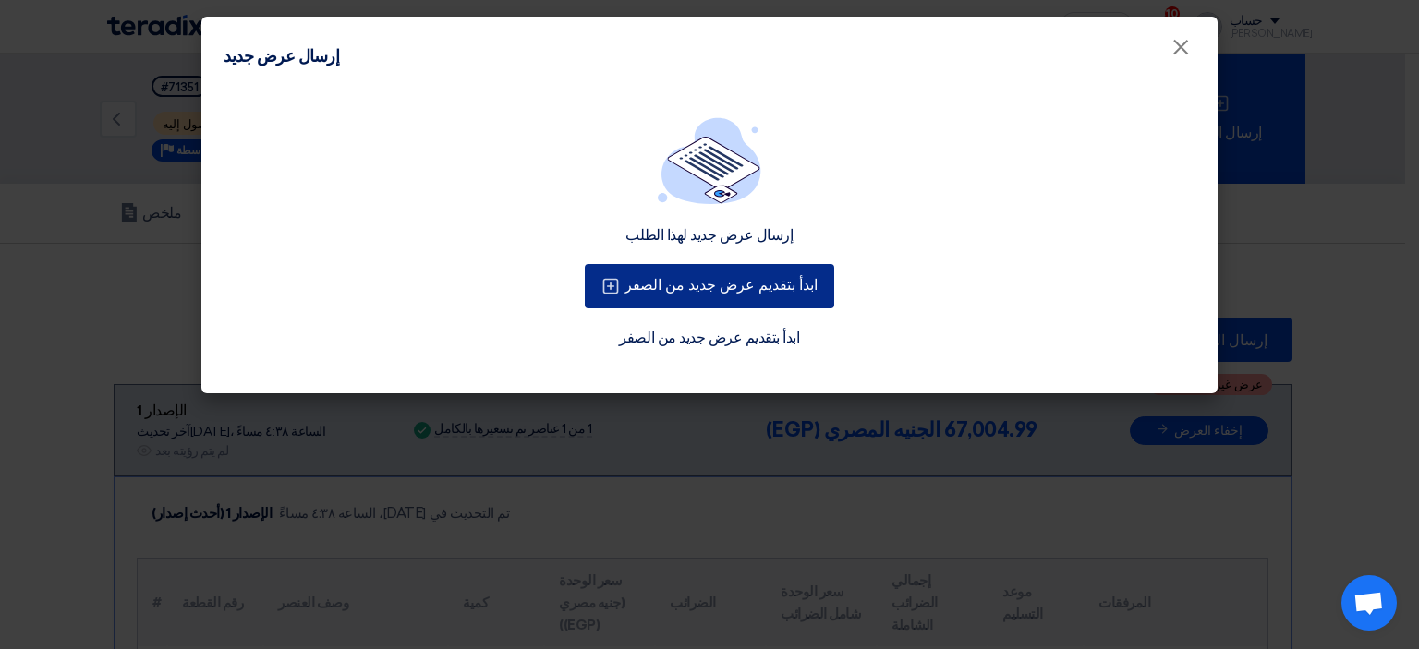
click at [754, 285] on font "ابدأ بتقديم عرض جديد من الصفر" at bounding box center [720, 285] width 193 height 18
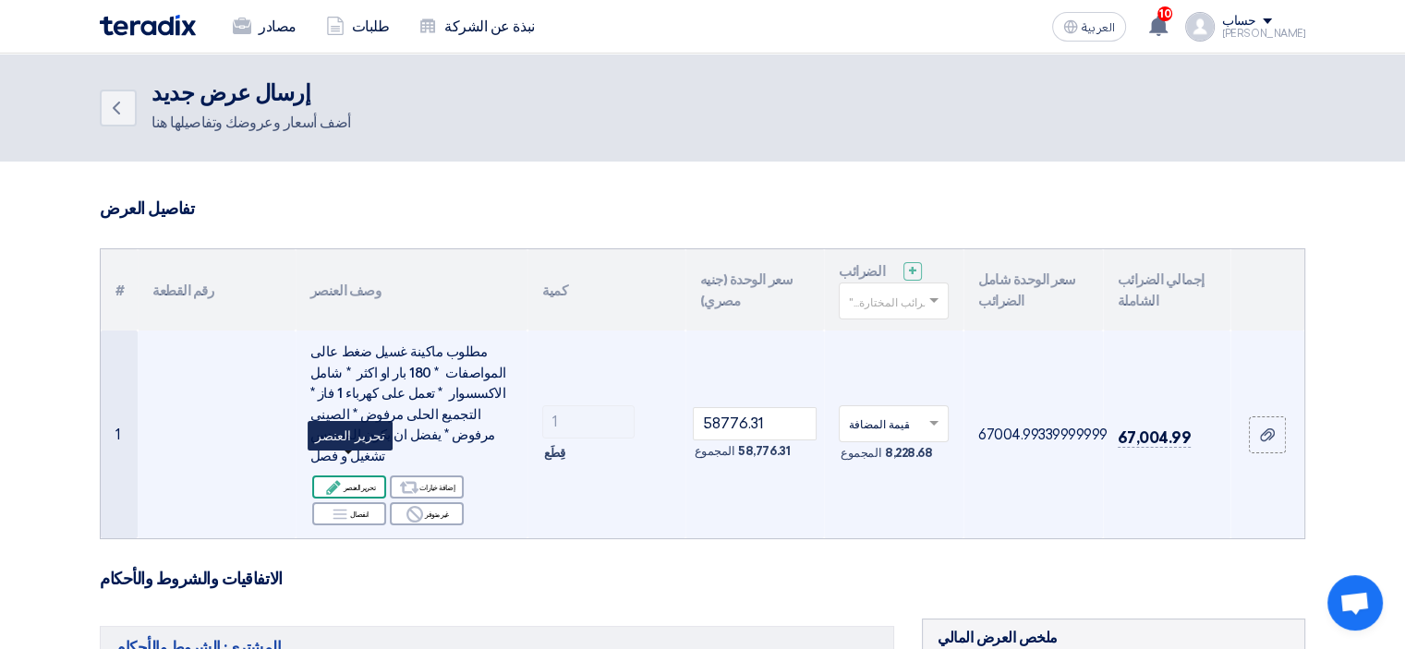
click at [358, 483] on font "تحرير العنصر" at bounding box center [359, 487] width 31 height 9
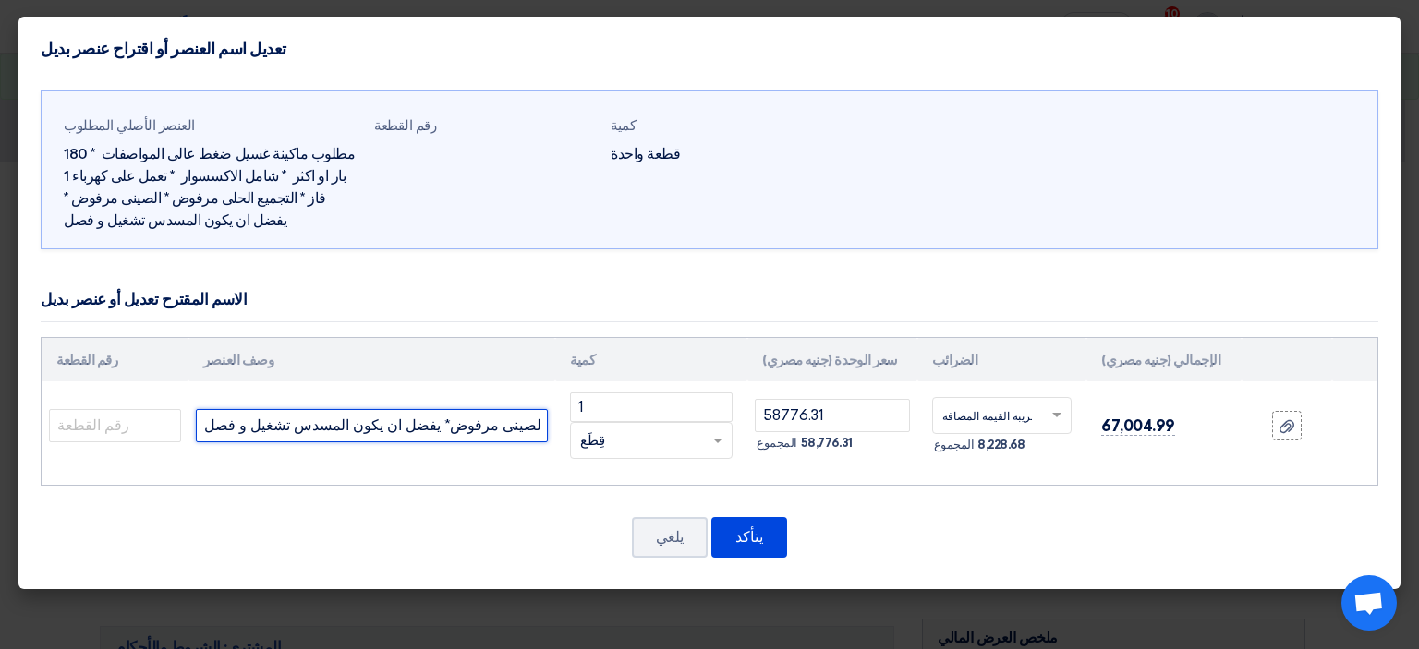
click at [348, 424] on input "مطلوب ماكينة غسيل ضغط عالىالمواصفات * 180 بار او اكثر * شامل الاكسسوار * تعمل ع…" at bounding box center [372, 425] width 352 height 33
paste input "GEC11033"
type input "G"
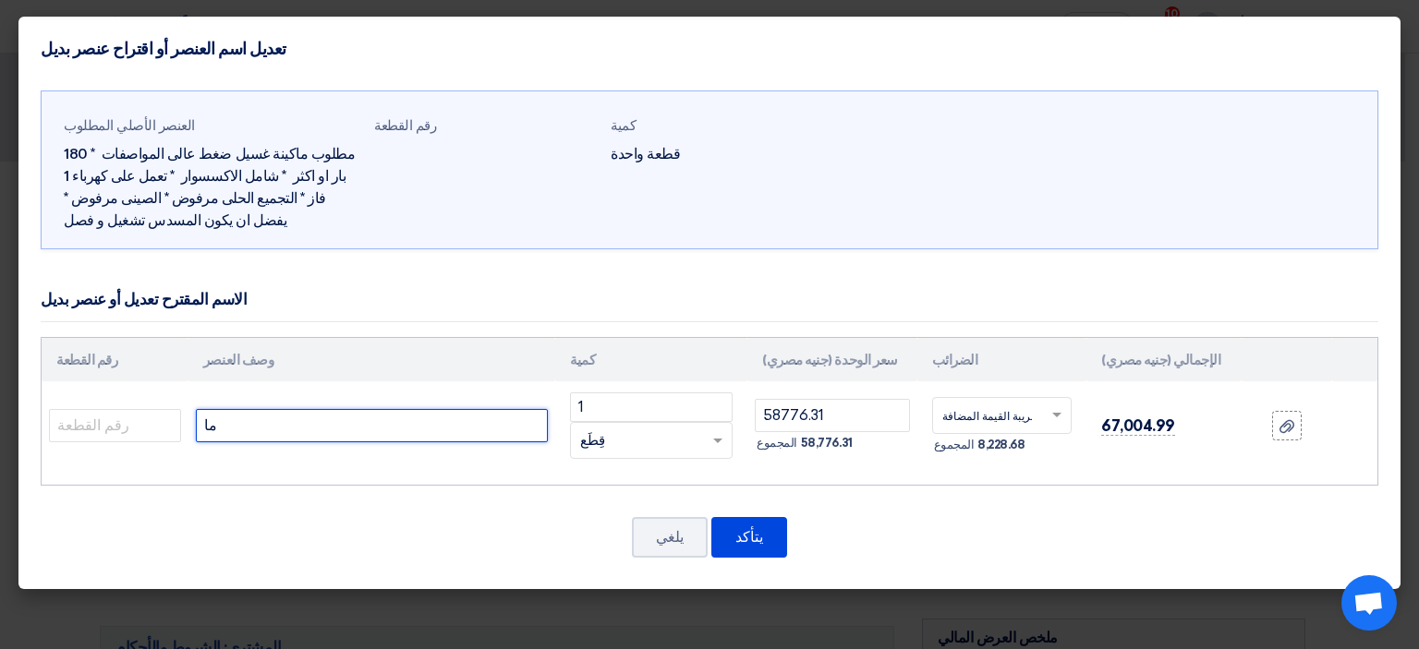
type input "م"
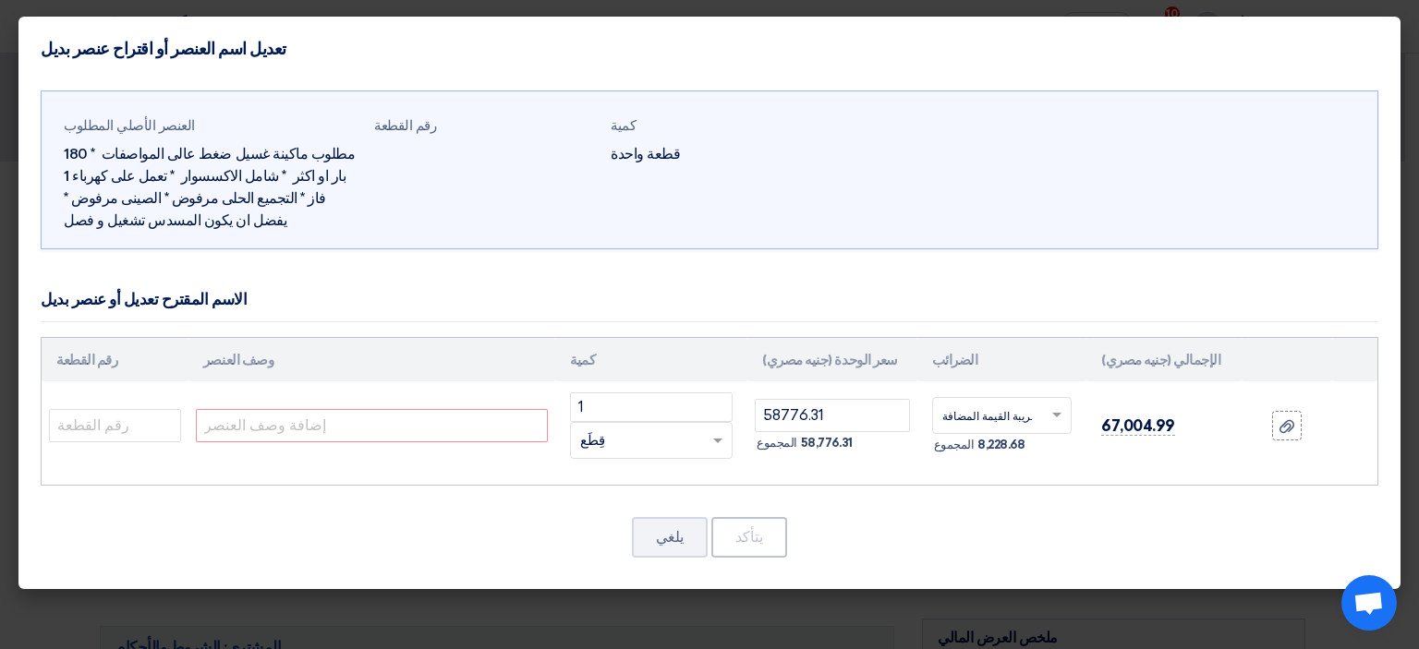
drag, startPoint x: 449, startPoint y: 446, endPoint x: 451, endPoint y: 429, distance: 17.6
click at [451, 429] on td at bounding box center [371, 426] width 367 height 89
click at [451, 429] on input "text" at bounding box center [372, 425] width 352 height 33
paste input "[1031327] ماكينة غسيل اي بي سي ايطالي 6.6 حصان 190 بار IPC PORTOTECNICA/AUTOMAX…"
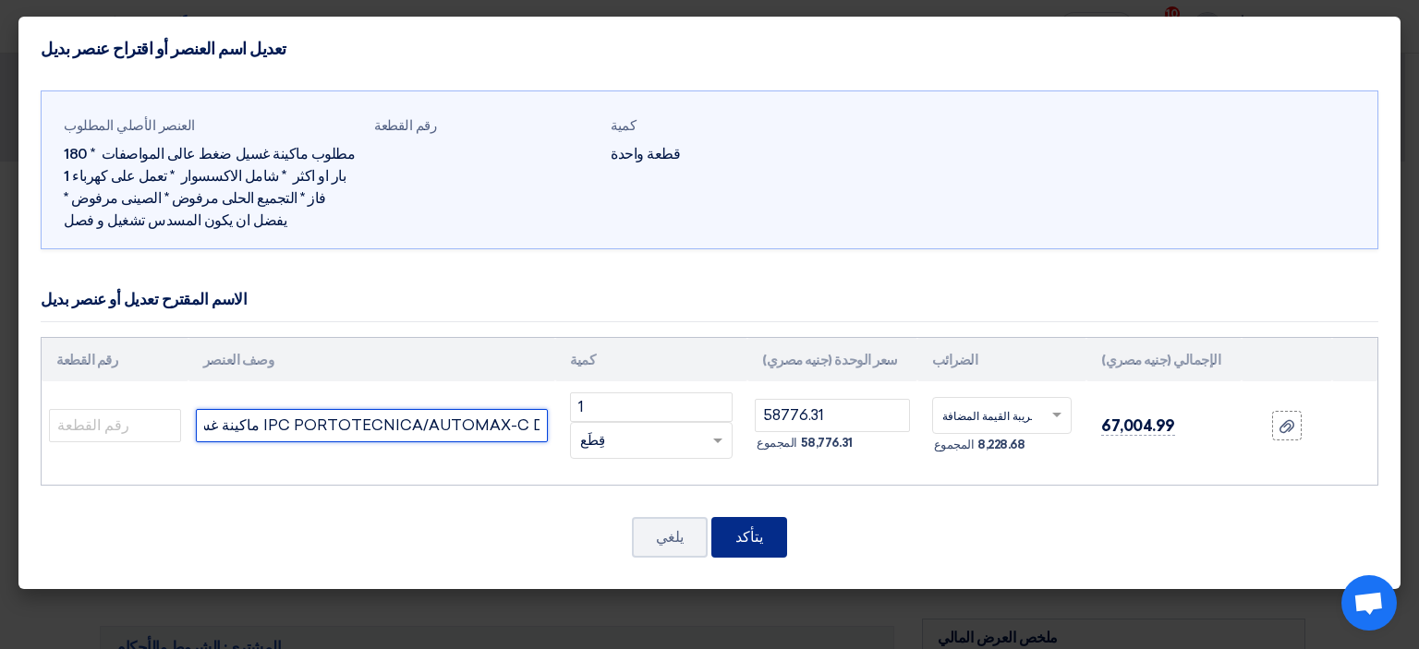
type input "[1031327] ماكينة غسيل اي بي سي ايطالي 6.6 حصان 190 بار IPC PORTOTECNICA/AUTOMAX…"
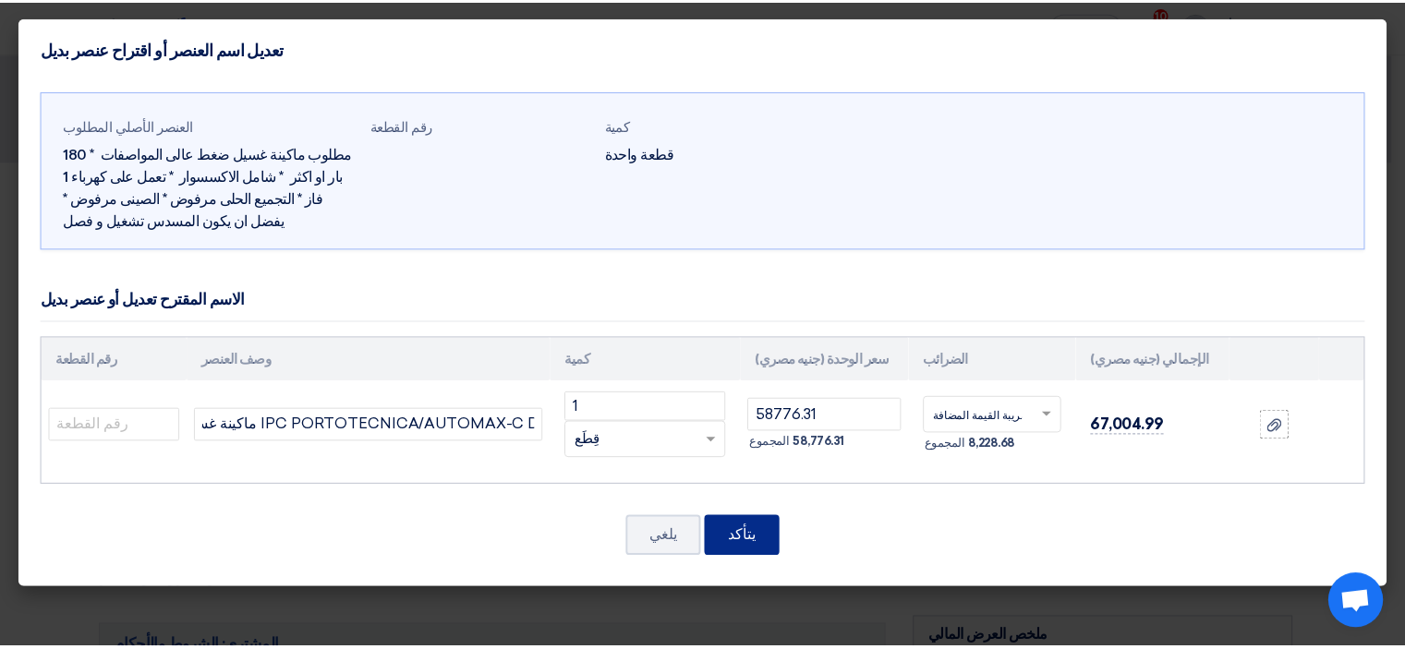
scroll to position [0, 0]
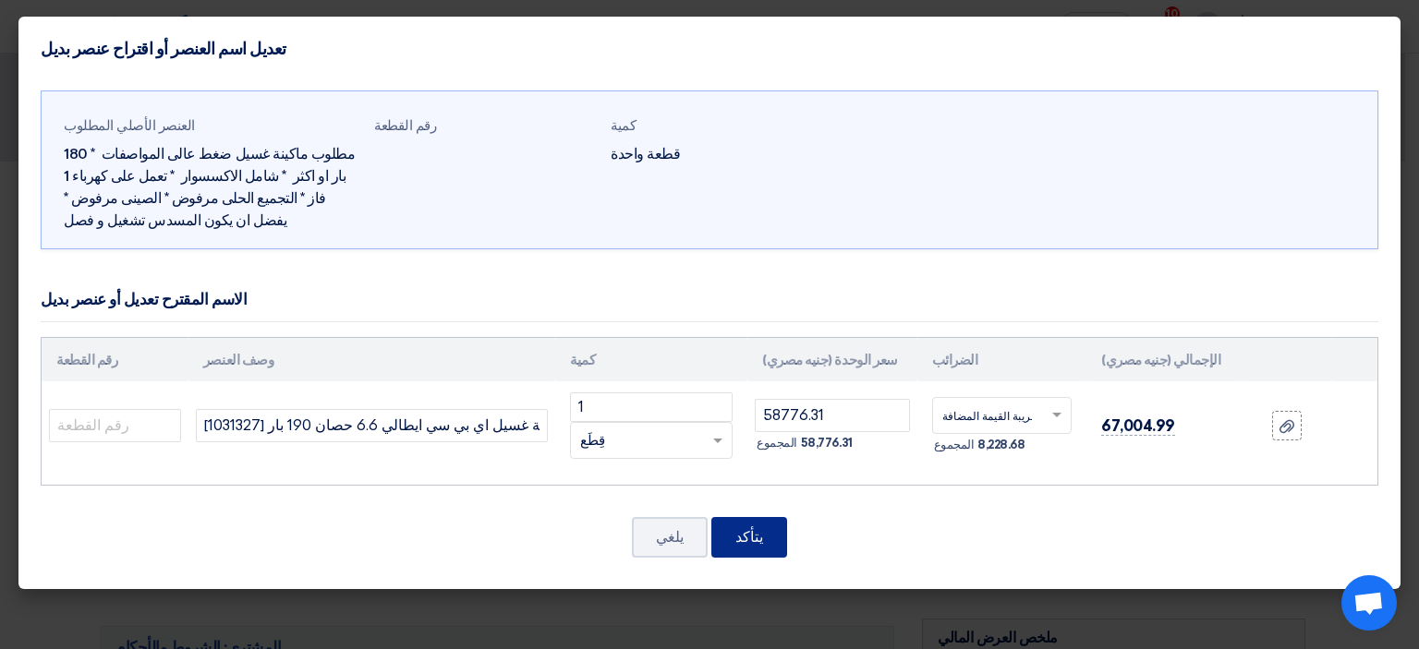
click at [749, 539] on font "يتأكد" at bounding box center [749, 537] width 28 height 18
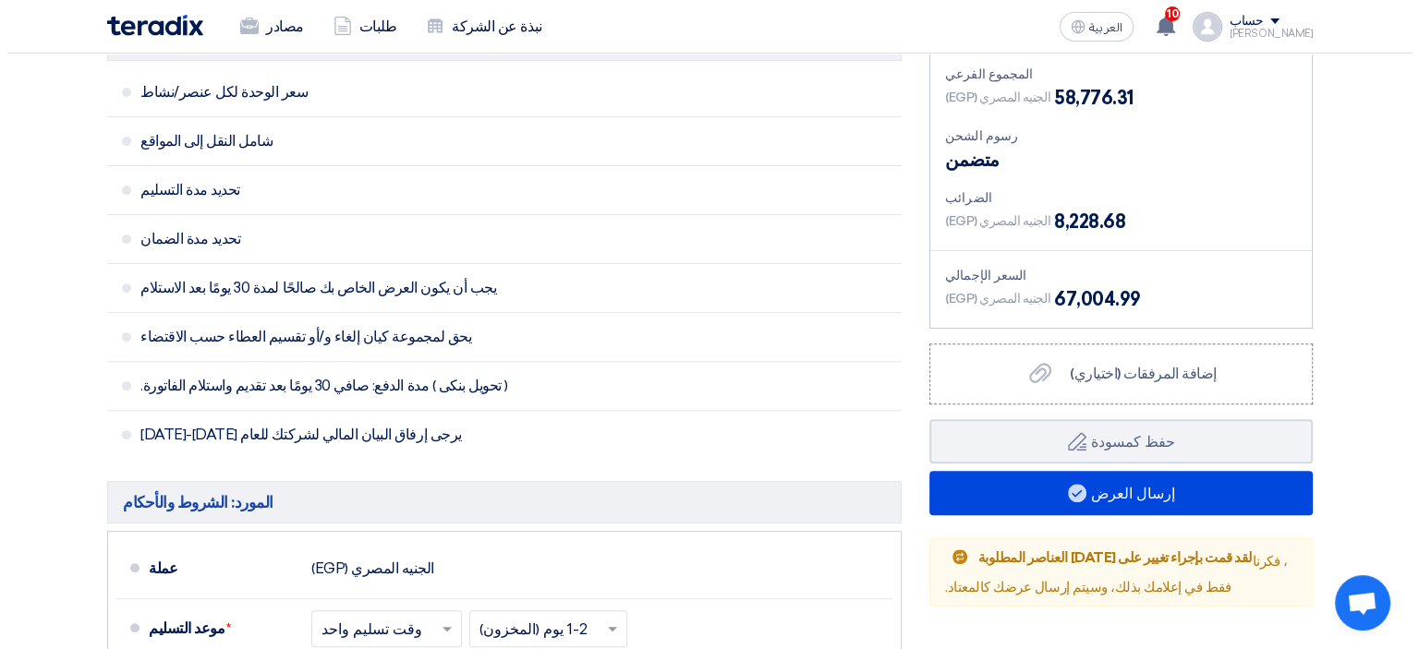
scroll to position [603, 0]
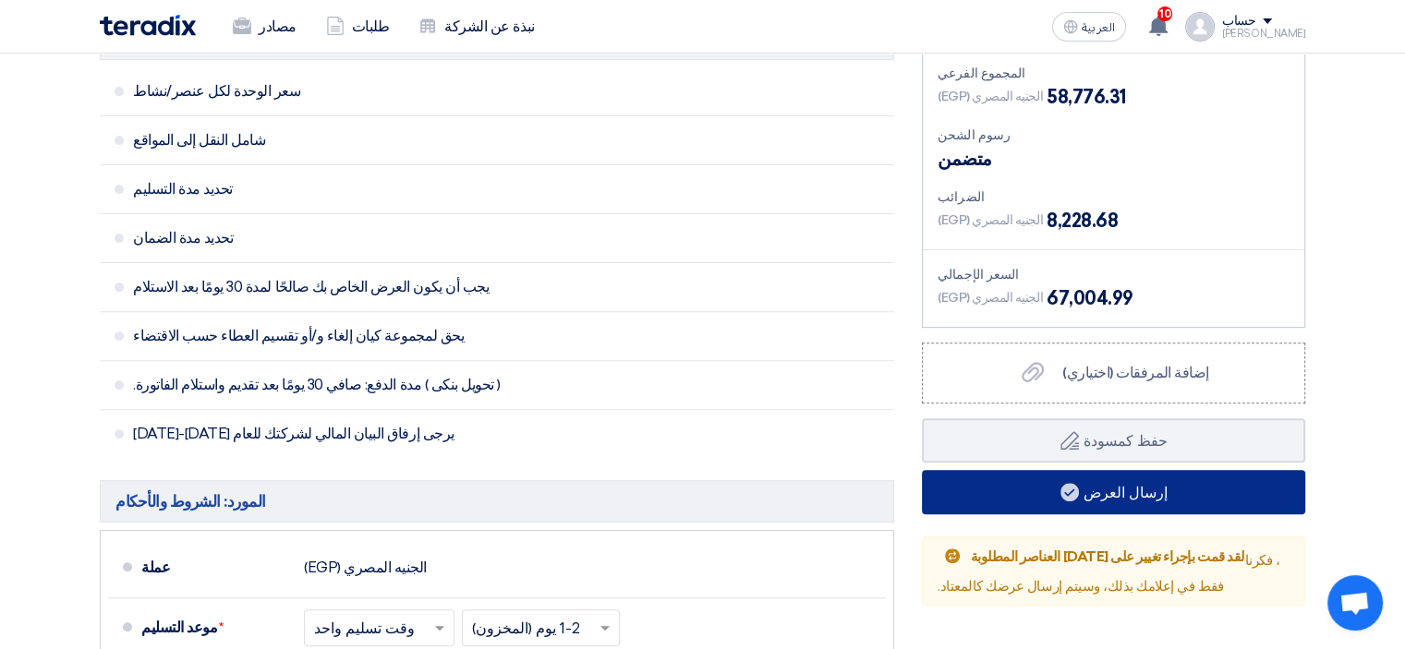
click at [1115, 495] on font "إرسال العرض" at bounding box center [1126, 492] width 84 height 18
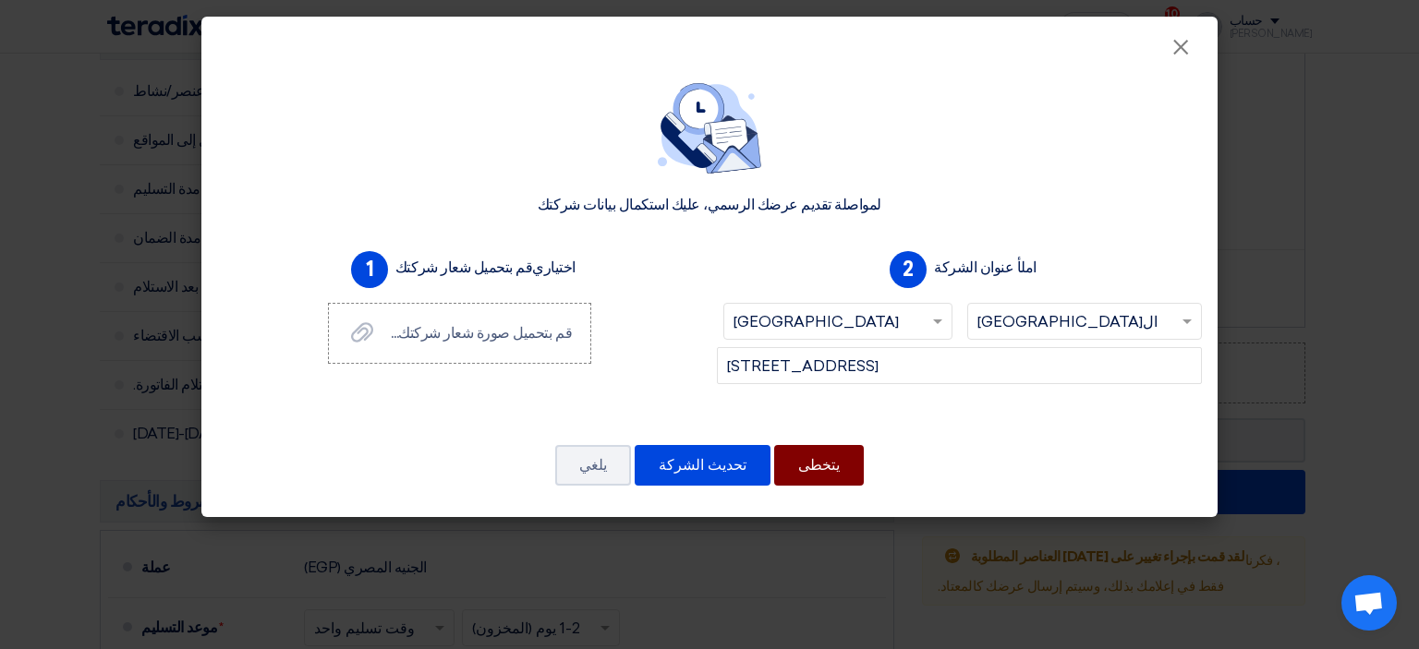
click at [799, 465] on font "يتخطى" at bounding box center [819, 465] width 42 height 18
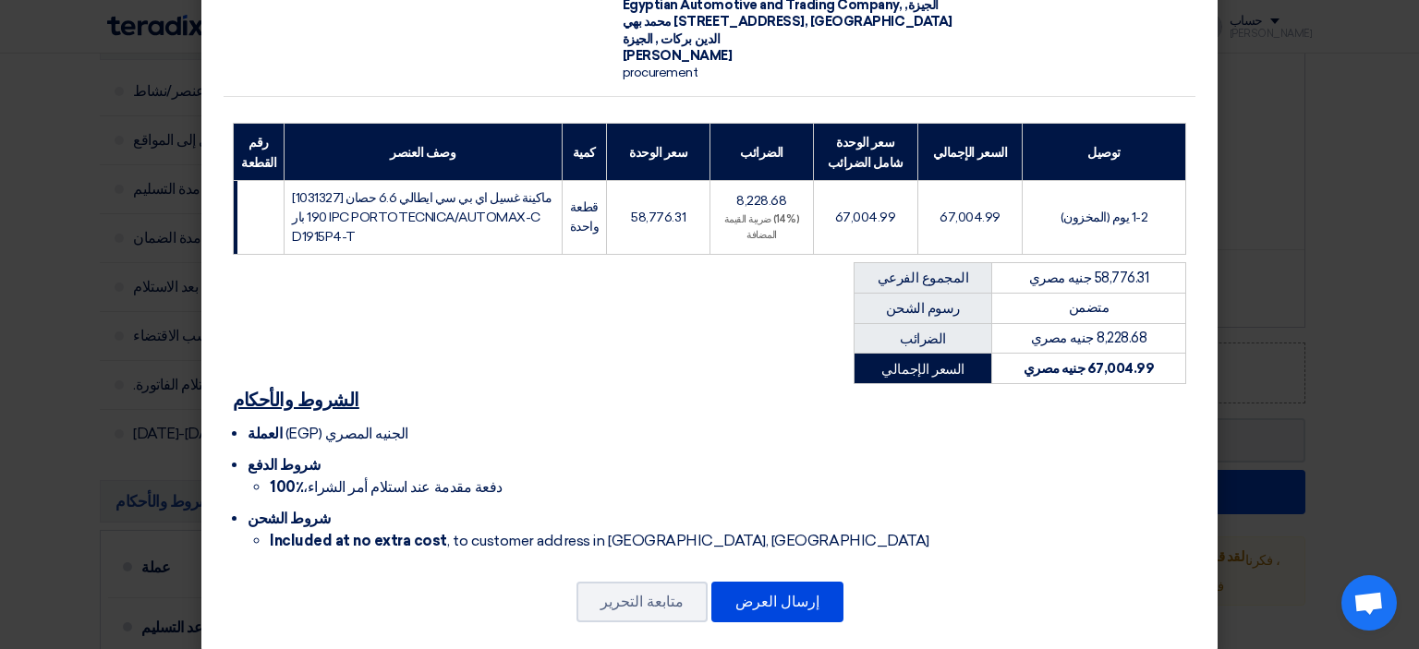
scroll to position [180, 0]
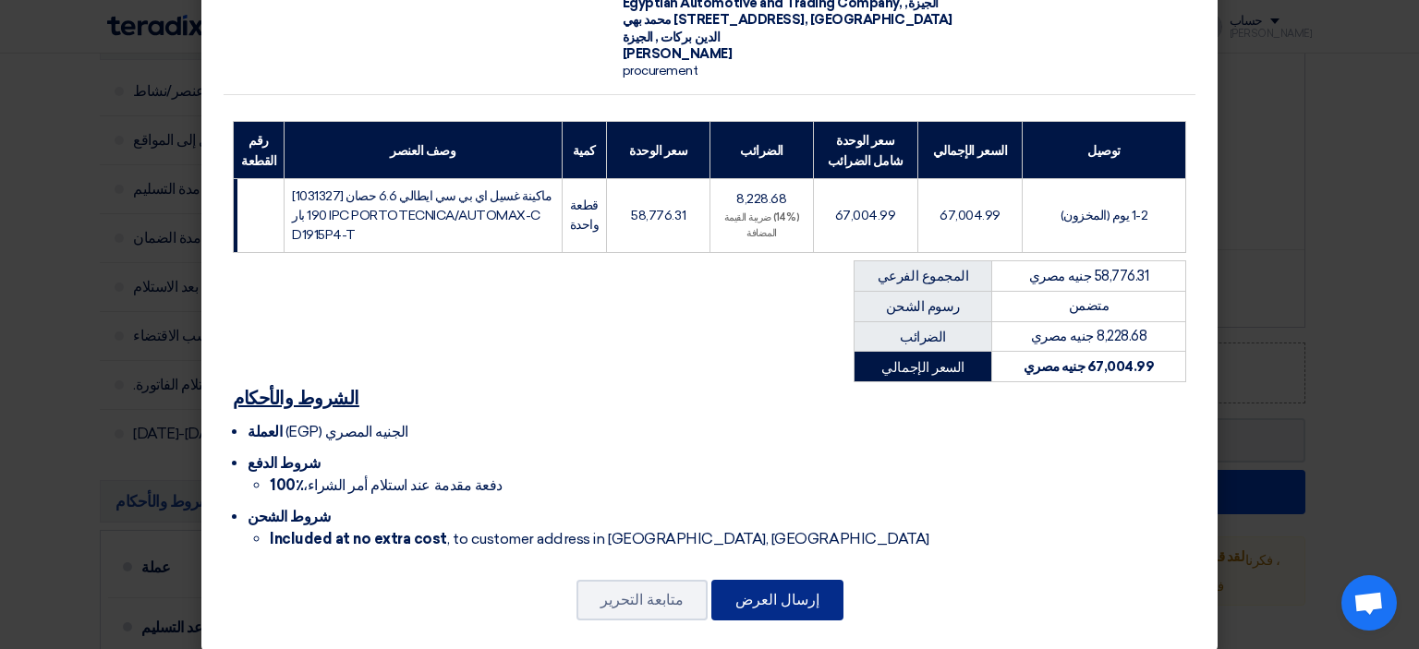
click at [750, 591] on font "إرسال العرض" at bounding box center [777, 600] width 84 height 18
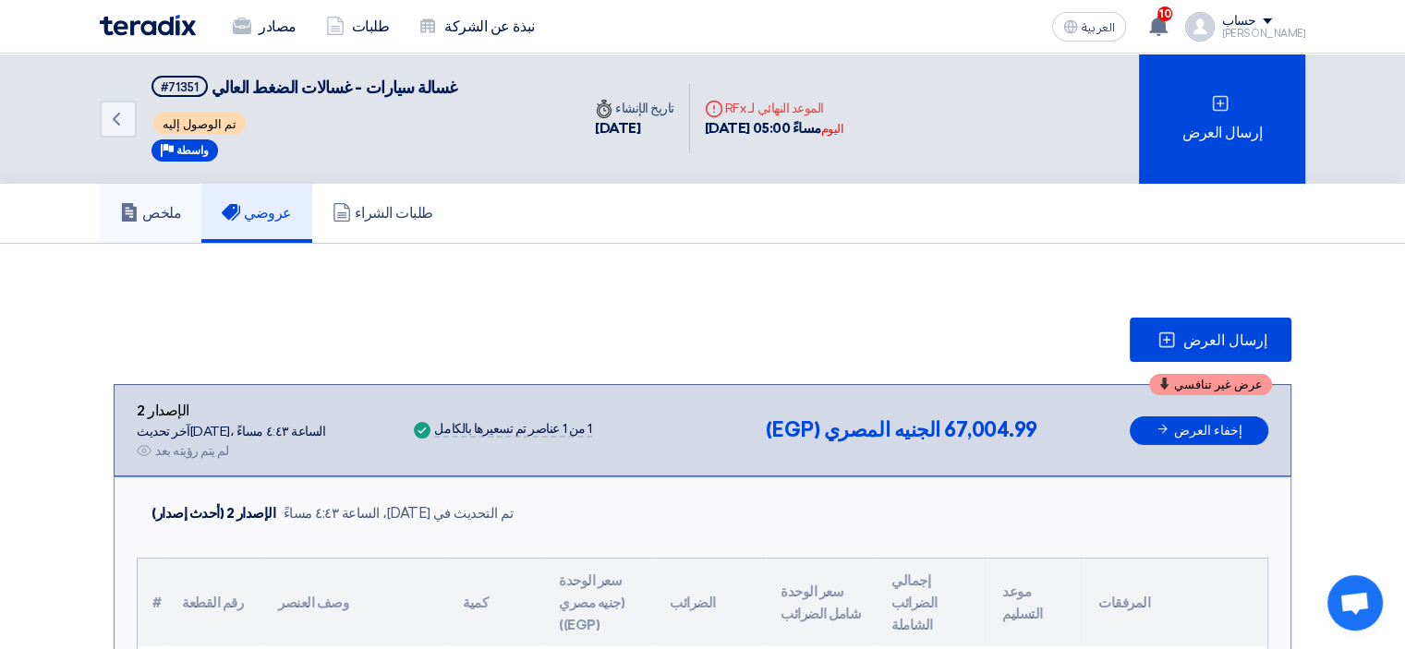
click at [152, 209] on font "ملخص" at bounding box center [161, 213] width 39 height 18
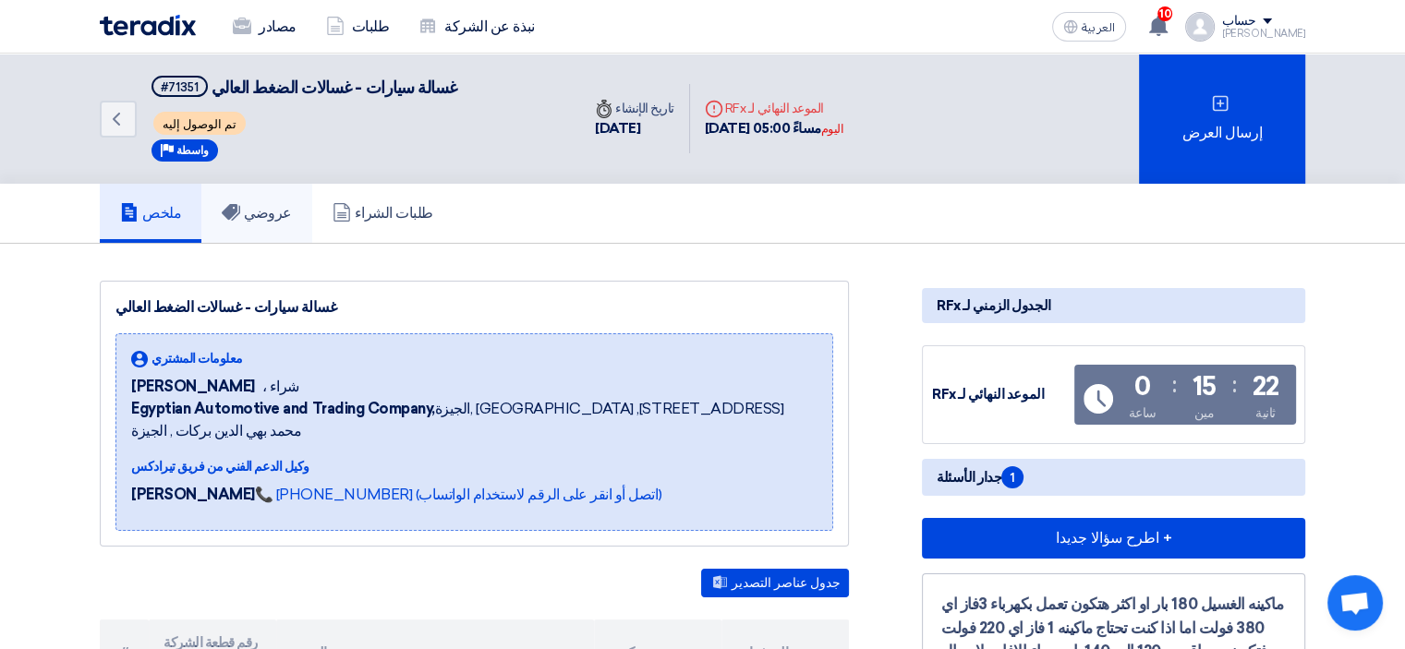
click at [264, 204] on font "عروضي" at bounding box center [268, 213] width 48 height 18
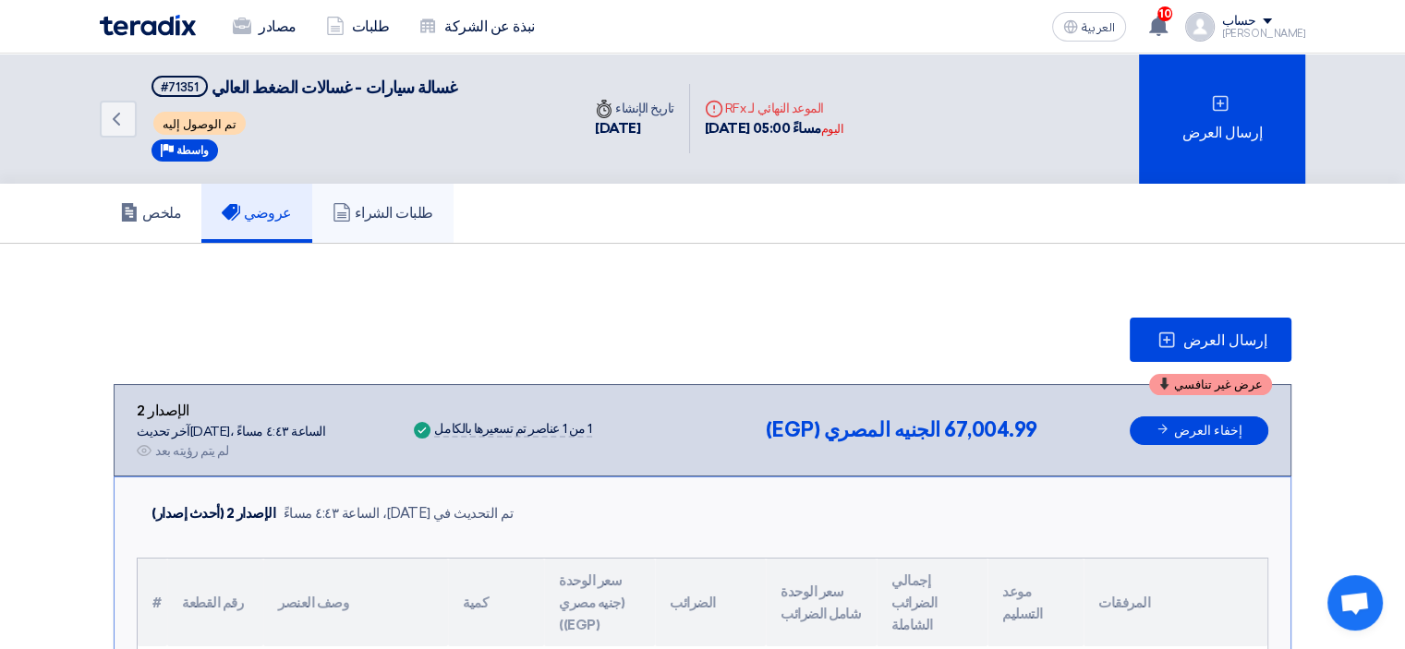
click at [342, 205] on use at bounding box center [341, 212] width 17 height 18
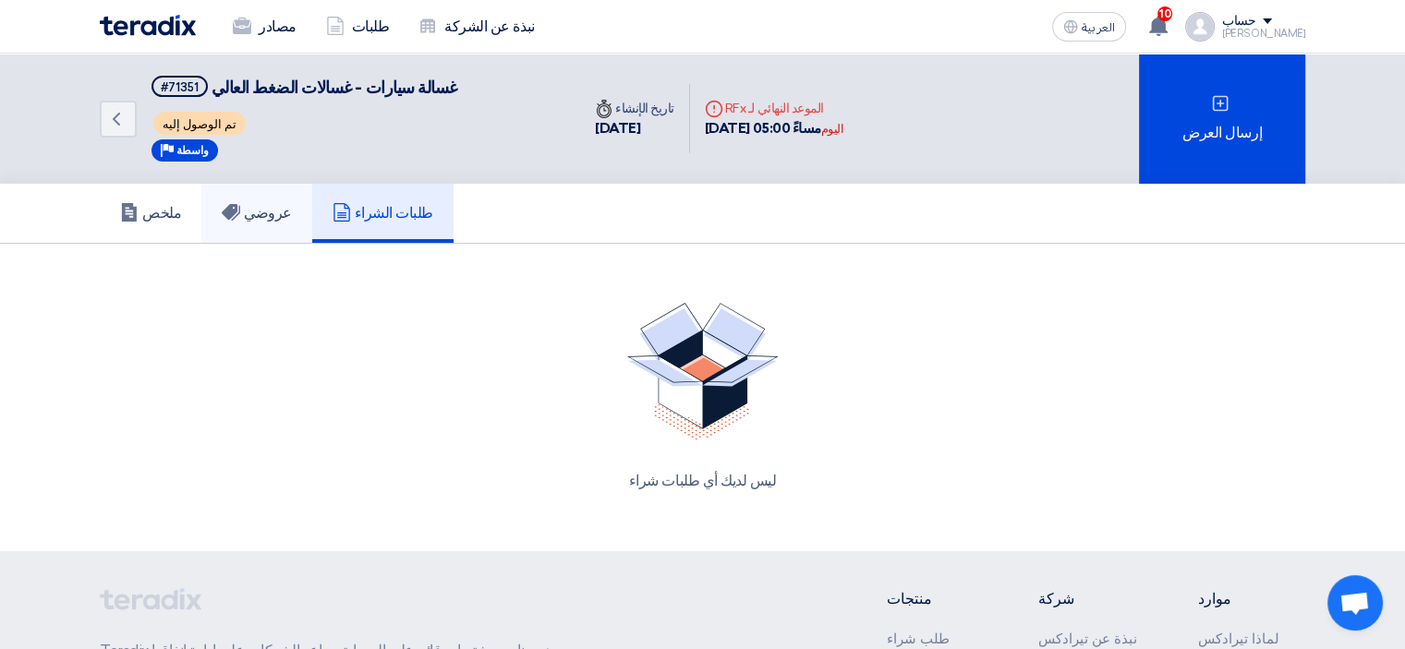
click at [265, 209] on font "عروضي" at bounding box center [268, 213] width 48 height 18
